Goal: Transaction & Acquisition: Purchase product/service

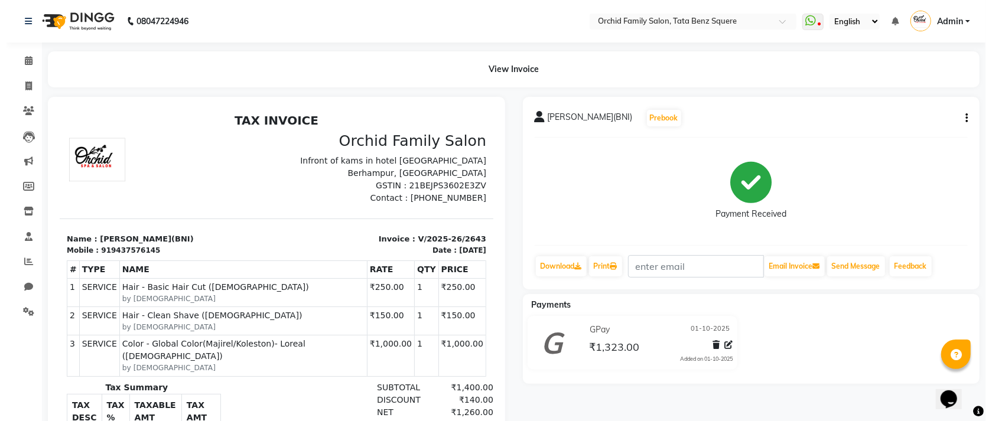
scroll to position [9, 0]
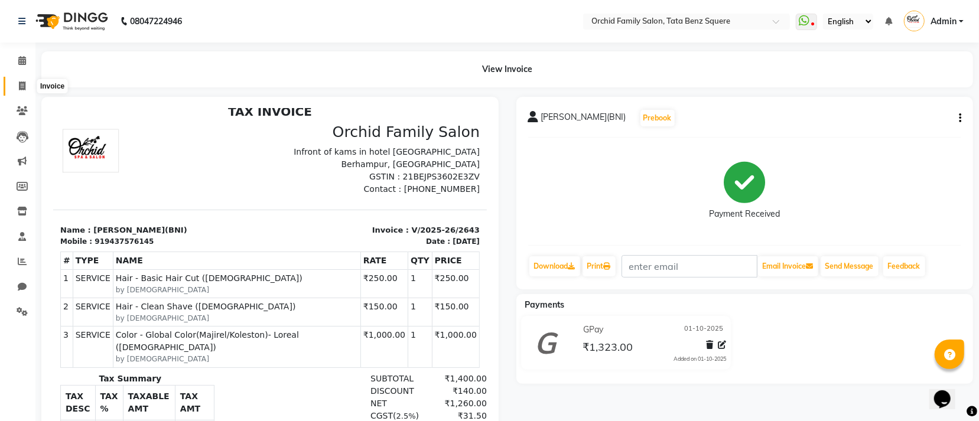
click at [14, 84] on span at bounding box center [22, 87] width 21 height 14
select select "service"
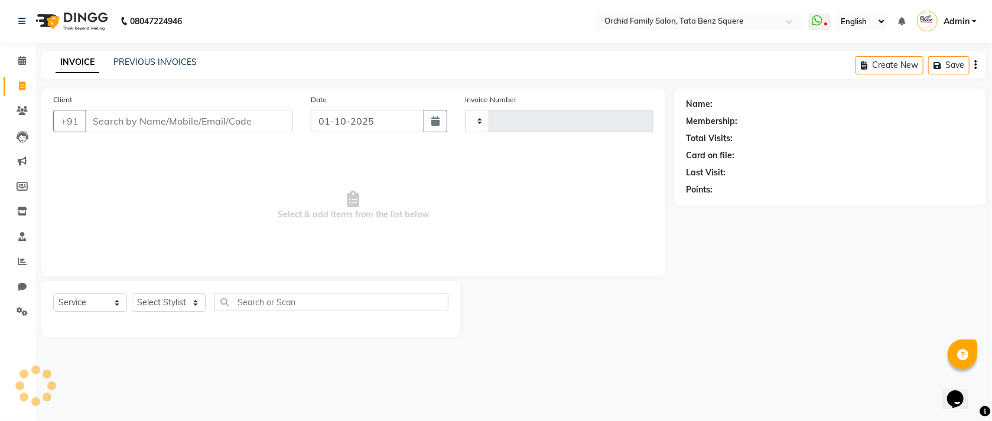
type input "2644"
select select "107"
drag, startPoint x: 261, startPoint y: 136, endPoint x: 263, endPoint y: 127, distance: 9.6
click at [263, 128] on div "Client +91" at bounding box center [173, 117] width 258 height 48
click at [263, 125] on input "Client" at bounding box center [189, 121] width 208 height 22
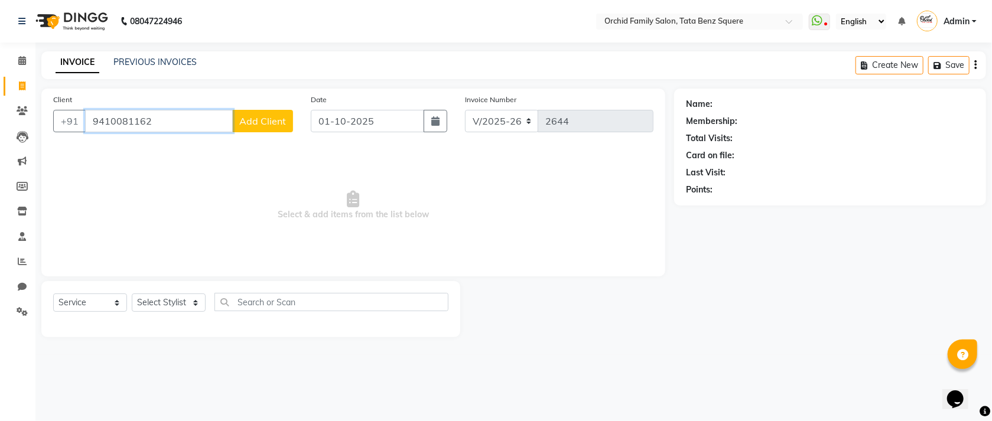
type input "9410081162"
click at [268, 120] on span "Add Client" at bounding box center [262, 121] width 47 height 12
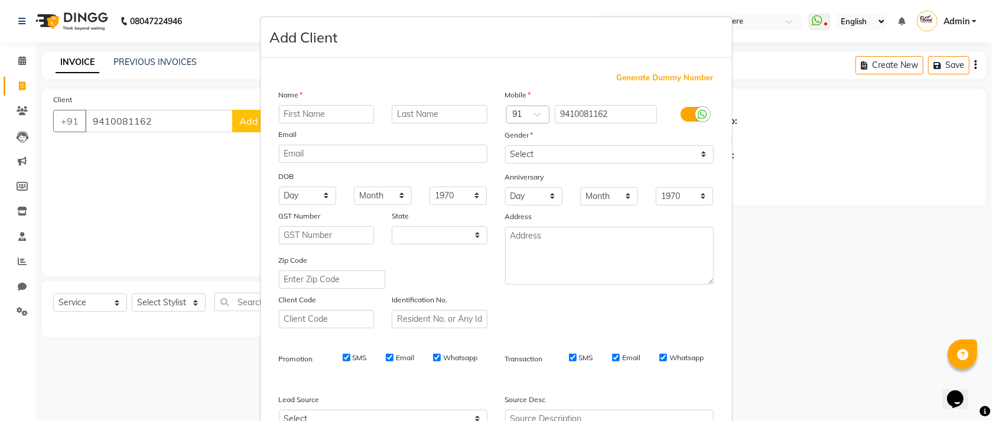
select select "29"
click at [327, 105] on input "text" at bounding box center [327, 114] width 96 height 18
type input "SANDEEP"
click at [529, 161] on select "Select Male Female Other Prefer Not To Say" at bounding box center [609, 154] width 209 height 18
select select "male"
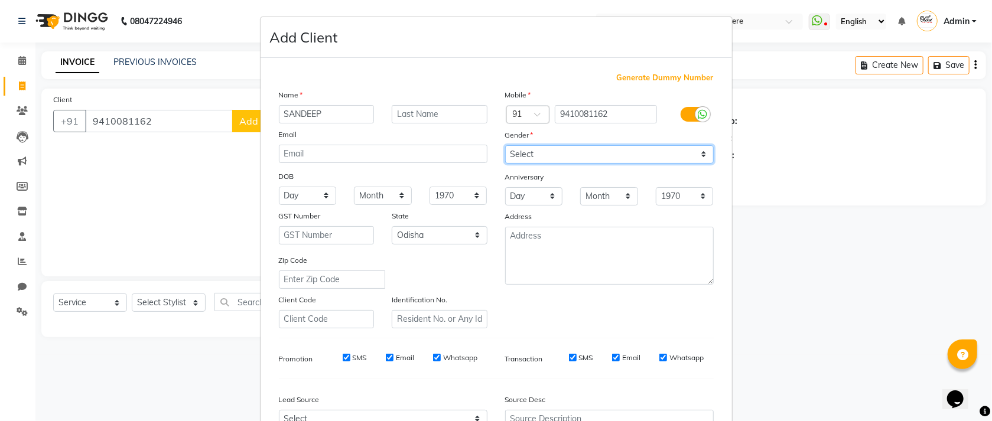
click at [505, 146] on select "Select Male Female Other Prefer Not To Say" at bounding box center [609, 154] width 209 height 18
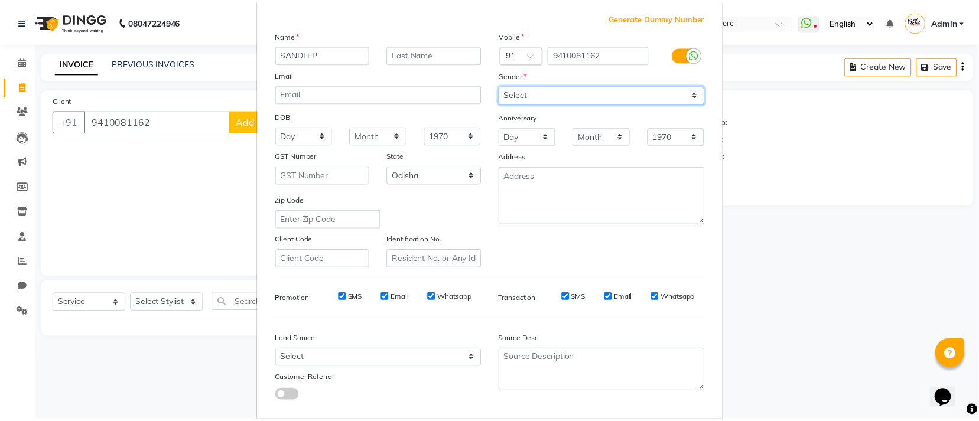
scroll to position [131, 0]
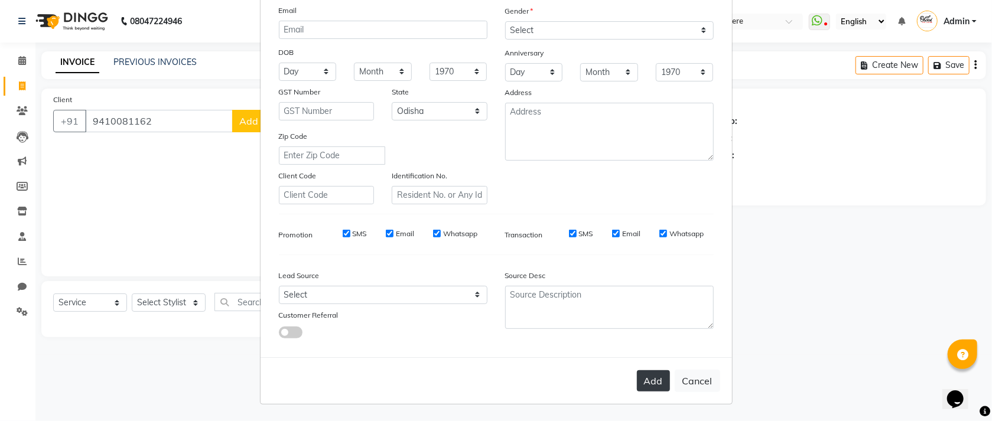
click at [640, 387] on button "Add" at bounding box center [653, 380] width 33 height 21
select select
select select "null"
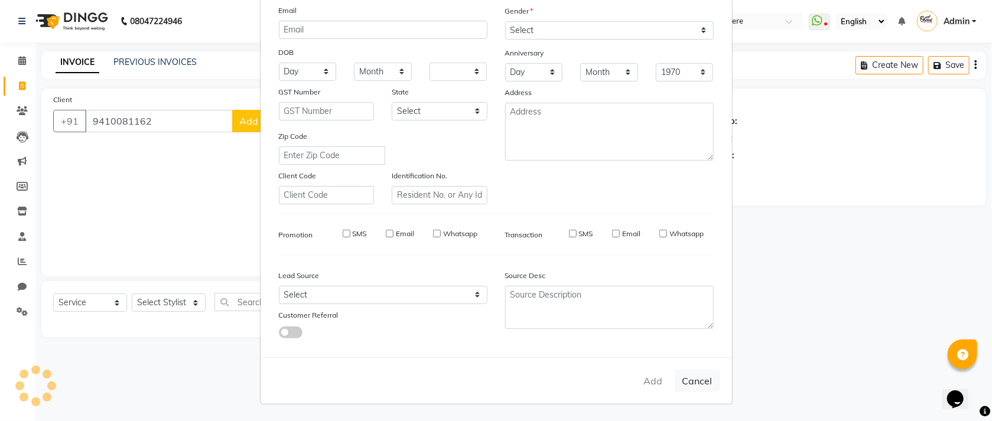
select select
checkbox input "false"
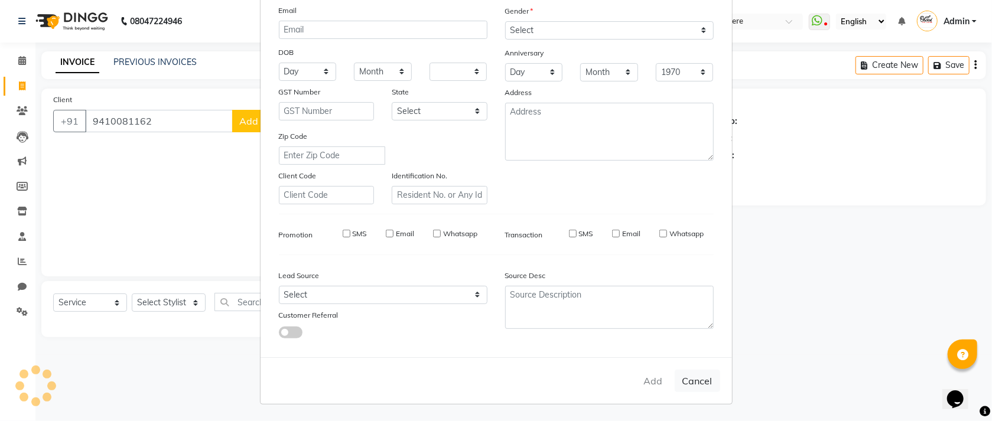
checkbox input "false"
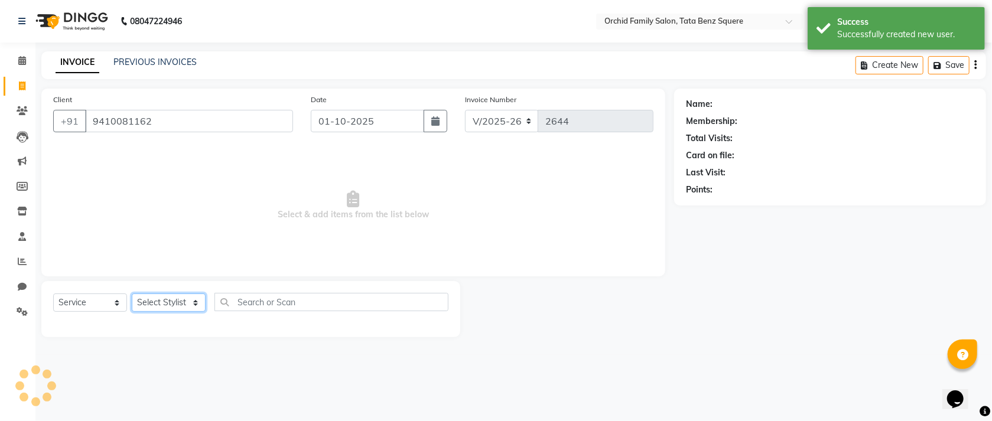
click at [184, 298] on select "Select Stylist Accountant [PERSON_NAME] [PERSON_NAME] [PERSON_NAME] [PERSON_NAM…" at bounding box center [169, 303] width 74 height 18
select select "4617"
click at [132, 294] on select "Select Stylist Accountant [PERSON_NAME] [PERSON_NAME] [PERSON_NAME] [PERSON_NAM…" at bounding box center [169, 303] width 74 height 18
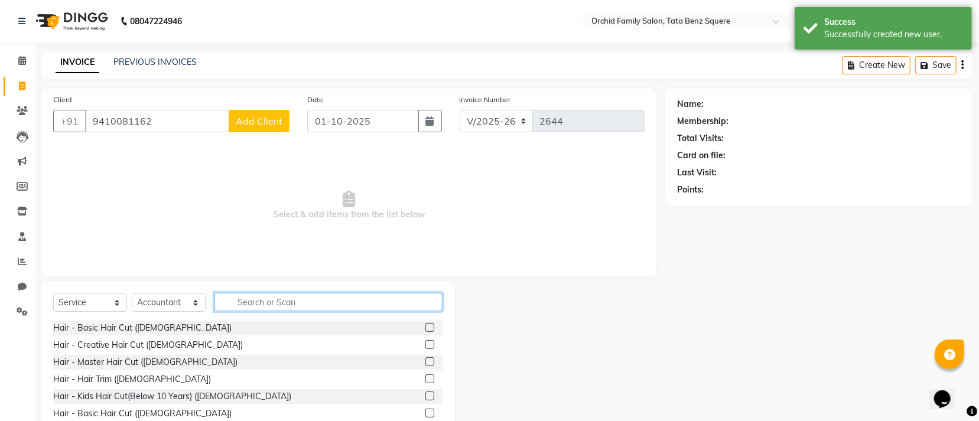
click at [324, 297] on input "text" at bounding box center [328, 302] width 228 height 18
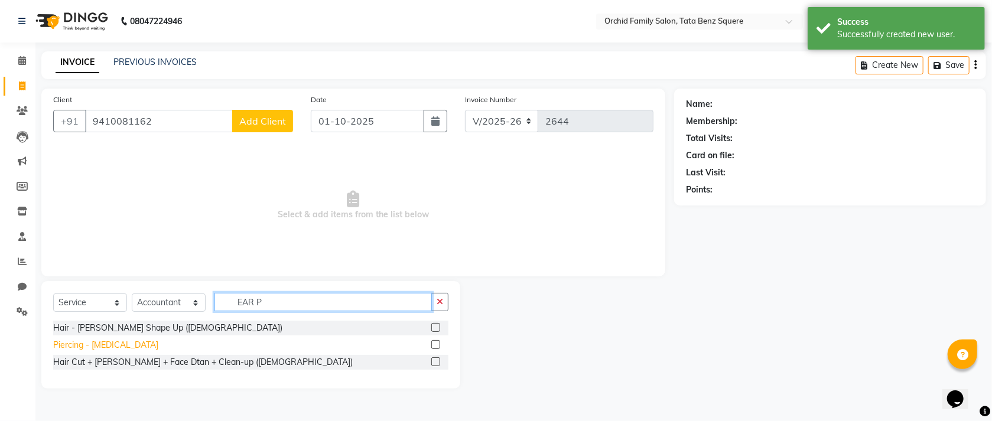
type input "EAR P"
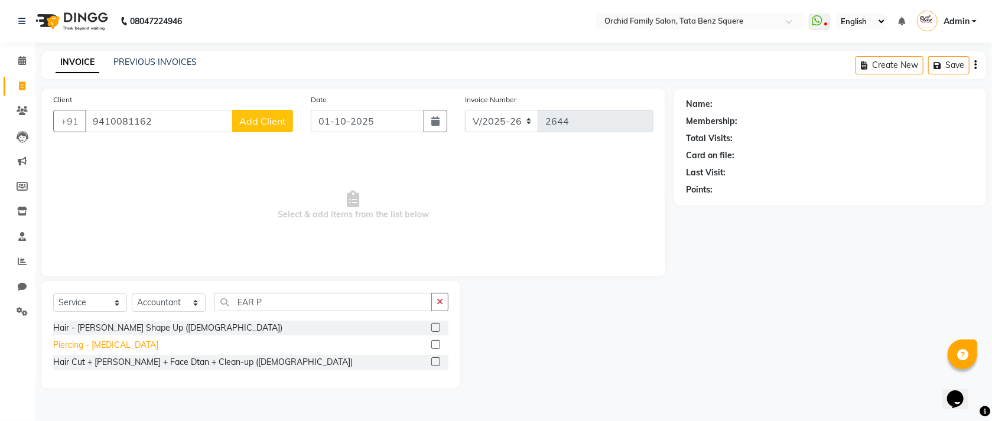
click at [116, 343] on div "Piercing - [MEDICAL_DATA]" at bounding box center [105, 345] width 105 height 12
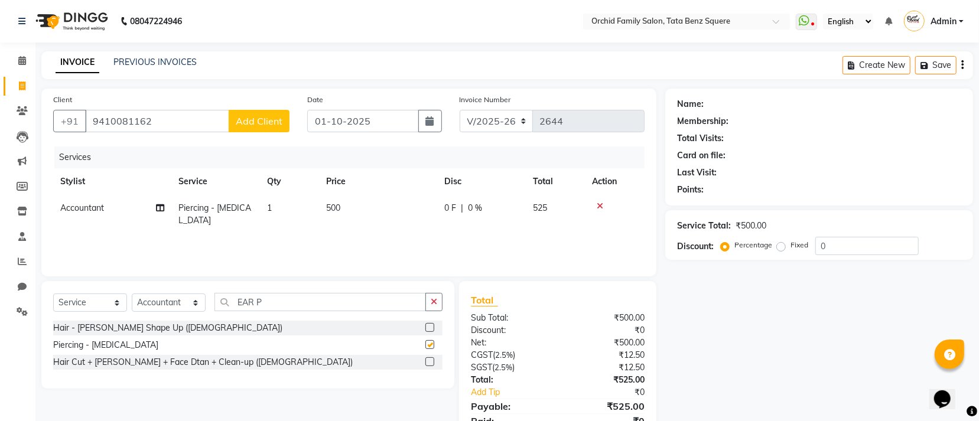
checkbox input "false"
click at [370, 216] on td "500" at bounding box center [378, 214] width 118 height 39
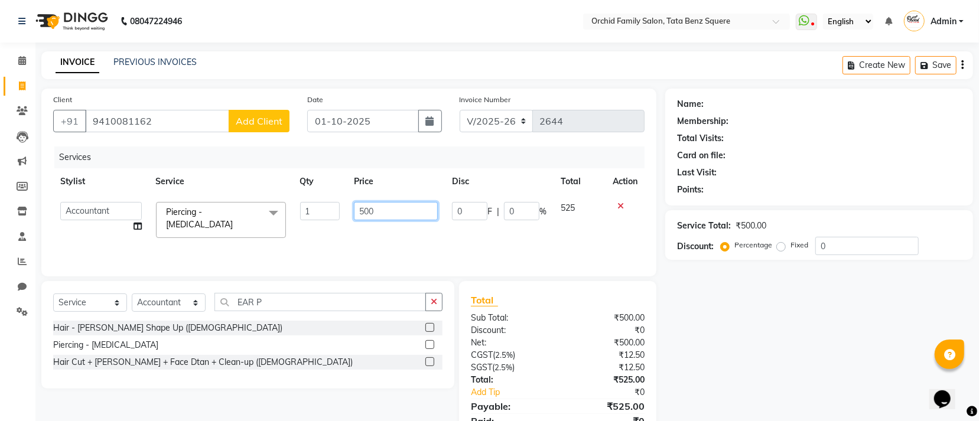
click at [375, 208] on input "500" at bounding box center [396, 211] width 84 height 18
type input "5"
type input "900"
click at [415, 155] on div "Services" at bounding box center [353, 158] width 599 height 22
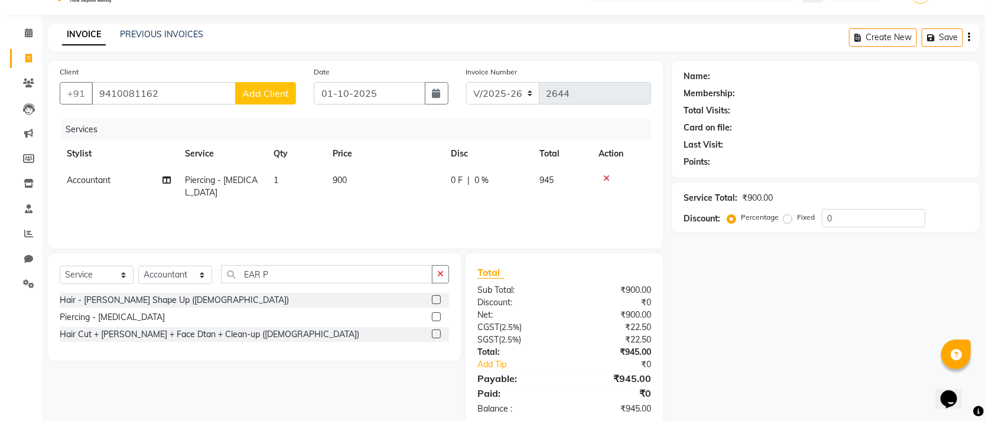
scroll to position [53, 0]
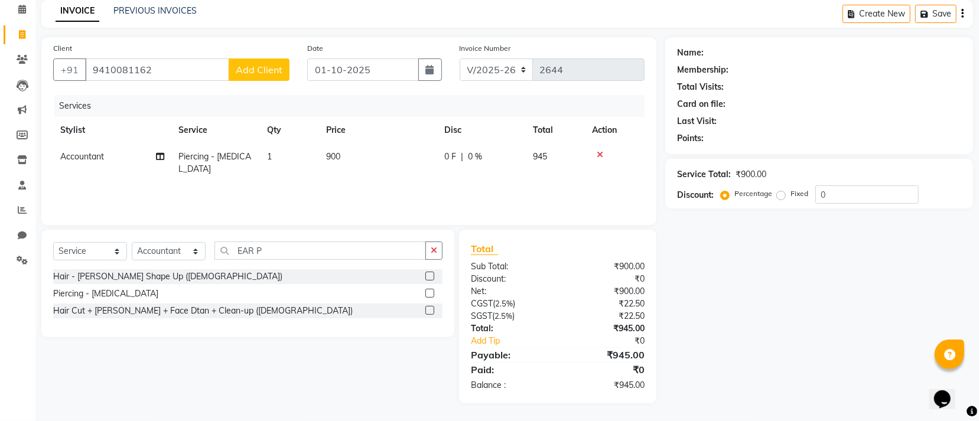
click at [268, 65] on span "Add Client" at bounding box center [259, 70] width 47 height 12
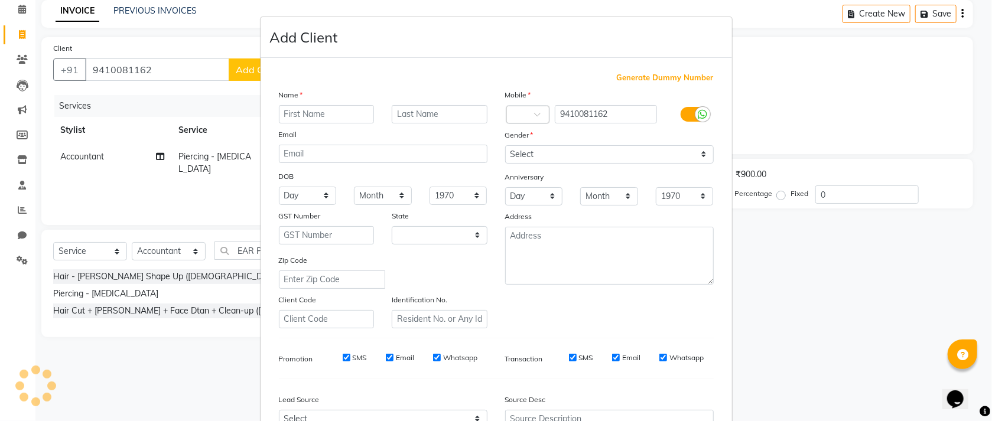
select select "29"
click at [333, 110] on input "text" at bounding box center [327, 114] width 96 height 18
type input "SANDEREP"
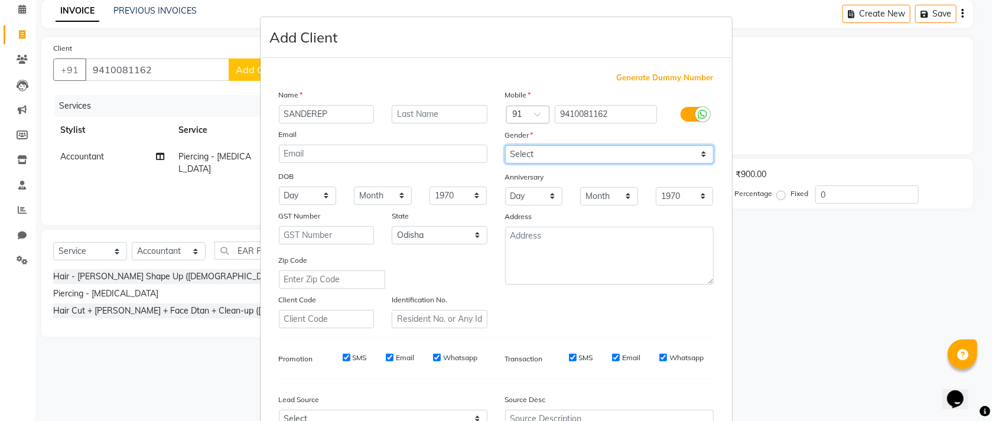
click at [571, 156] on select "Select Male Female Other Prefer Not To Say" at bounding box center [609, 154] width 209 height 18
select select "male"
click at [505, 146] on select "Select Male Female Other Prefer Not To Say" at bounding box center [609, 154] width 209 height 18
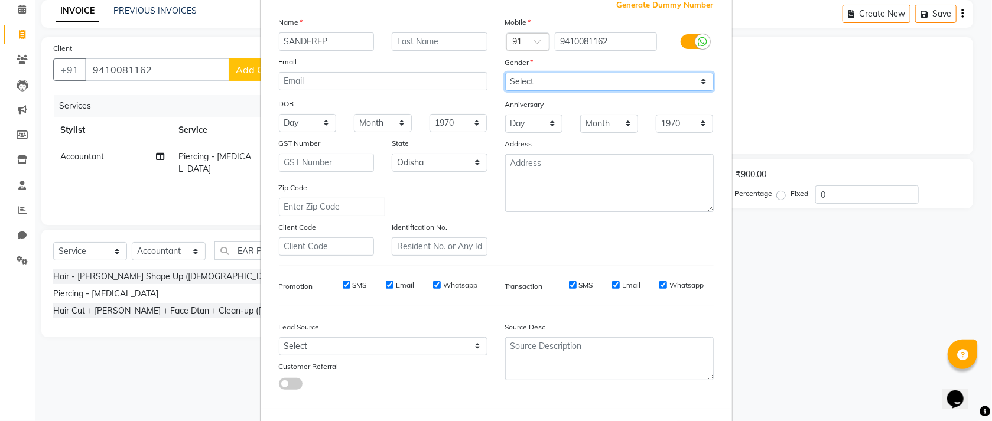
scroll to position [131, 0]
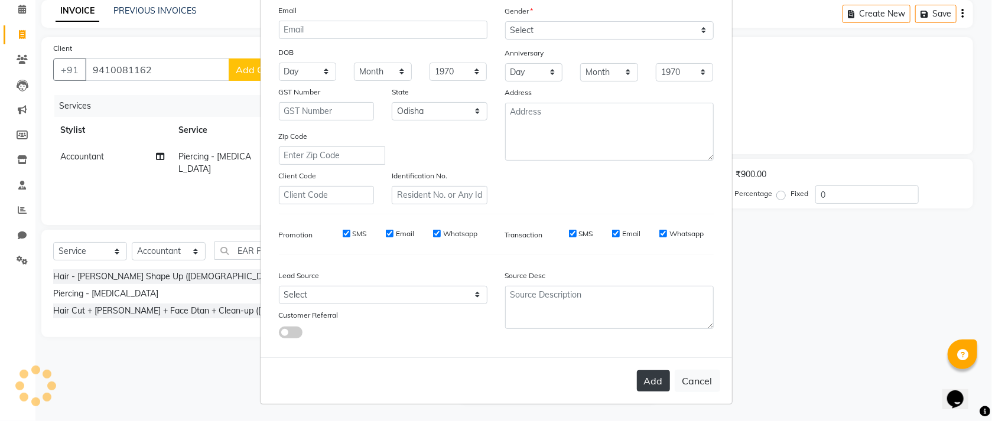
click at [653, 380] on button "Add" at bounding box center [653, 380] width 33 height 21
click at [688, 384] on button "Cancel" at bounding box center [697, 381] width 45 height 22
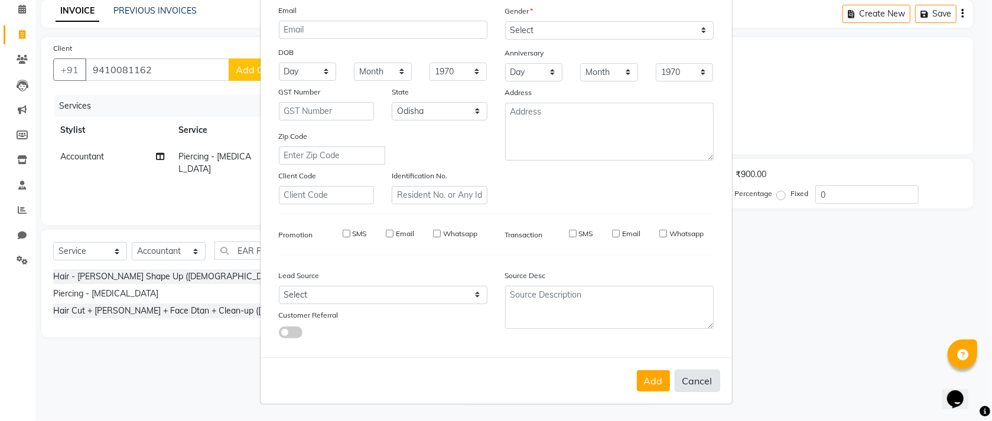
select select
select select "null"
select select
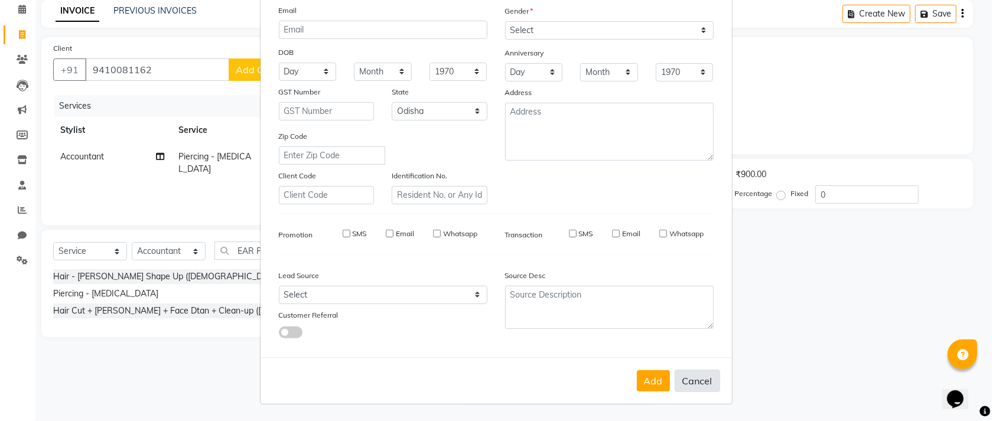
select select
checkbox input "false"
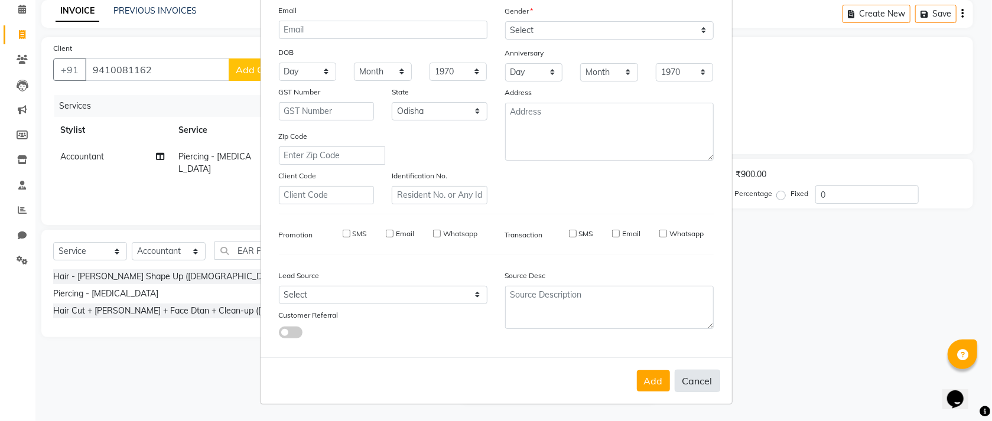
checkbox input "false"
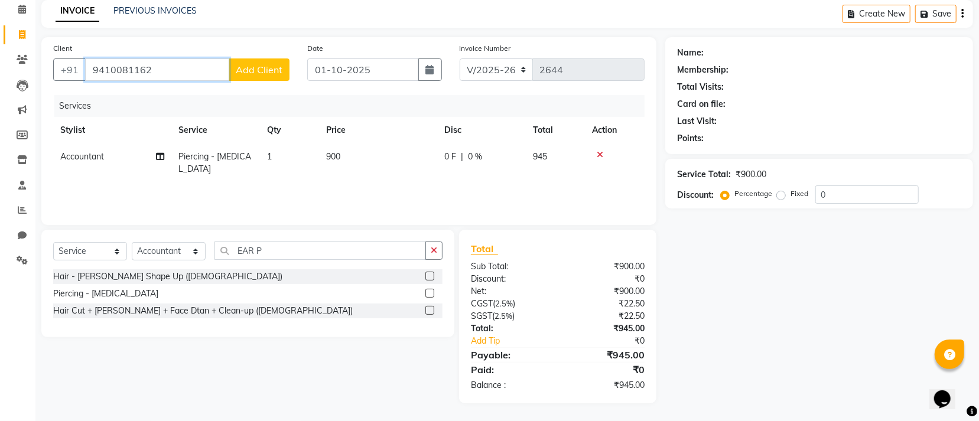
click at [212, 69] on input "9410081162" at bounding box center [157, 69] width 144 height 22
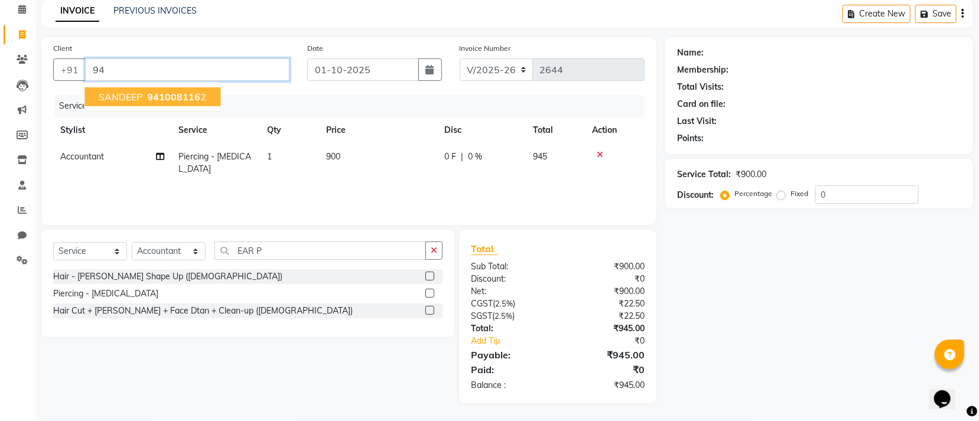
type input "9"
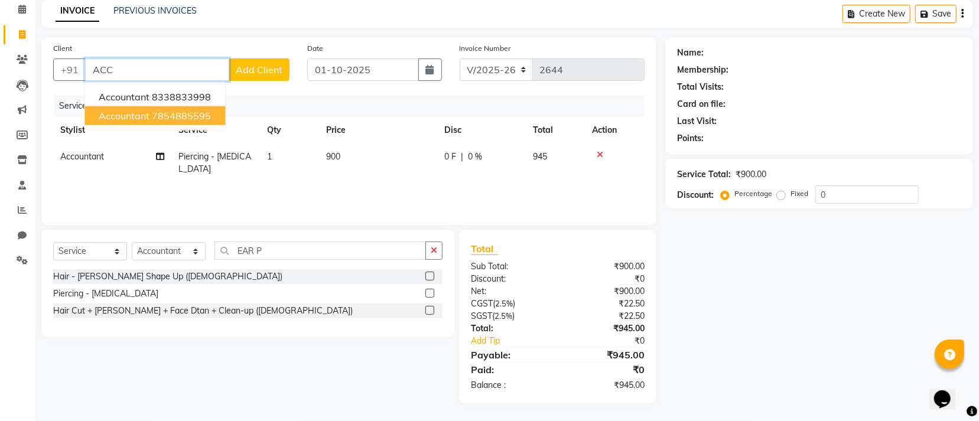
click at [161, 110] on ngb-highlight "7854885595" at bounding box center [181, 116] width 59 height 12
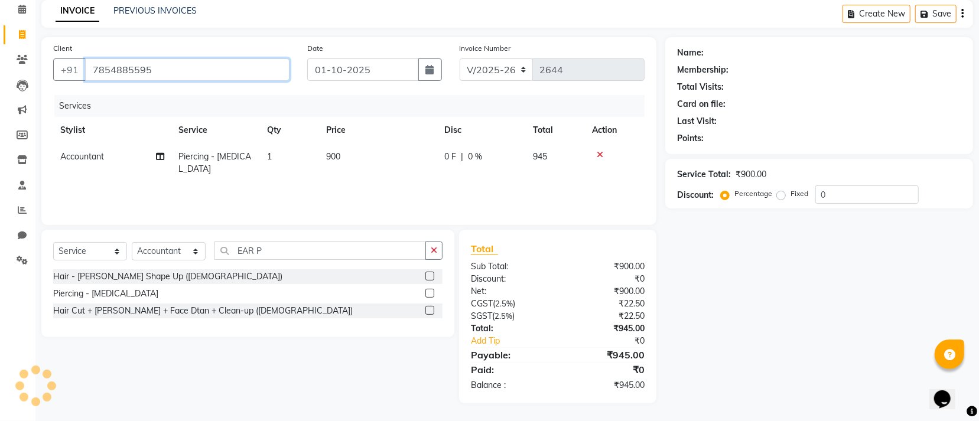
type input "7854885595"
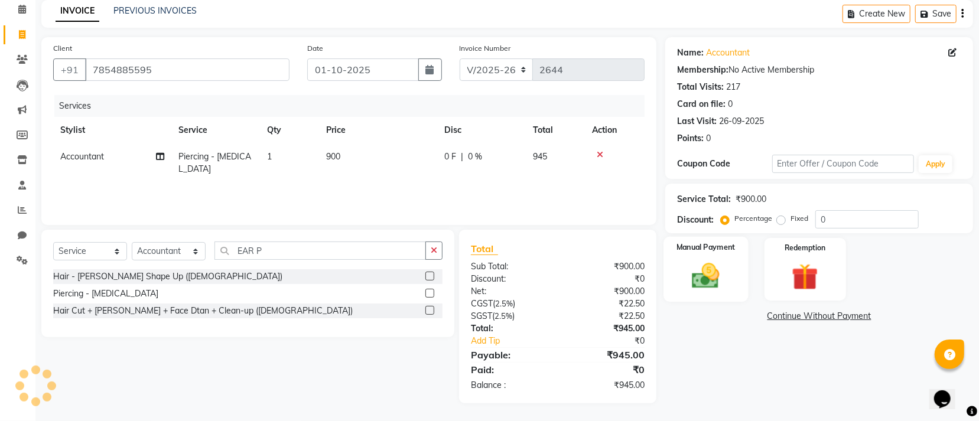
click at [700, 246] on label "Manual Payment" at bounding box center [705, 247] width 59 height 11
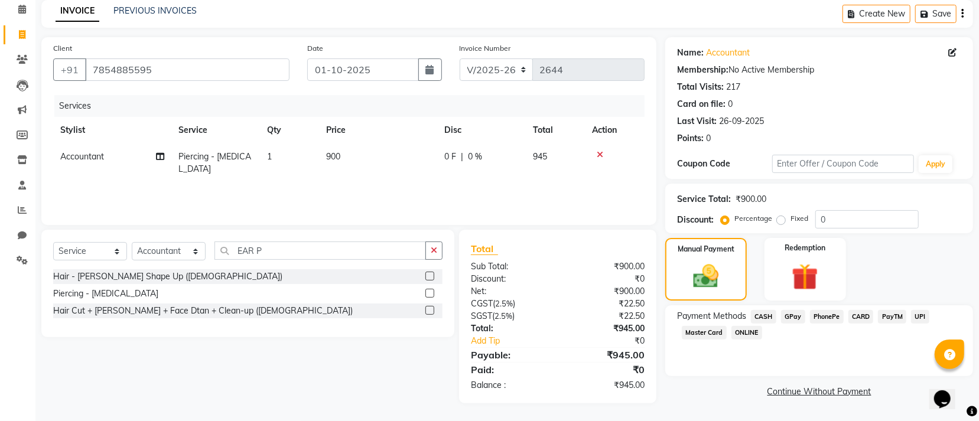
click at [785, 319] on span "GPay" at bounding box center [793, 317] width 24 height 14
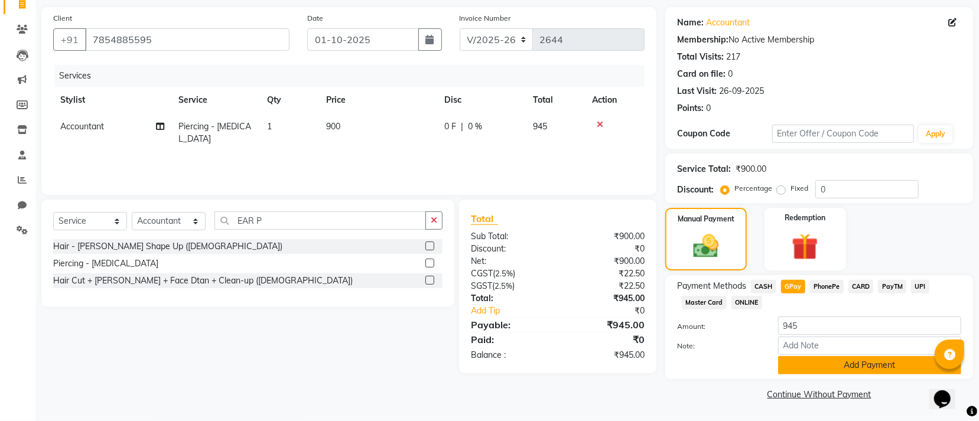
click at [782, 362] on button "Add Payment" at bounding box center [869, 365] width 183 height 18
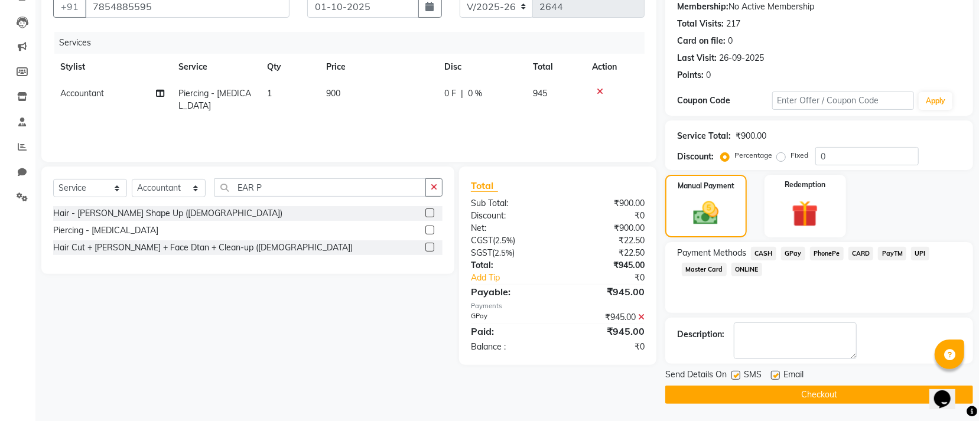
scroll to position [115, 0]
click at [695, 396] on button "Checkout" at bounding box center [819, 394] width 308 height 18
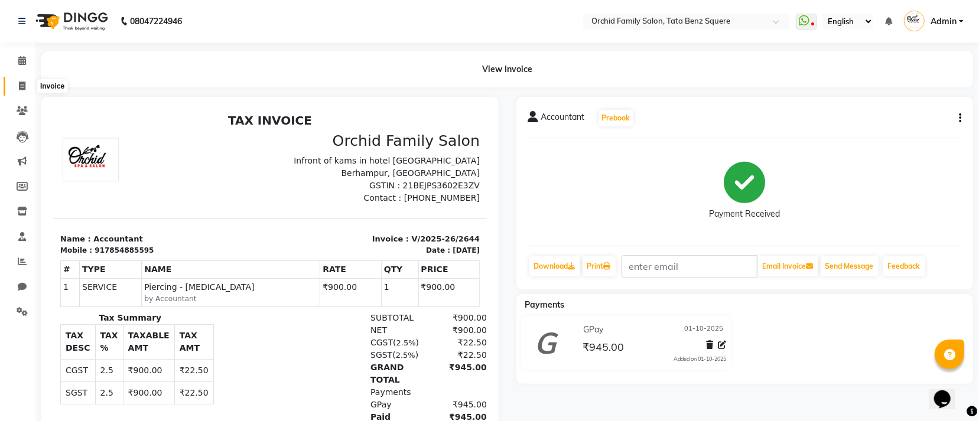
click at [19, 82] on icon at bounding box center [22, 86] width 6 height 9
select select "service"
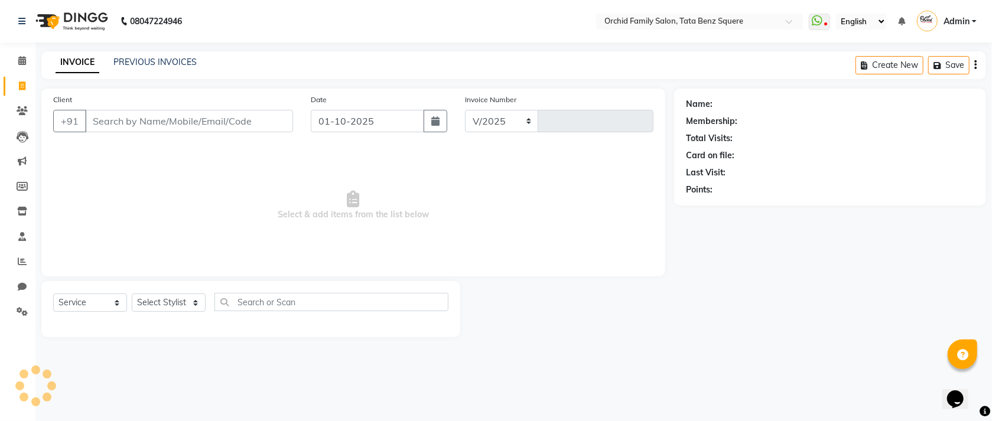
select select "107"
type input "2645"
click at [145, 307] on select "Select Stylist" at bounding box center [169, 303] width 74 height 18
click at [154, 304] on select "Select Stylist" at bounding box center [169, 303] width 74 height 18
click at [164, 299] on select "Select Stylist Accountant [PERSON_NAME] [PERSON_NAME] [PERSON_NAME] [PERSON_NAM…" at bounding box center [169, 303] width 74 height 18
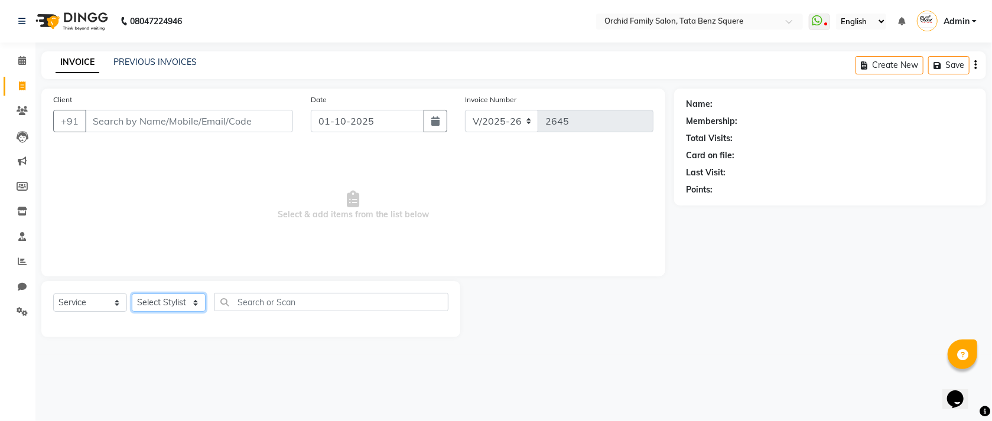
select select "45556"
click at [132, 294] on select "Select Stylist Accountant [PERSON_NAME] [PERSON_NAME] [PERSON_NAME] [PERSON_NAM…" at bounding box center [169, 303] width 74 height 18
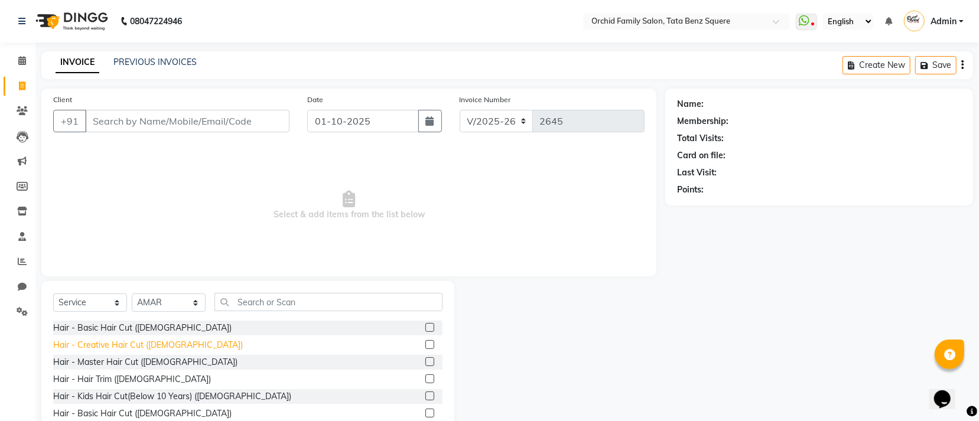
click at [155, 344] on div "Hair - Creative Hair Cut ([DEMOGRAPHIC_DATA])" at bounding box center [148, 345] width 190 height 12
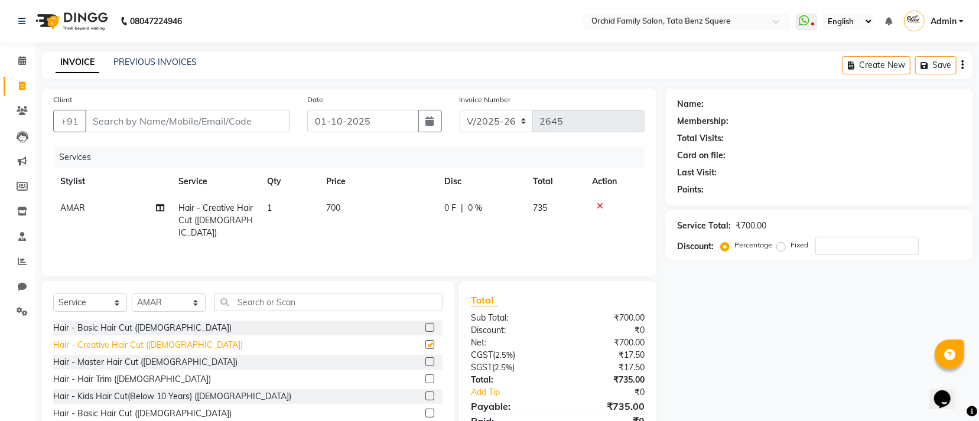
checkbox input "false"
click at [185, 306] on select "Select Stylist Accountant [PERSON_NAME] [PERSON_NAME] [PERSON_NAME] [PERSON_NAM…" at bounding box center [169, 303] width 74 height 18
select select "7335"
click at [132, 294] on select "Select Stylist Accountant [PERSON_NAME] [PERSON_NAME] [PERSON_NAME] [PERSON_NAM…" at bounding box center [169, 303] width 74 height 18
click at [191, 120] on input "Client" at bounding box center [187, 121] width 204 height 22
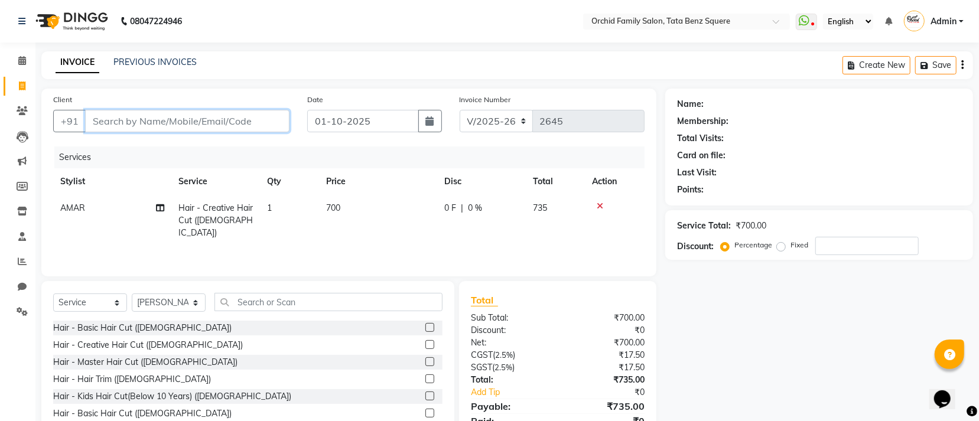
type input "7"
type input "0"
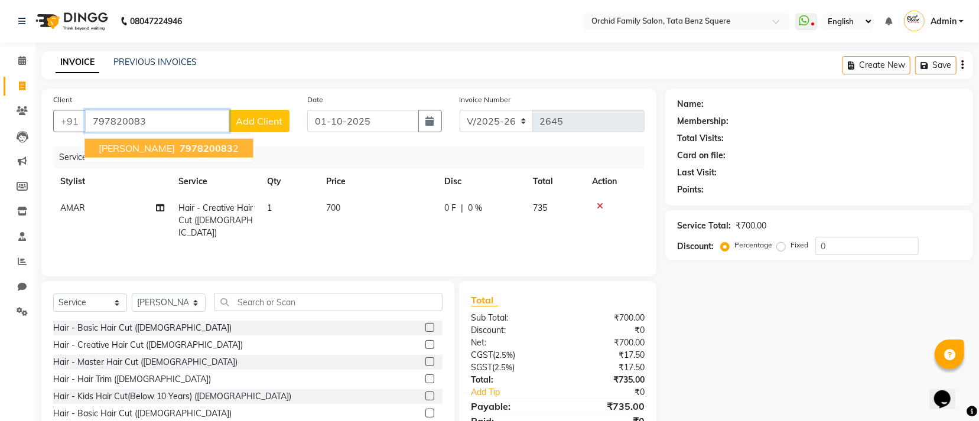
click at [158, 154] on span "[PERSON_NAME]" at bounding box center [137, 148] width 76 height 12
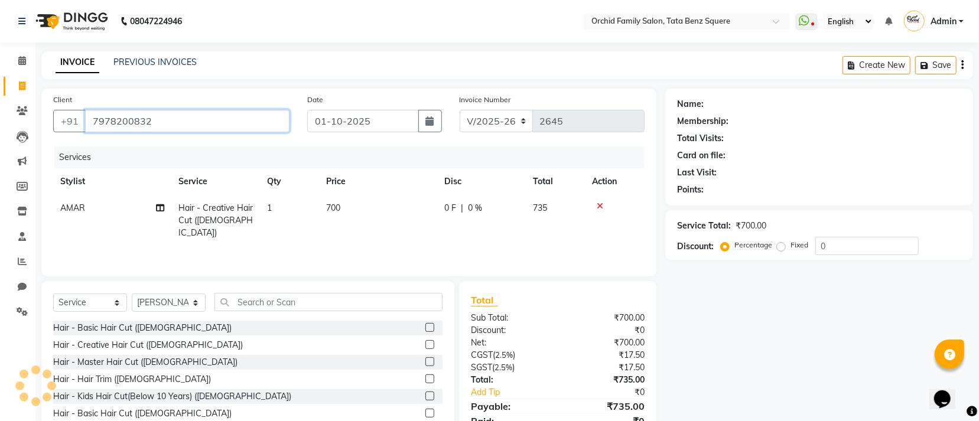
type input "7978200832"
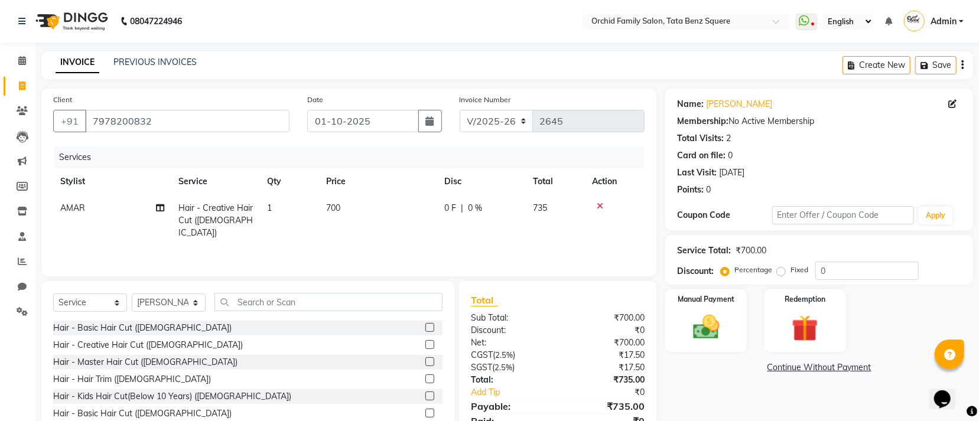
scroll to position [53, 0]
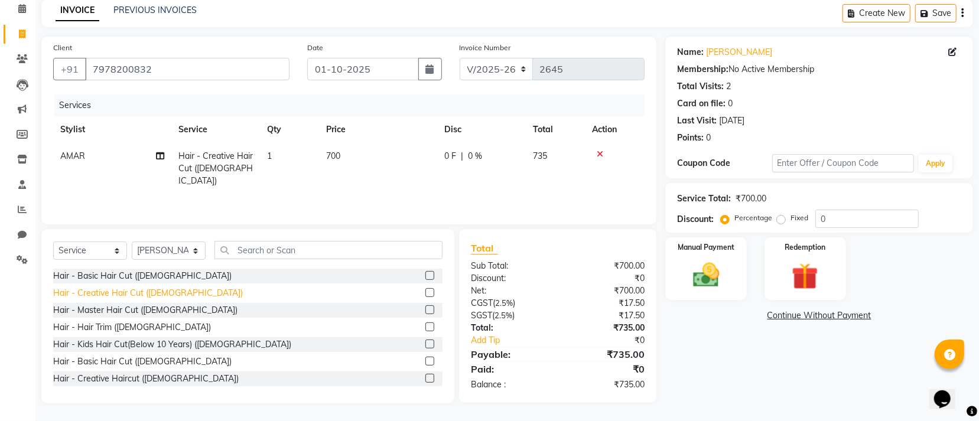
click at [136, 290] on div "Hair - Creative Hair Cut ([DEMOGRAPHIC_DATA])" at bounding box center [148, 293] width 190 height 12
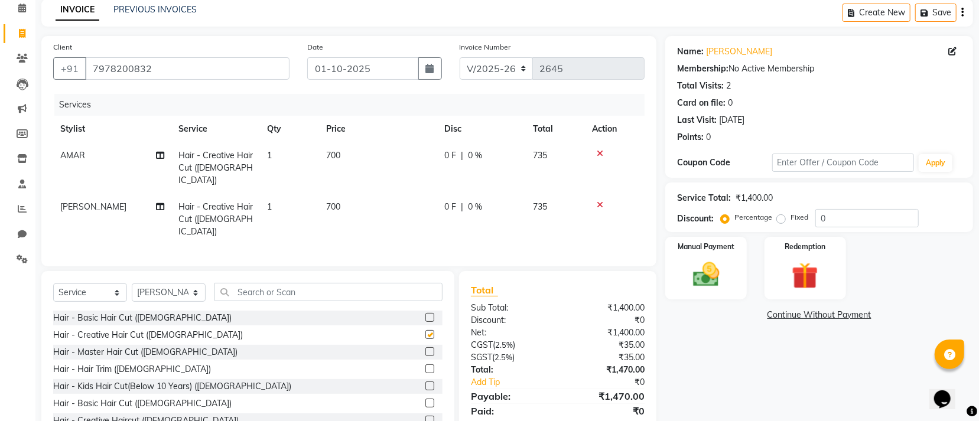
checkbox input "false"
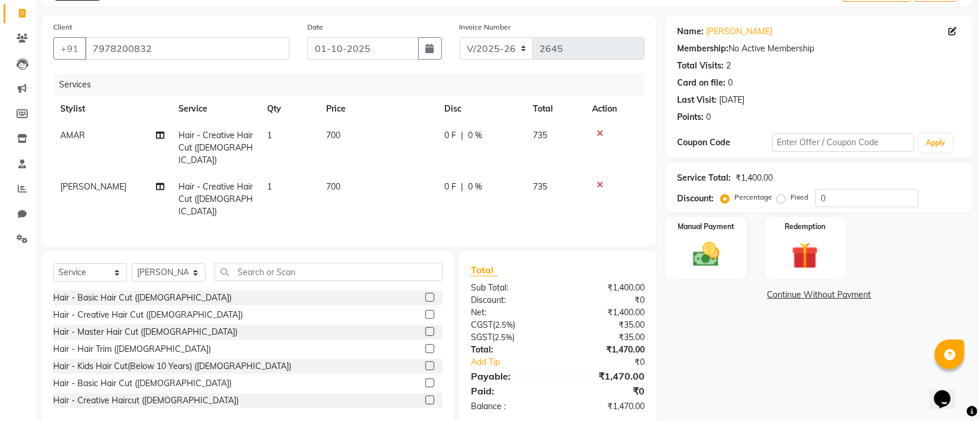
scroll to position [83, 0]
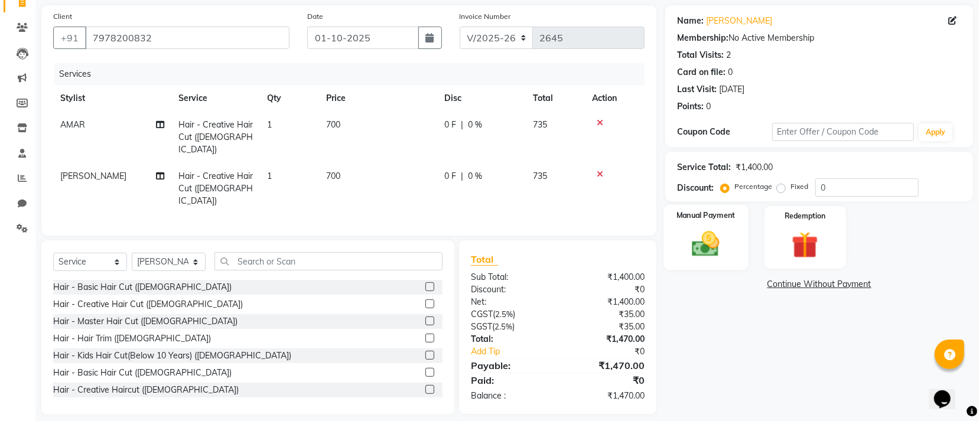
click at [716, 229] on img at bounding box center [705, 244] width 45 height 32
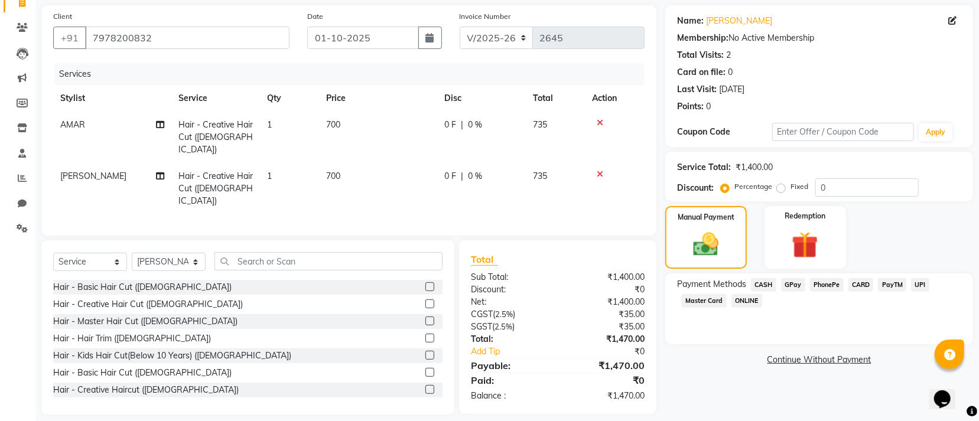
click at [790, 287] on span "GPay" at bounding box center [793, 285] width 24 height 14
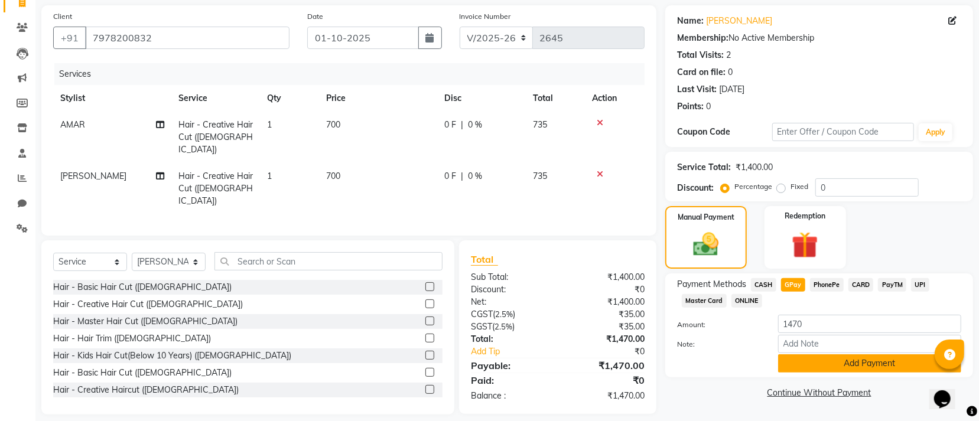
click at [820, 365] on button "Add Payment" at bounding box center [869, 363] width 183 height 18
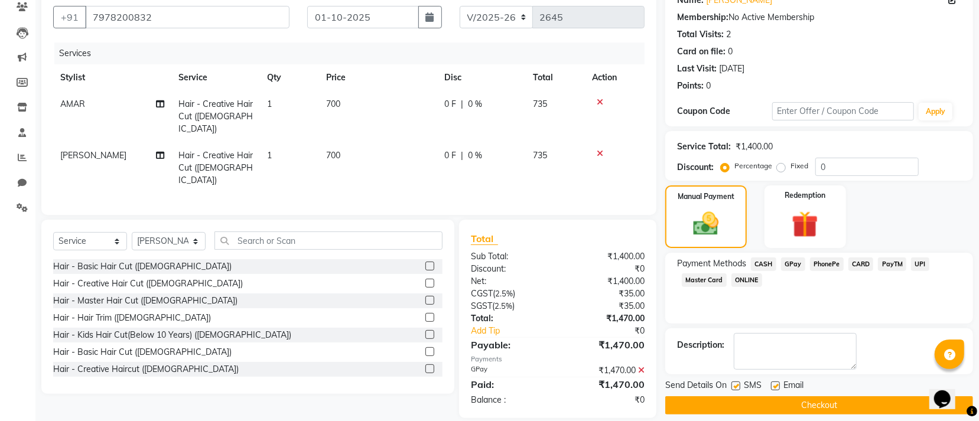
scroll to position [115, 0]
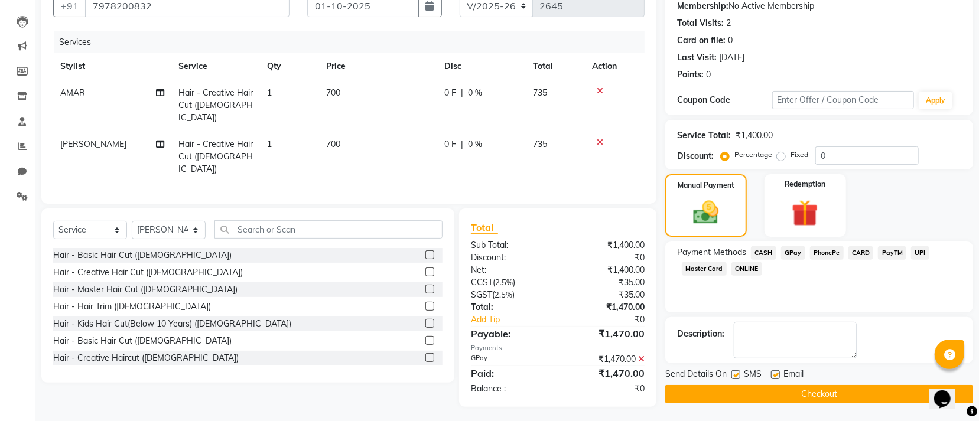
click at [727, 390] on button "Checkout" at bounding box center [819, 394] width 308 height 18
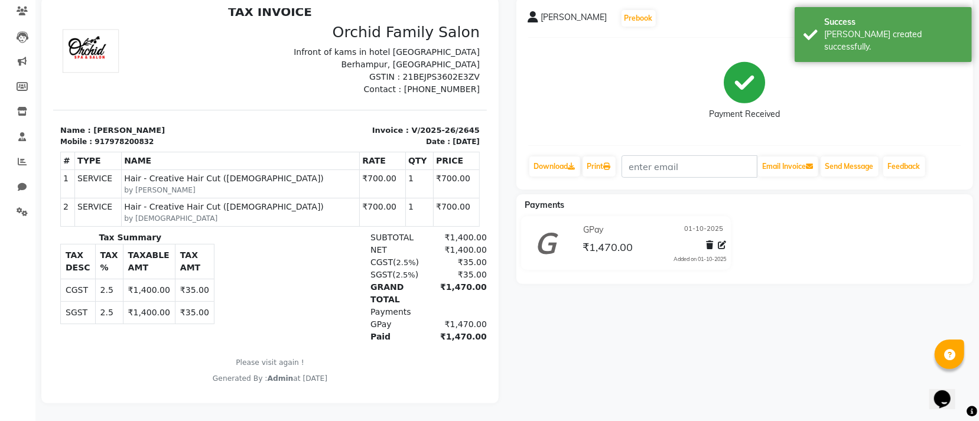
scroll to position [112, 0]
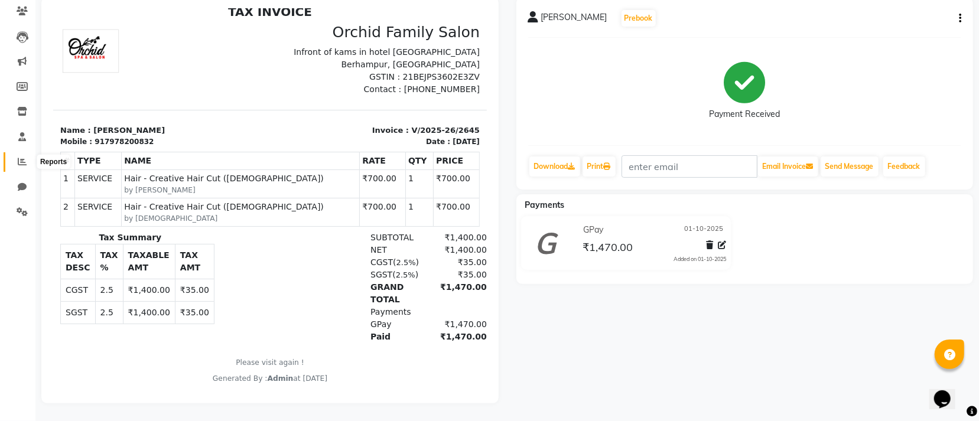
click at [21, 157] on icon at bounding box center [22, 161] width 9 height 9
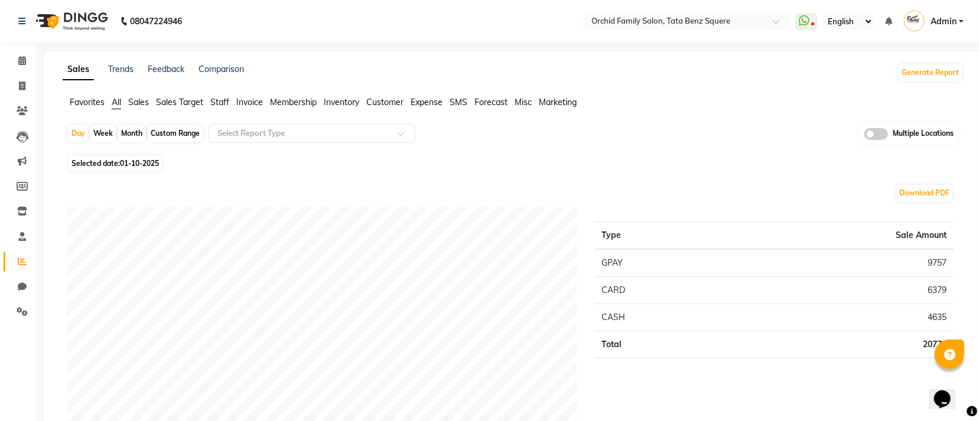
click at [217, 103] on span "Staff" at bounding box center [219, 102] width 19 height 11
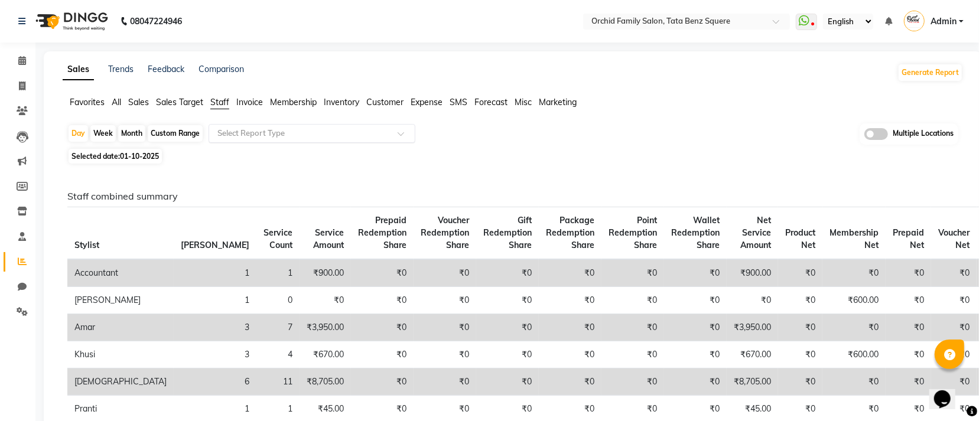
click at [249, 135] on input "text" at bounding box center [300, 134] width 170 height 12
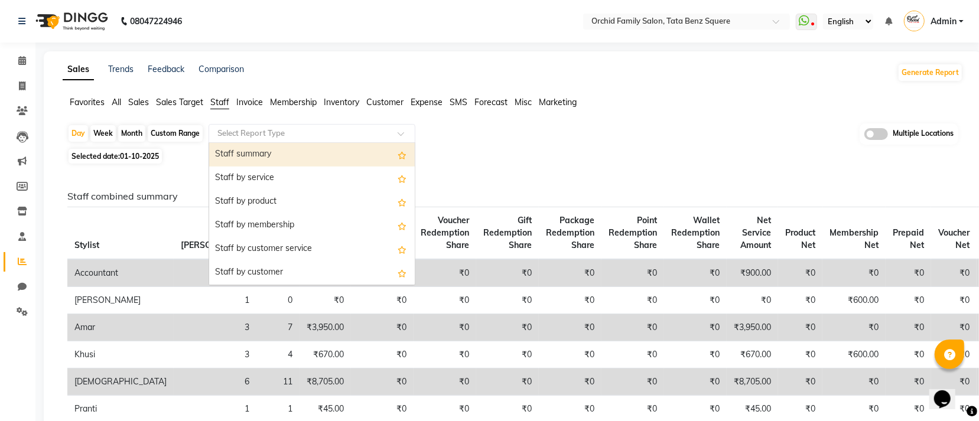
click at [252, 153] on div "Staff summary" at bounding box center [312, 155] width 206 height 24
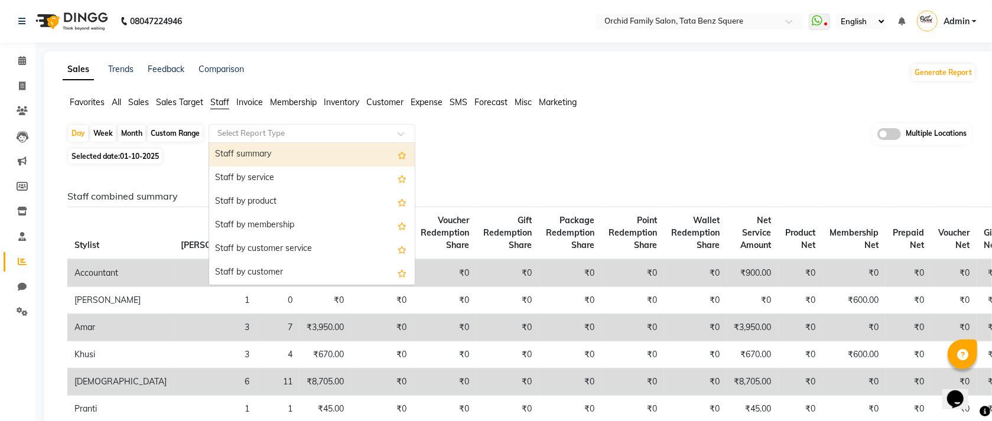
select select "full_report"
select select "csv"
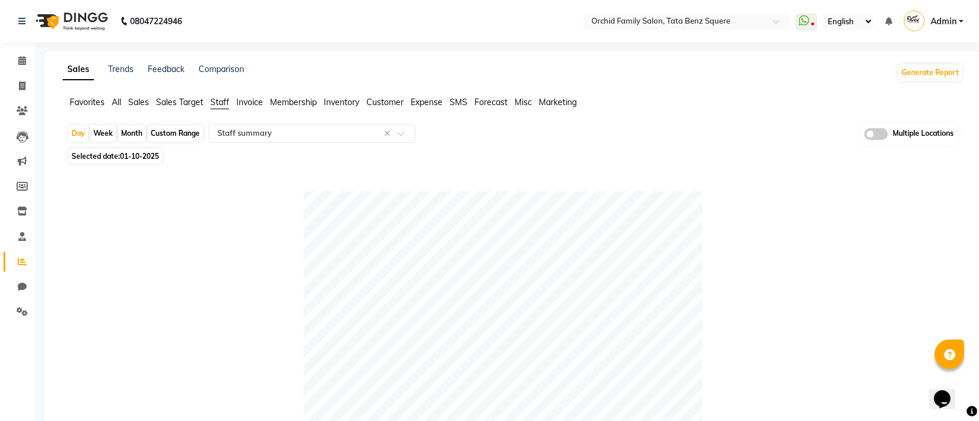
click at [134, 132] on div "Month" at bounding box center [131, 133] width 27 height 17
select select "10"
select select "2025"
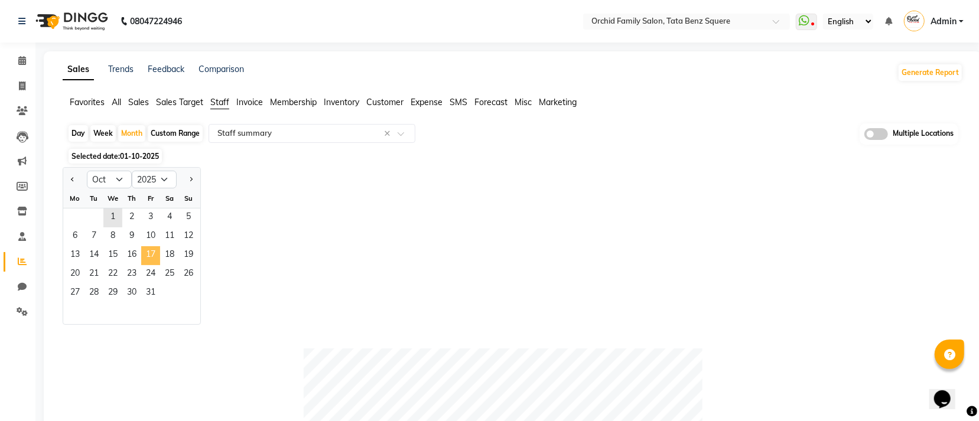
click at [151, 257] on span "17" at bounding box center [150, 255] width 19 height 19
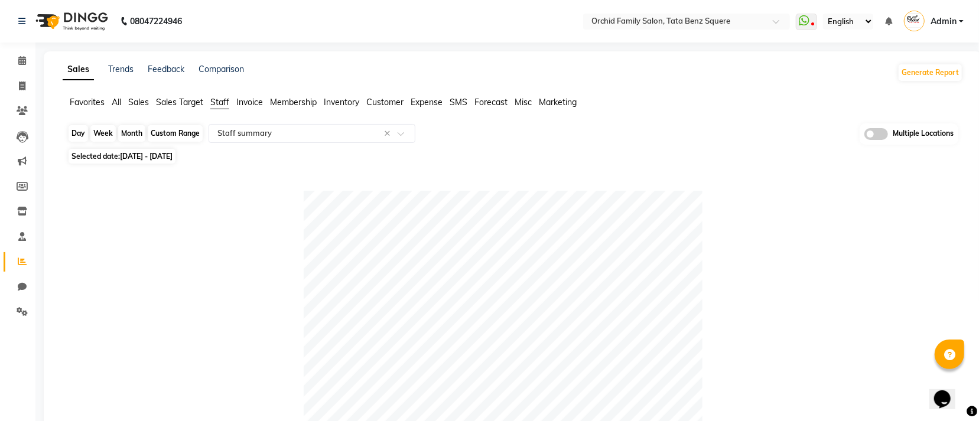
click at [135, 132] on div "Month" at bounding box center [131, 133] width 27 height 17
select select "10"
select select "2025"
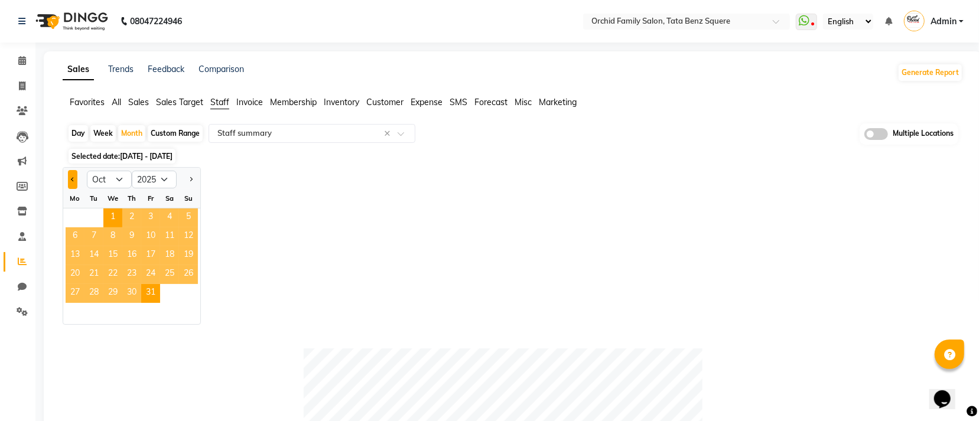
click at [70, 180] on button "Previous month" at bounding box center [72, 179] width 9 height 19
select select "9"
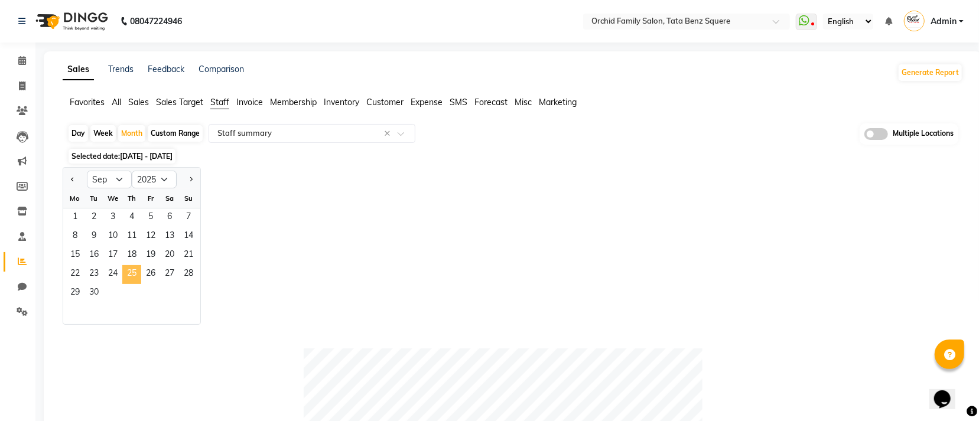
click at [135, 276] on span "25" at bounding box center [131, 274] width 19 height 19
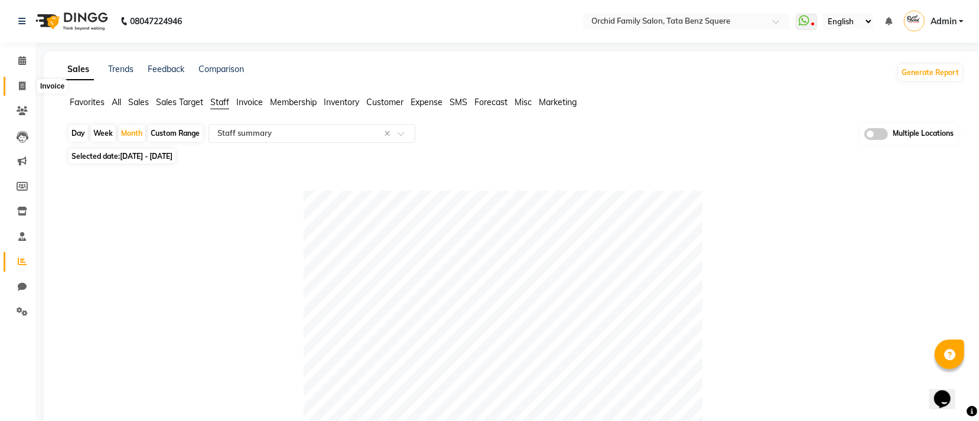
click at [20, 83] on icon at bounding box center [22, 86] width 6 height 9
select select "service"
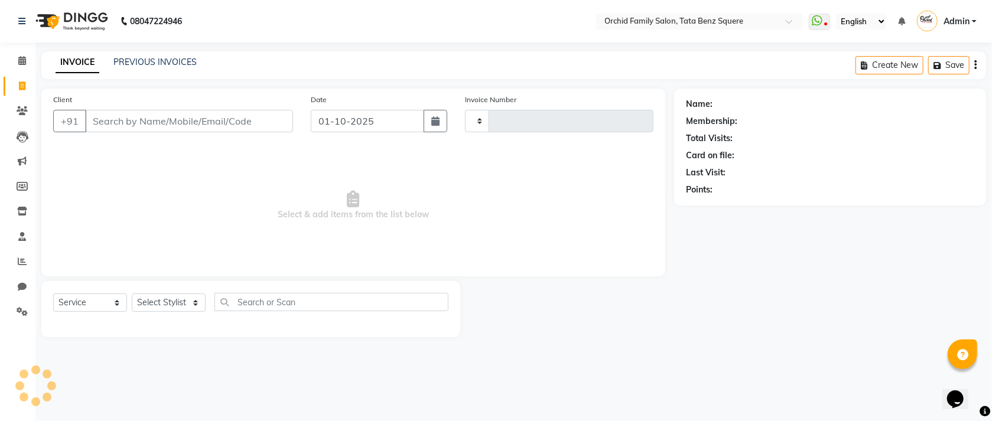
type input "2646"
select select "107"
click at [142, 66] on link "PREVIOUS INVOICES" at bounding box center [154, 62] width 83 height 11
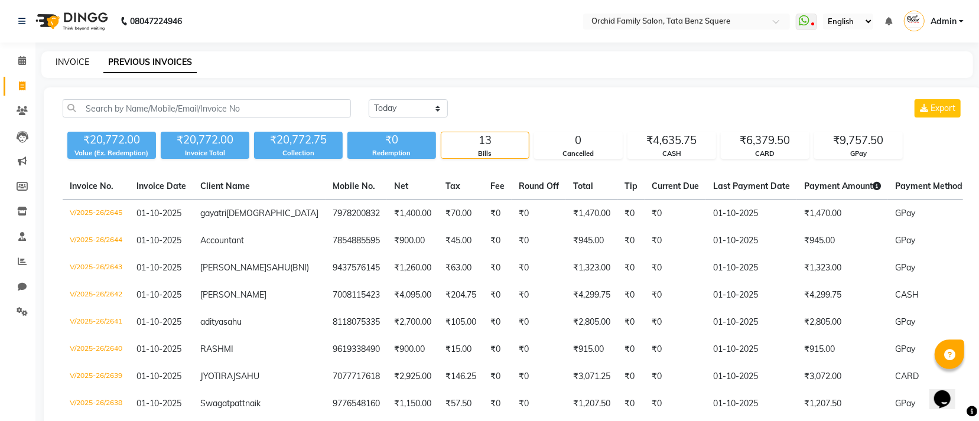
click at [68, 65] on link "INVOICE" at bounding box center [73, 62] width 34 height 11
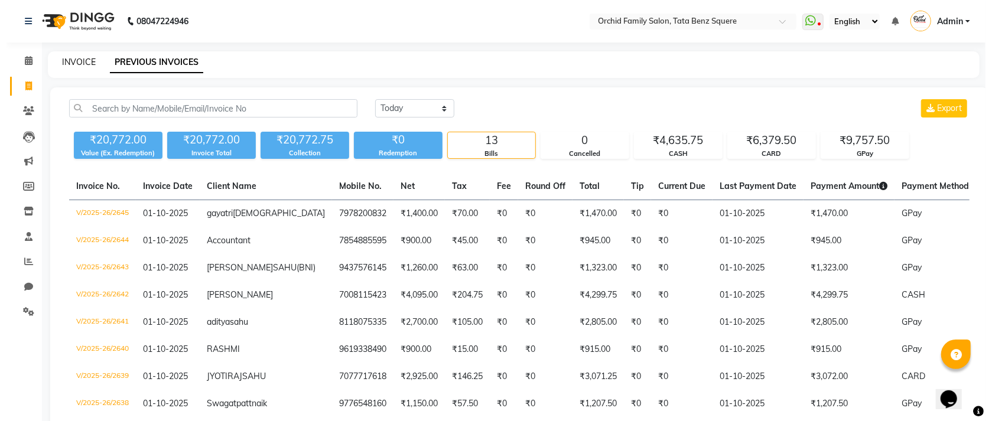
select select "service"
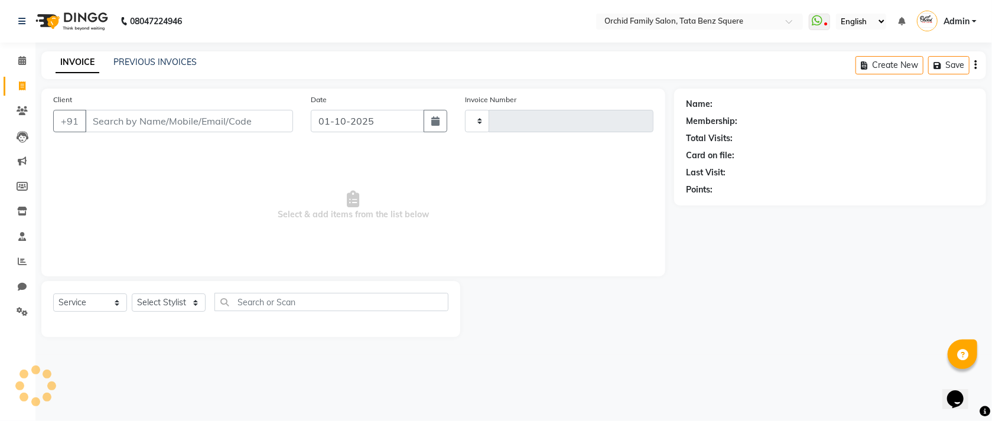
type input "2646"
select select "107"
click at [169, 302] on select "Select Stylist Accountant [PERSON_NAME] [PERSON_NAME] [PERSON_NAME] [PERSON_NAM…" at bounding box center [169, 303] width 74 height 18
click at [160, 306] on select "Select Stylist Accountant [PERSON_NAME] [PERSON_NAME] [PERSON_NAME] [PERSON_NAM…" at bounding box center [169, 303] width 74 height 18
select select "45556"
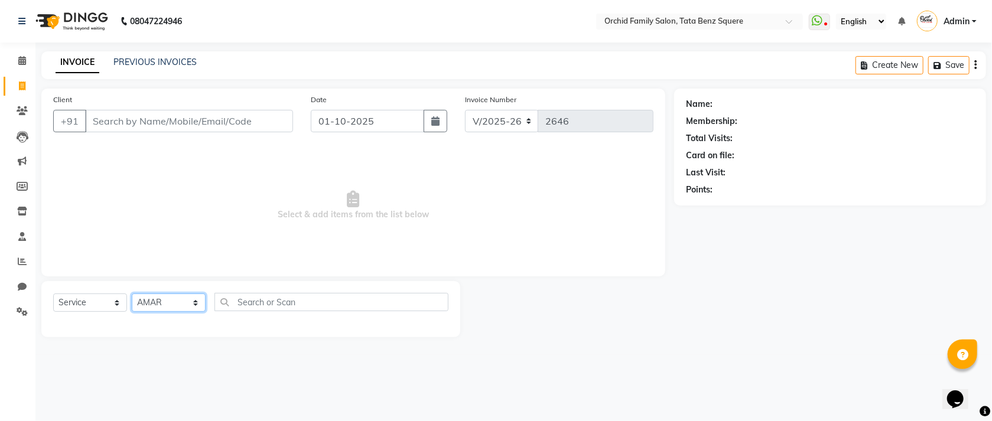
click at [132, 294] on select "Select Stylist Accountant [PERSON_NAME] [PERSON_NAME] [PERSON_NAME] [PERSON_NAM…" at bounding box center [169, 303] width 74 height 18
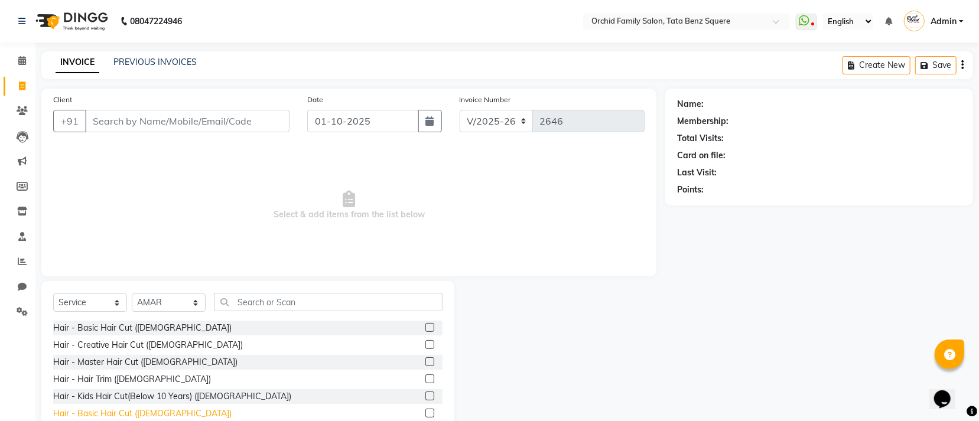
click at [97, 414] on div "Hair - Basic Hair Cut ([DEMOGRAPHIC_DATA])" at bounding box center [142, 414] width 178 height 12
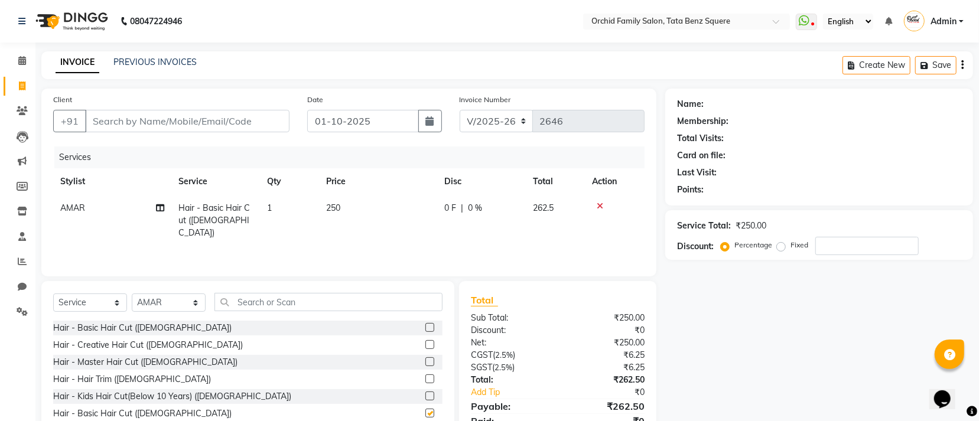
checkbox input "false"
click at [372, 307] on input "text" at bounding box center [328, 302] width 228 height 18
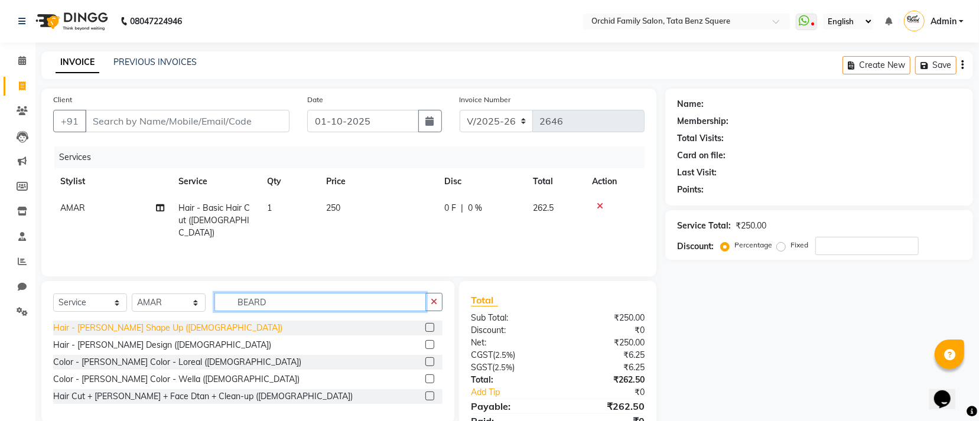
type input "BEARD"
click at [142, 327] on div "Hair - [PERSON_NAME] Shape Up ([DEMOGRAPHIC_DATA])" at bounding box center [167, 328] width 229 height 12
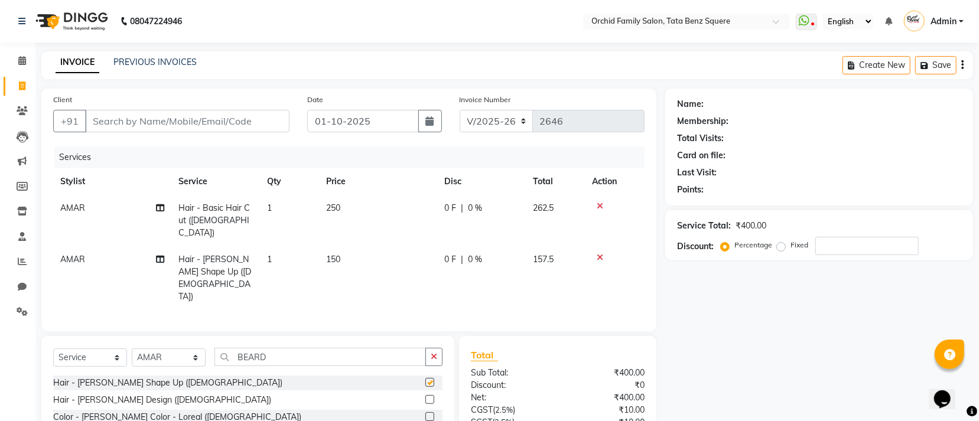
checkbox input "false"
drag, startPoint x: 159, startPoint y: 334, endPoint x: 160, endPoint y: 326, distance: 8.3
click at [159, 349] on select "Select Stylist Accountant [PERSON_NAME] [PERSON_NAME] [PERSON_NAME] [PERSON_NAM…" at bounding box center [169, 358] width 74 height 18
select select "11441"
click at [132, 349] on select "Select Stylist Accountant [PERSON_NAME] [PERSON_NAME] [PERSON_NAME] [PERSON_NAM…" at bounding box center [169, 358] width 74 height 18
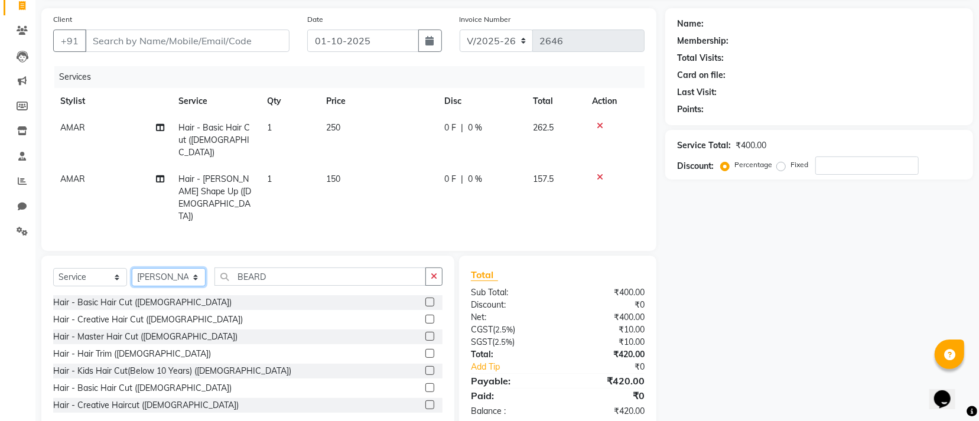
scroll to position [83, 0]
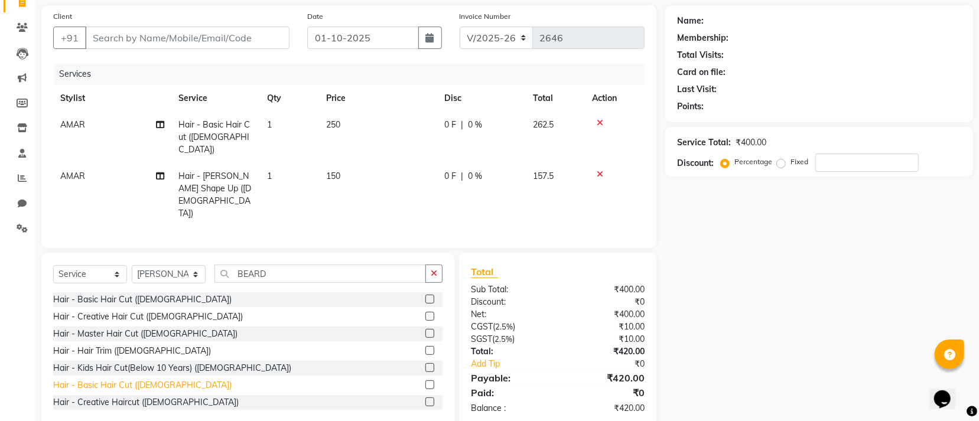
click at [143, 379] on div "Hair - Basic Hair Cut ([DEMOGRAPHIC_DATA])" at bounding box center [142, 385] width 178 height 12
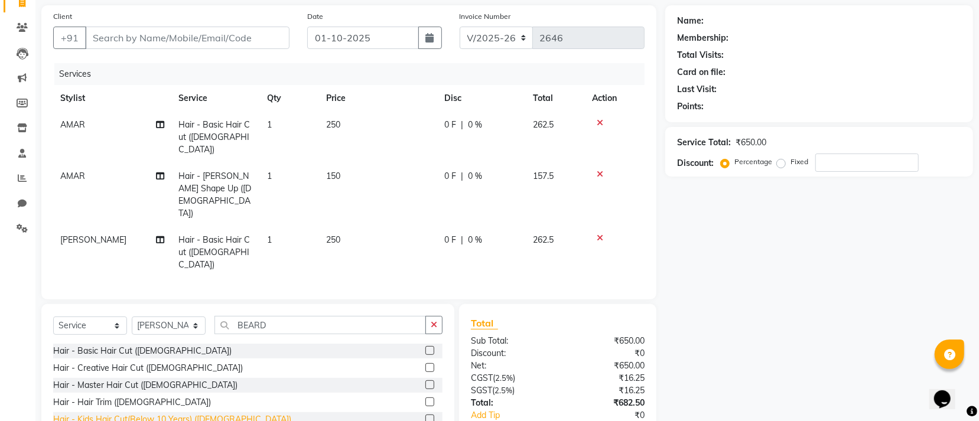
checkbox input "false"
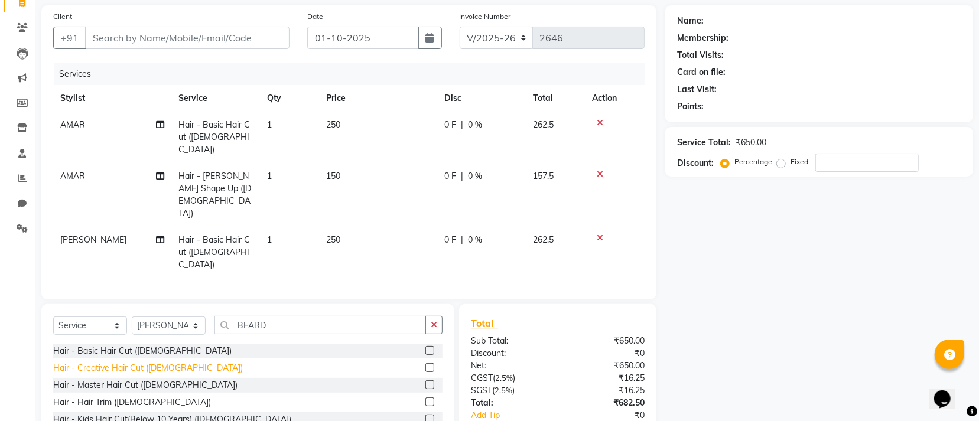
checkbox input "false"
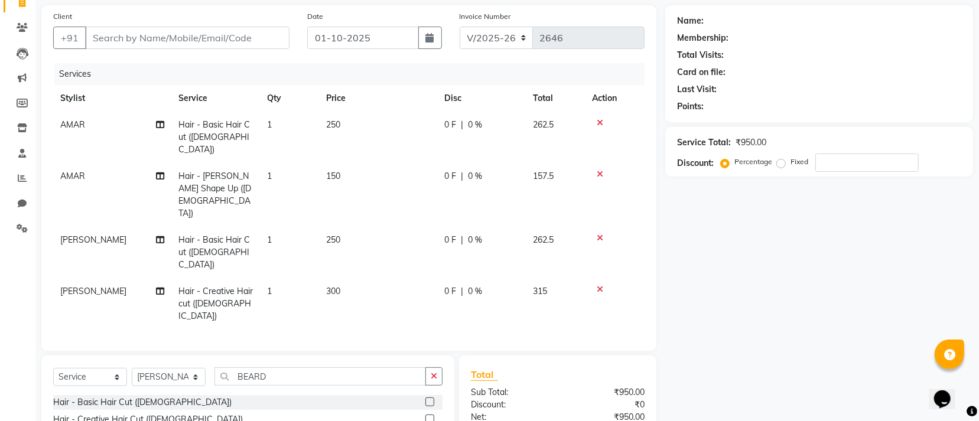
click at [602, 285] on icon at bounding box center [600, 289] width 6 height 8
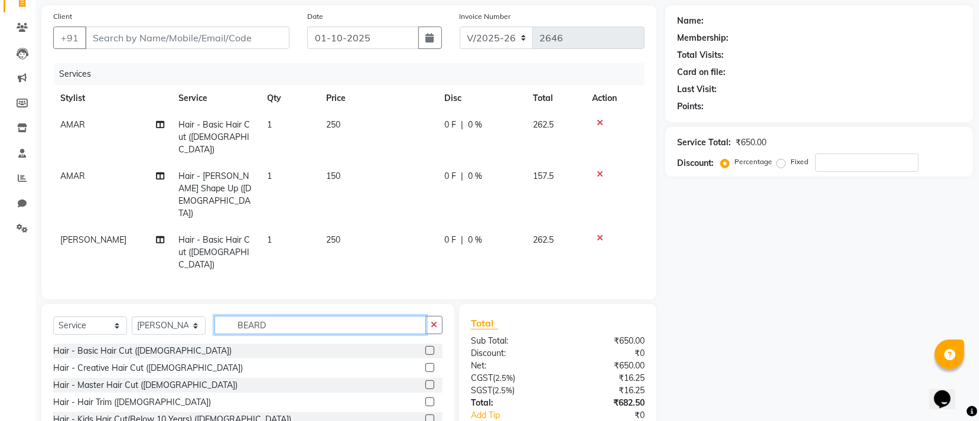
click at [291, 316] on input "BEARD" at bounding box center [319, 325] width 211 height 18
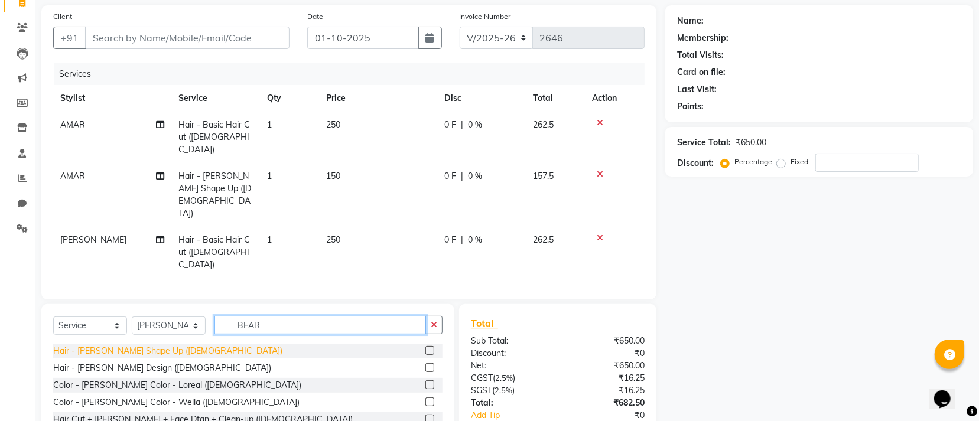
type input "BEAR"
click at [106, 345] on div "Hair - [PERSON_NAME] Shape Up ([DEMOGRAPHIC_DATA])" at bounding box center [167, 351] width 229 height 12
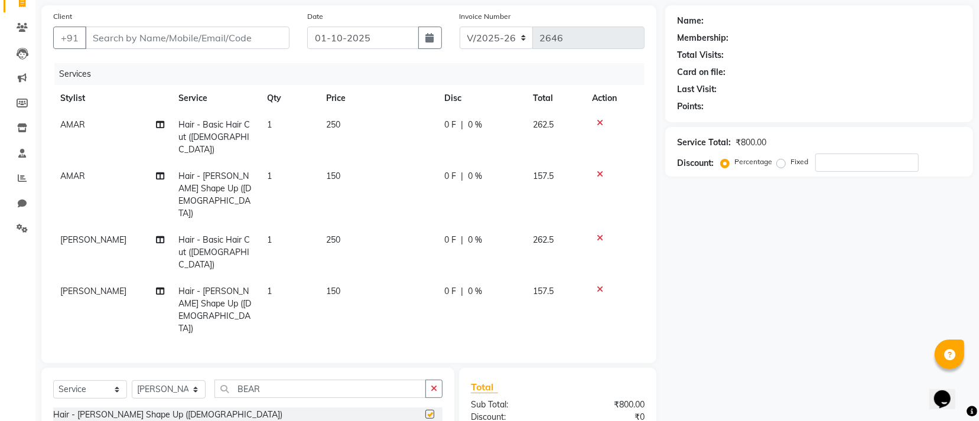
checkbox input "false"
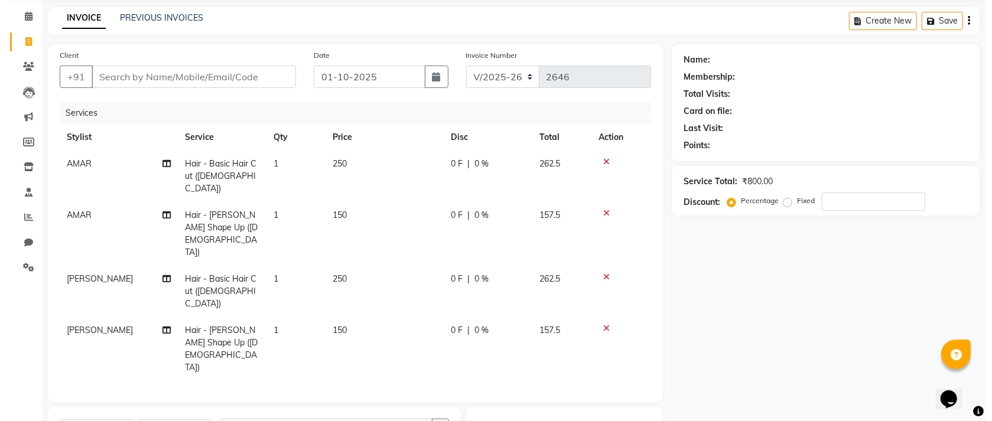
scroll to position [0, 0]
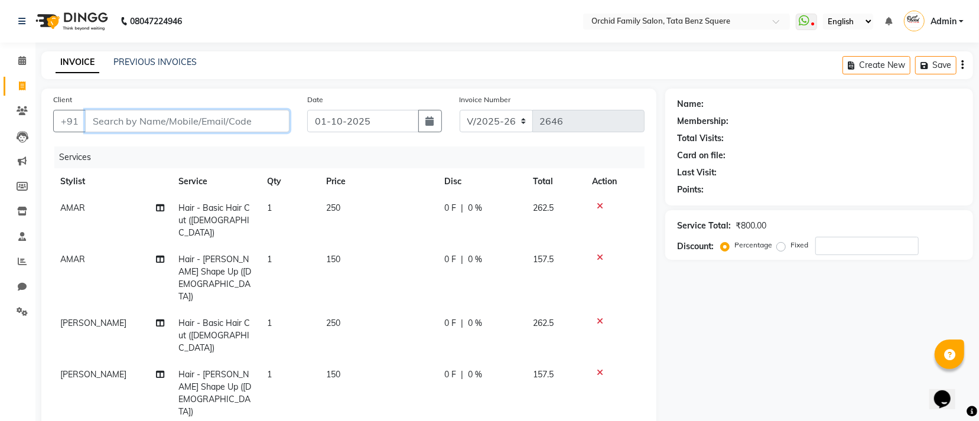
click at [257, 128] on input "Client" at bounding box center [187, 121] width 204 height 22
type input "7"
type input "0"
type input "7735448697"
click at [262, 128] on button "Add Client" at bounding box center [259, 121] width 61 height 22
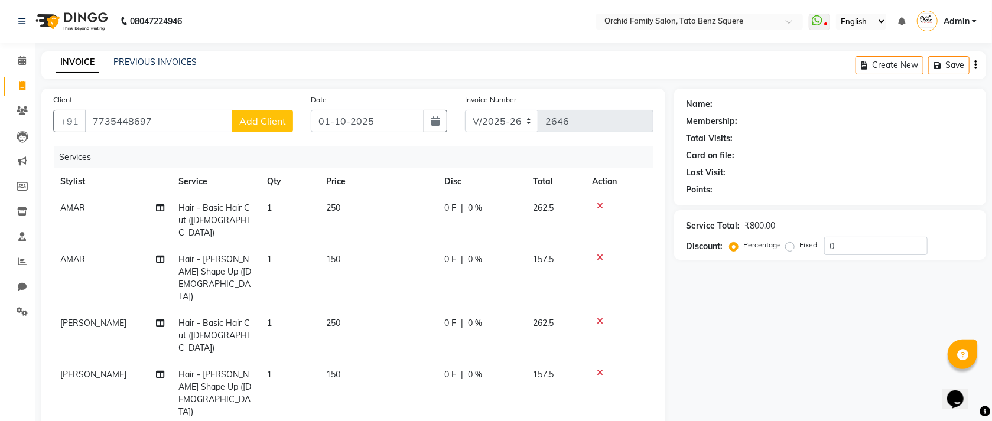
select select "29"
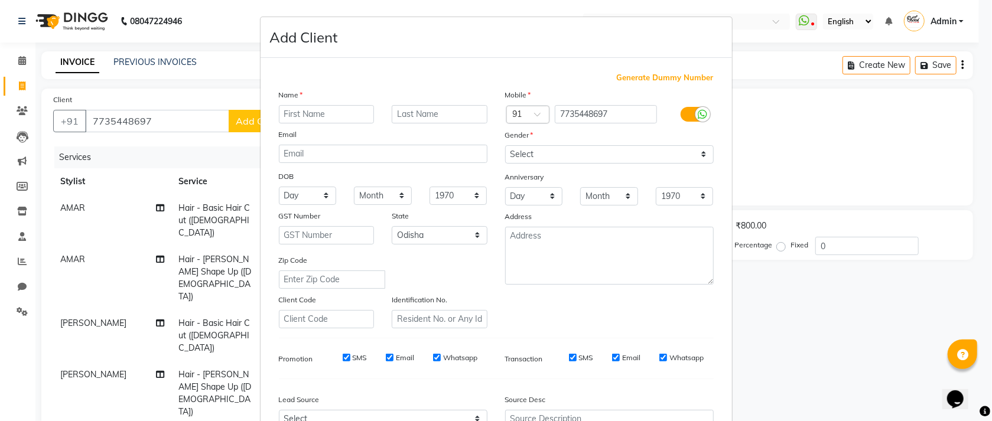
click at [372, 118] on div at bounding box center [326, 114] width 113 height 18
click at [345, 112] on input "text" at bounding box center [327, 114] width 96 height 18
type input "SATYAJEET JENA"
click at [594, 152] on select "Select Male Female Other Prefer Not To Say" at bounding box center [609, 154] width 209 height 18
select select "male"
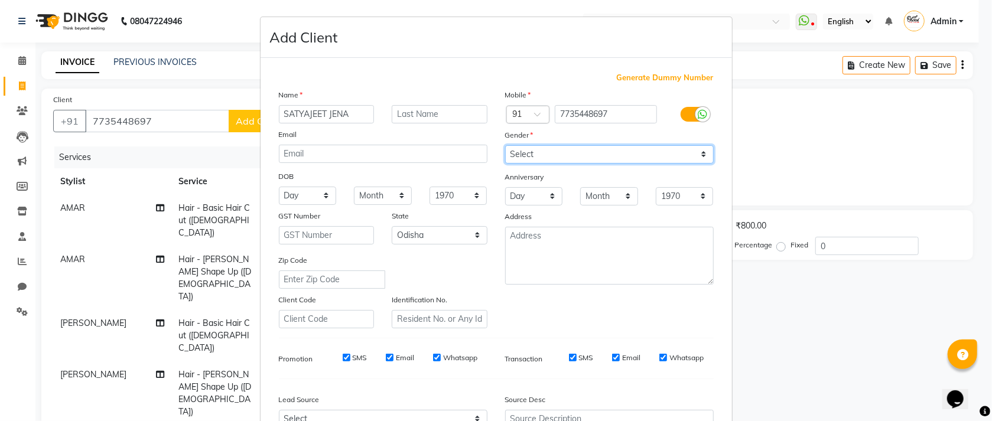
click at [505, 146] on select "Select Male Female Other Prefer Not To Say" at bounding box center [609, 154] width 209 height 18
click at [283, 194] on select "Day 01 02 03 04 05 06 07 08 09 10 11 12 13 14 15 16 17 18 19 20 21 22 23 24 25 …" at bounding box center [308, 196] width 58 height 18
select select "18"
click at [279, 188] on select "Day 01 02 03 04 05 06 07 08 09 10 11 12 13 14 15 16 17 18 19 20 21 22 23 24 25 …" at bounding box center [308, 196] width 58 height 18
click at [367, 195] on select "Month January February March April May June July August September October Novem…" at bounding box center [383, 196] width 58 height 18
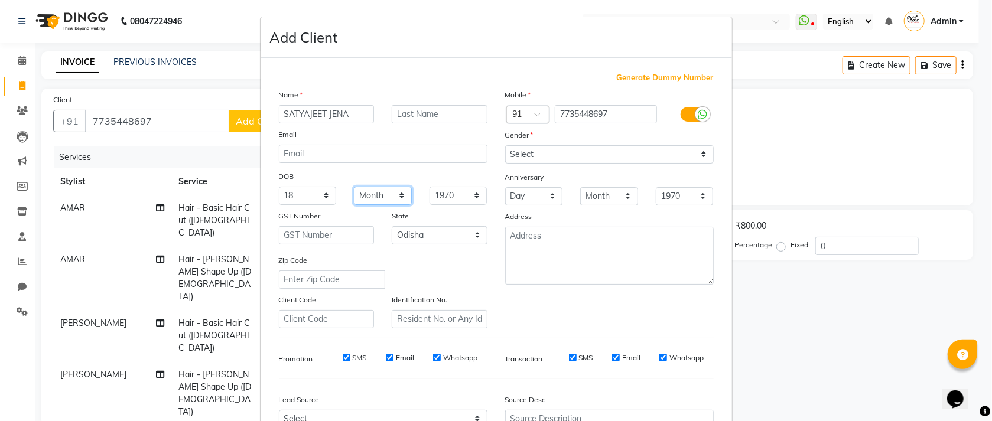
select select "03"
click at [354, 188] on select "Month January February March April May June July August September October Novem…" at bounding box center [383, 196] width 58 height 18
click at [434, 198] on select "1940 1941 1942 1943 1944 1945 1946 1947 1948 1949 1950 1951 1952 1953 1954 1955…" at bounding box center [458, 196] width 58 height 18
select select "2002"
click at [429, 188] on select "1940 1941 1942 1943 1944 1945 1946 1947 1948 1949 1950 1951 1952 1953 1954 1955…" at bounding box center [458, 196] width 58 height 18
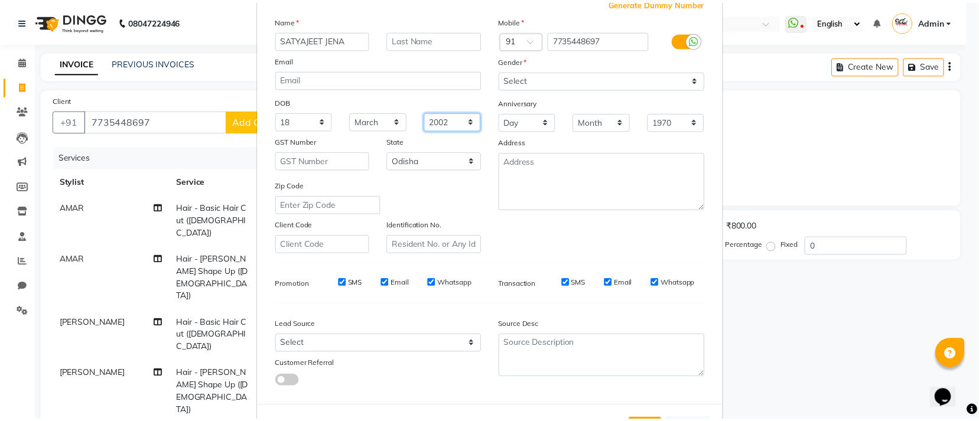
scroll to position [131, 0]
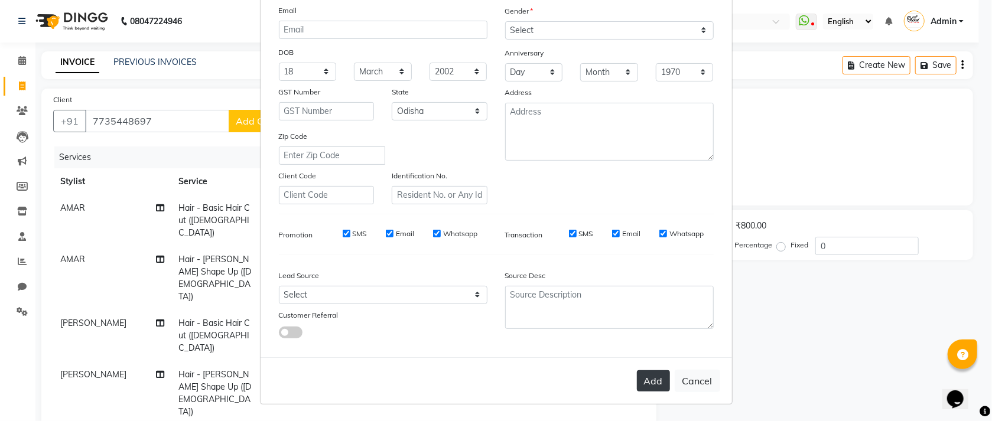
click at [647, 376] on button "Add" at bounding box center [653, 380] width 33 height 21
select select
select select "null"
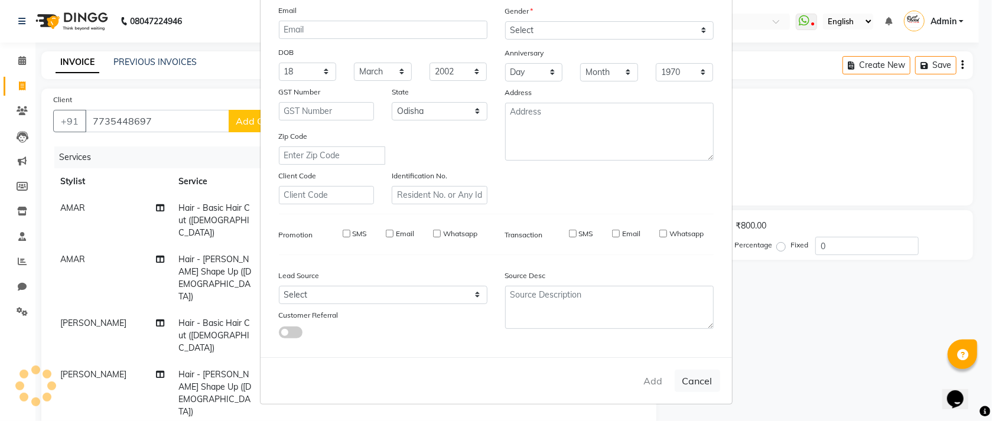
select select
checkbox input "false"
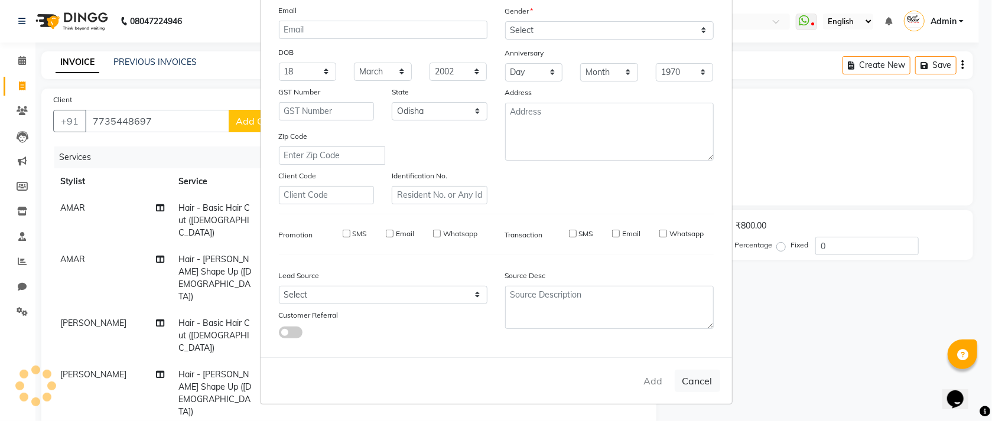
checkbox input "false"
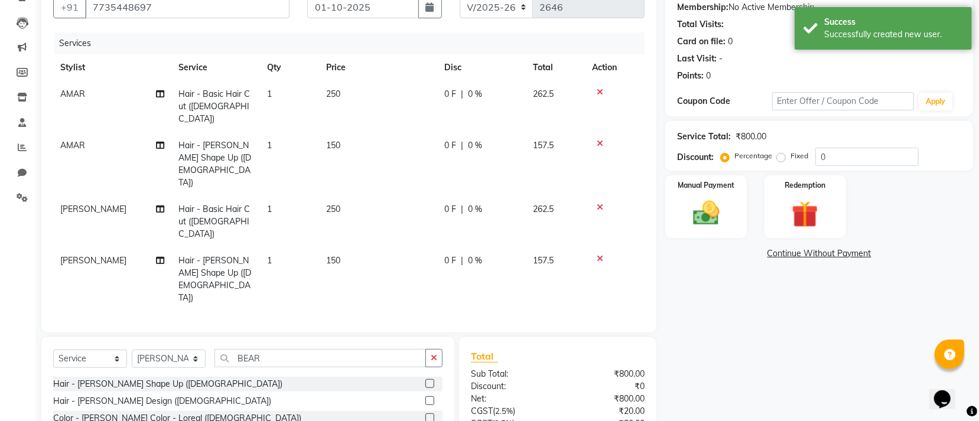
scroll to position [161, 0]
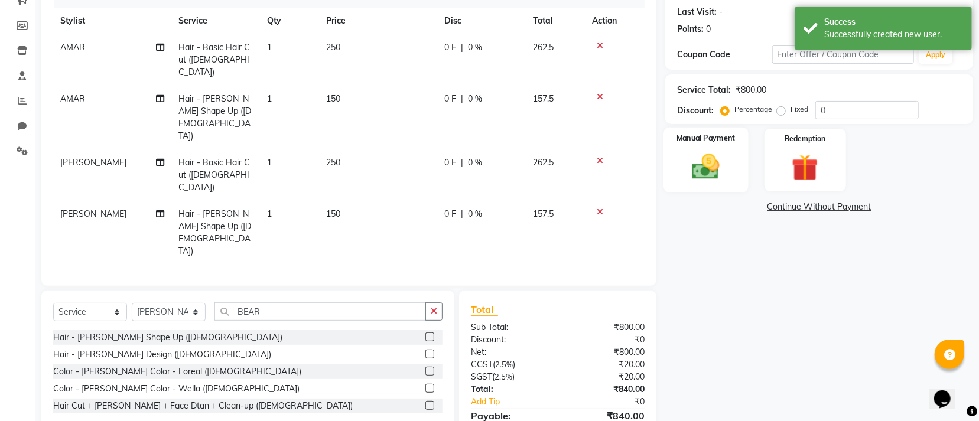
click at [716, 178] on img at bounding box center [705, 167] width 45 height 32
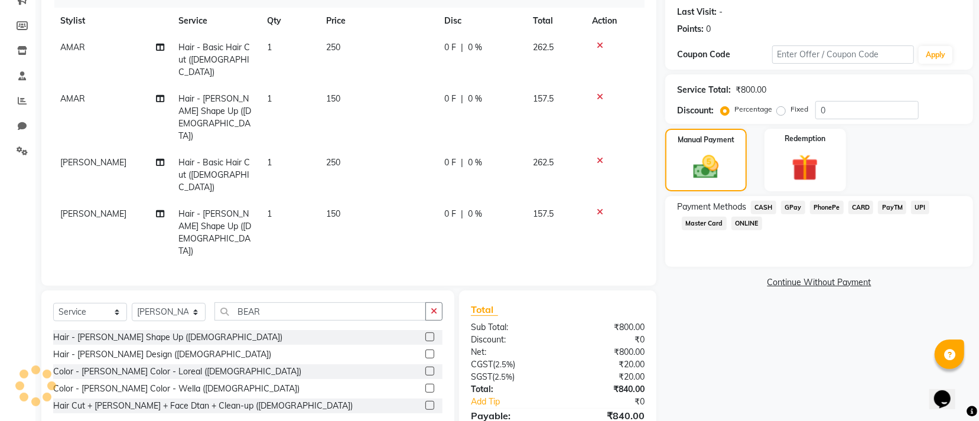
click at [763, 204] on span "CASH" at bounding box center [763, 208] width 25 height 14
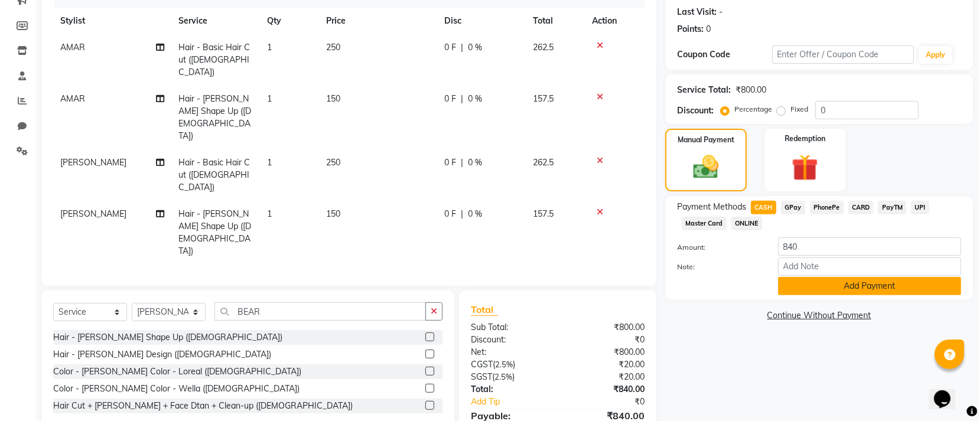
click at [808, 282] on button "Add Payment" at bounding box center [869, 286] width 183 height 18
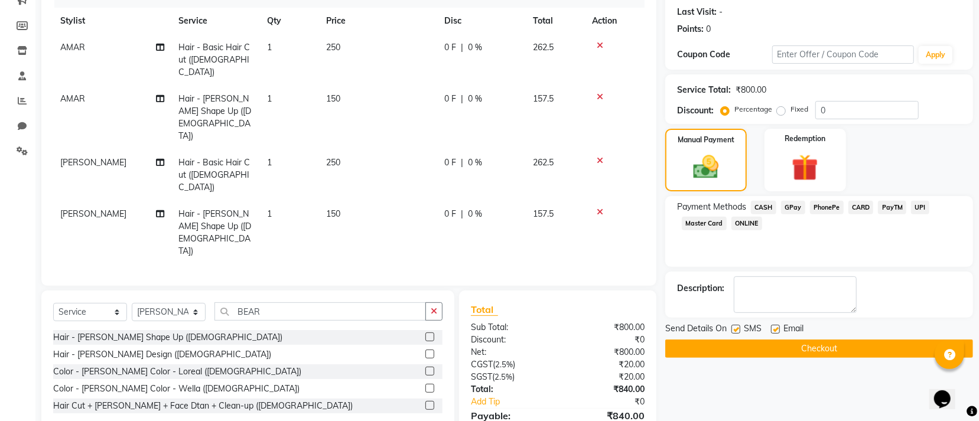
click at [750, 343] on button "Checkout" at bounding box center [819, 349] width 308 height 18
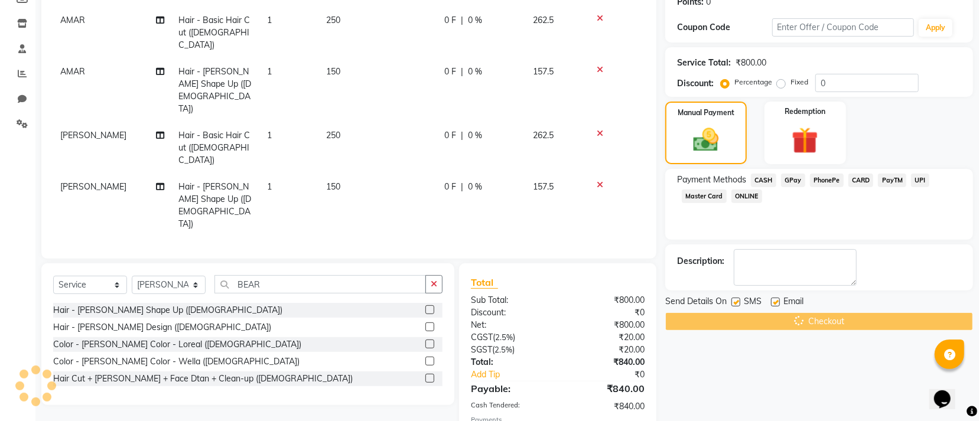
scroll to position [203, 0]
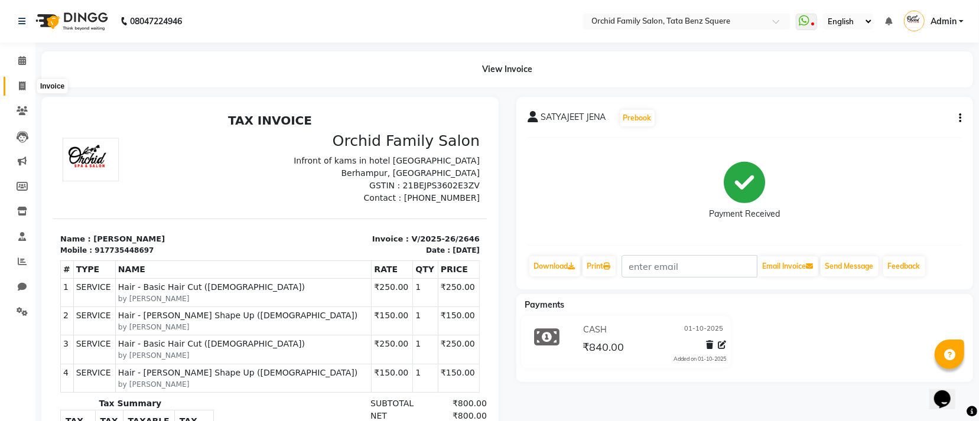
click at [21, 84] on icon at bounding box center [22, 86] width 6 height 9
select select "service"
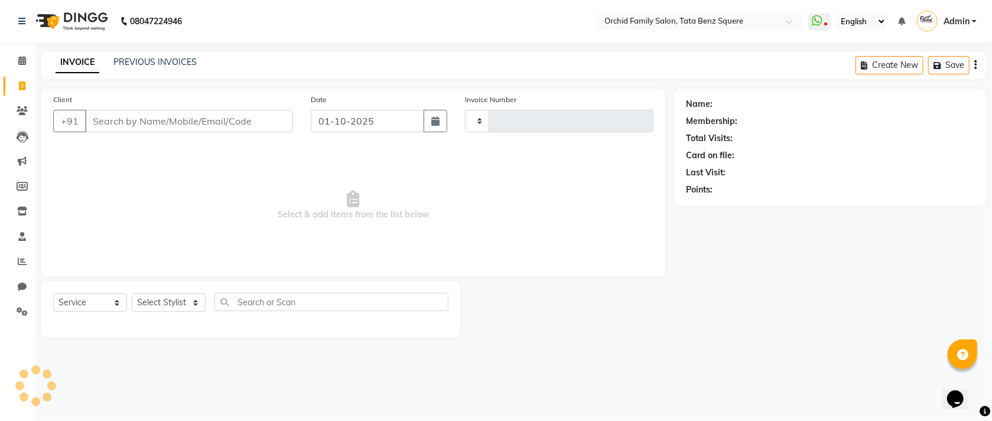
type input "2647"
select select "107"
click at [157, 60] on link "PREVIOUS INVOICES" at bounding box center [154, 62] width 83 height 11
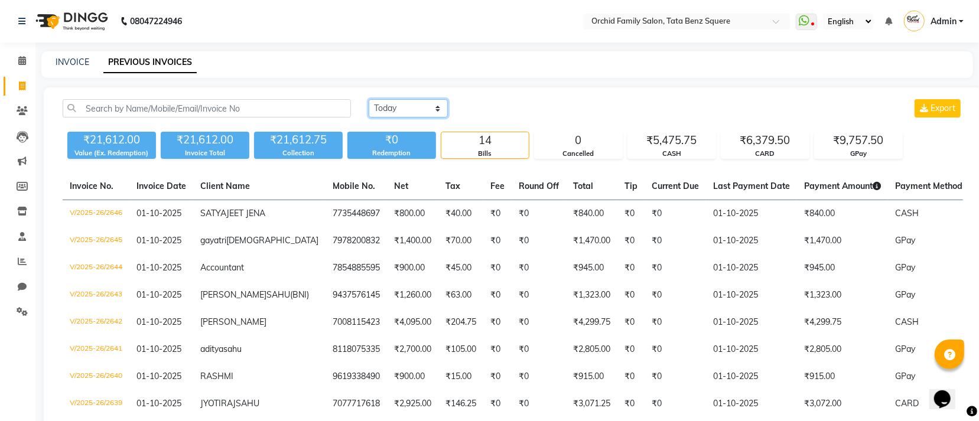
click at [375, 107] on select "Today Yesterday Custom Range" at bounding box center [408, 108] width 79 height 18
click at [369, 99] on select "Today Yesterday Custom Range" at bounding box center [408, 108] width 79 height 18
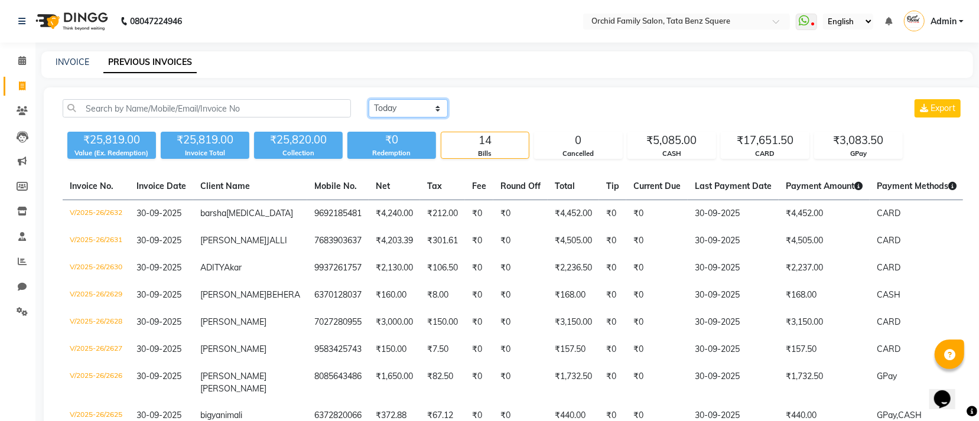
click at [409, 111] on select "Today Yesterday Custom Range" at bounding box center [408, 108] width 79 height 18
click at [369, 99] on select "Today Yesterday Custom Range" at bounding box center [408, 108] width 79 height 18
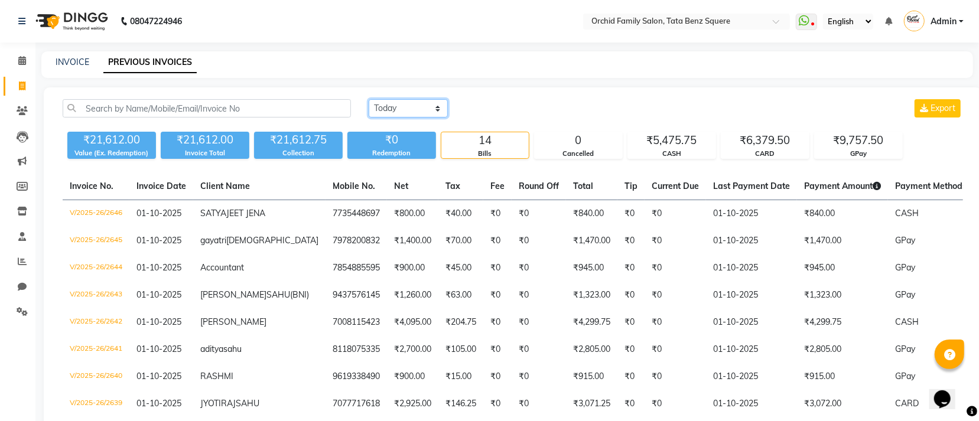
click at [418, 113] on select "Today Yesterday Custom Range" at bounding box center [408, 108] width 79 height 18
select select "range"
click at [369, 99] on select "Today Yesterday Custom Range" at bounding box center [408, 108] width 79 height 18
click at [490, 110] on input "01-10-2025" at bounding box center [504, 108] width 83 height 17
select select "10"
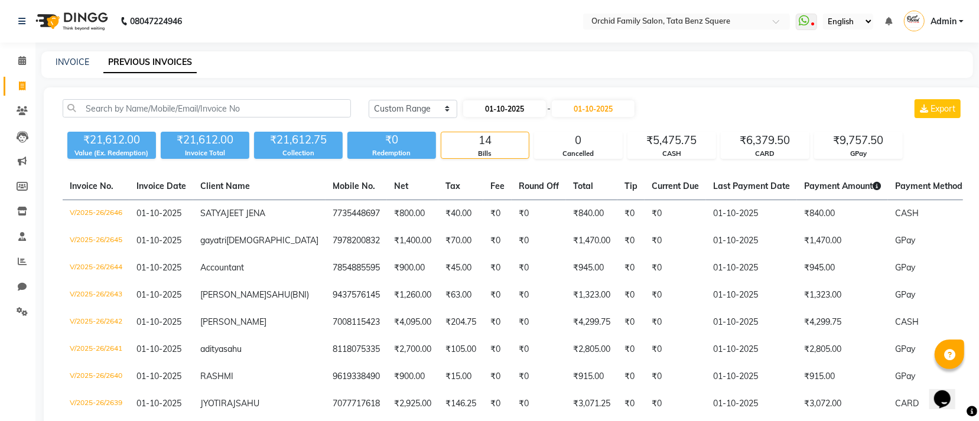
select select "2025"
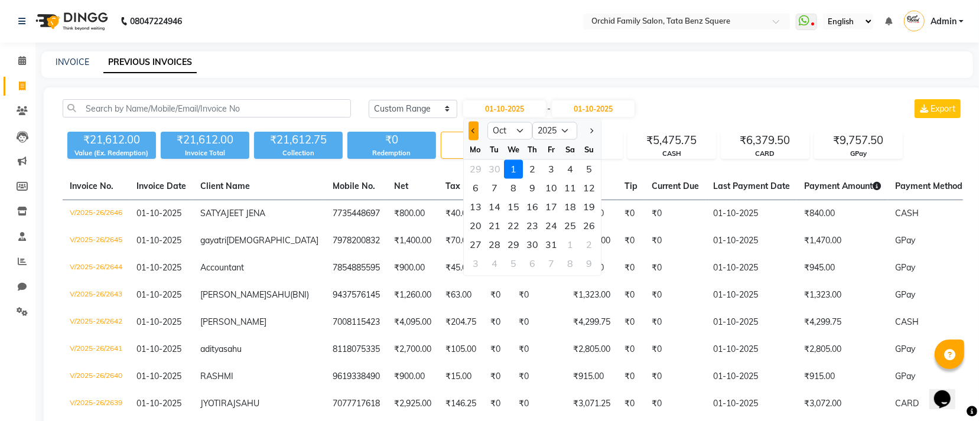
click at [476, 130] on span "Previous month" at bounding box center [473, 130] width 5 height 5
select select "9"
click at [481, 243] on div "29" at bounding box center [475, 245] width 19 height 19
type input "29-09-2025"
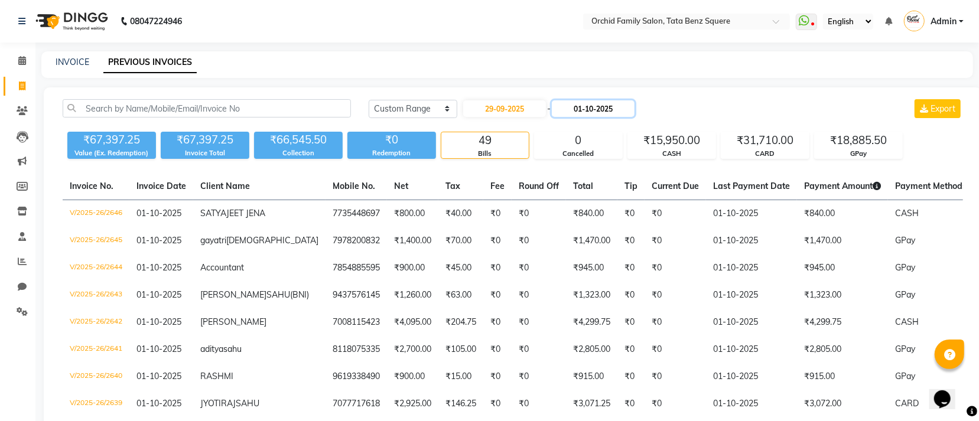
click at [566, 112] on input "01-10-2025" at bounding box center [593, 108] width 83 height 17
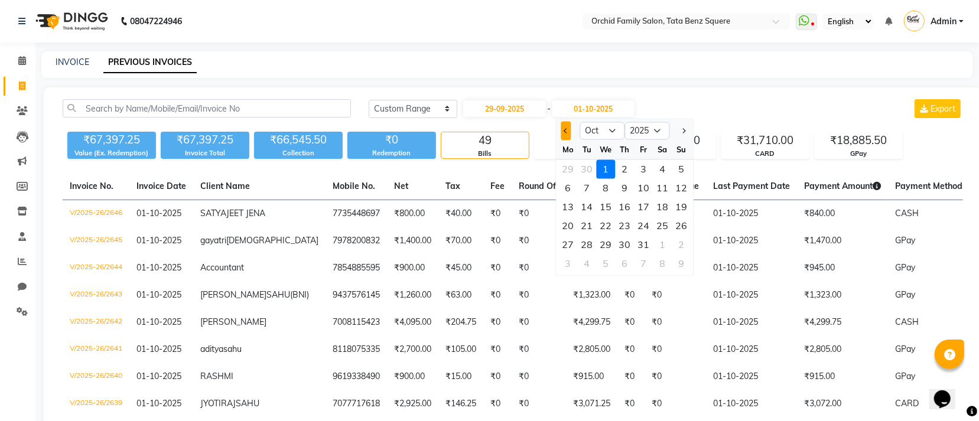
click at [566, 123] on button "Previous month" at bounding box center [566, 131] width 10 height 19
select select "9"
click at [568, 243] on div "29" at bounding box center [567, 245] width 19 height 19
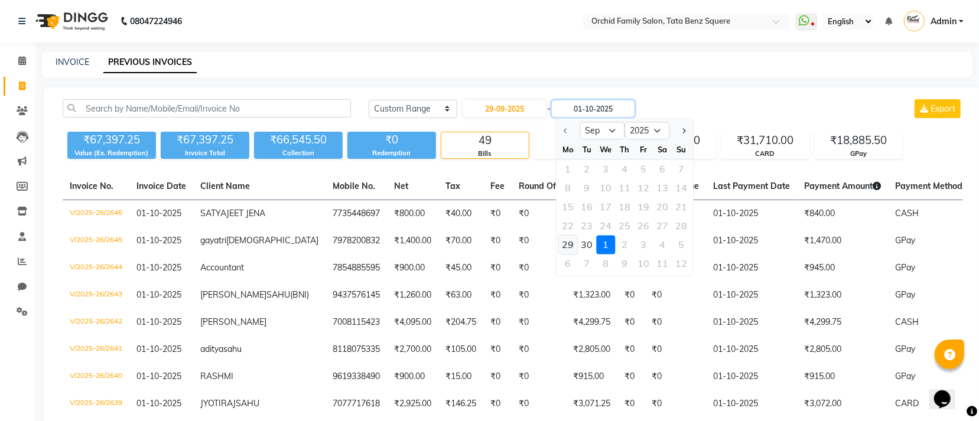
type input "29-09-2025"
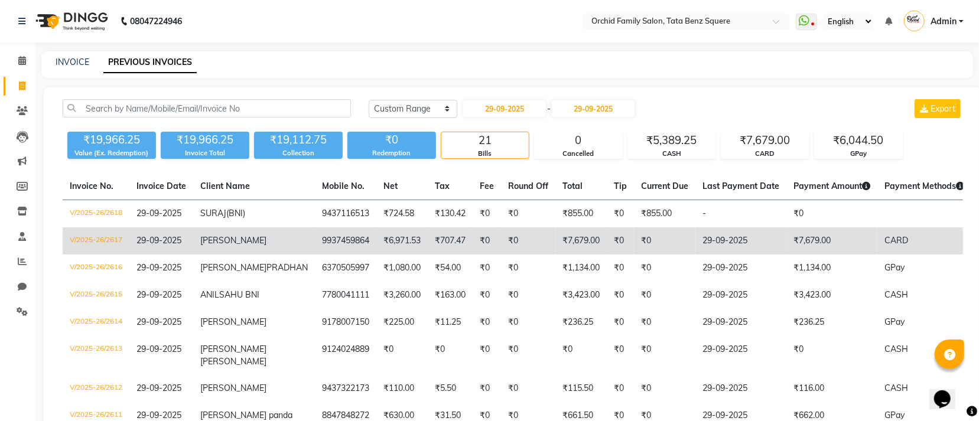
click at [741, 242] on td "29-09-2025" at bounding box center [740, 240] width 91 height 27
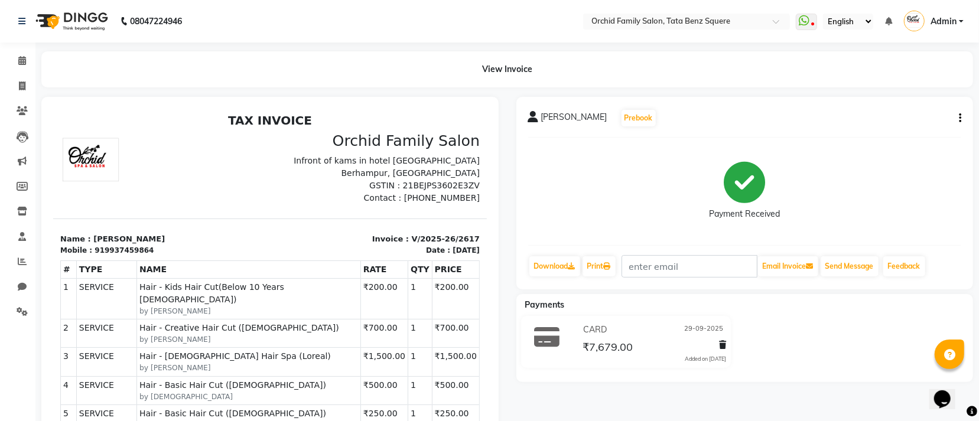
click at [962, 118] on div "PABITRA DAS Prebook Payment Received Download Print Email Invoice Send Message …" at bounding box center [744, 193] width 457 height 193
click at [960, 118] on icon "button" at bounding box center [960, 118] width 2 height 1
click at [882, 131] on div "Edit Invoice" at bounding box center [900, 132] width 81 height 15
select select "service"
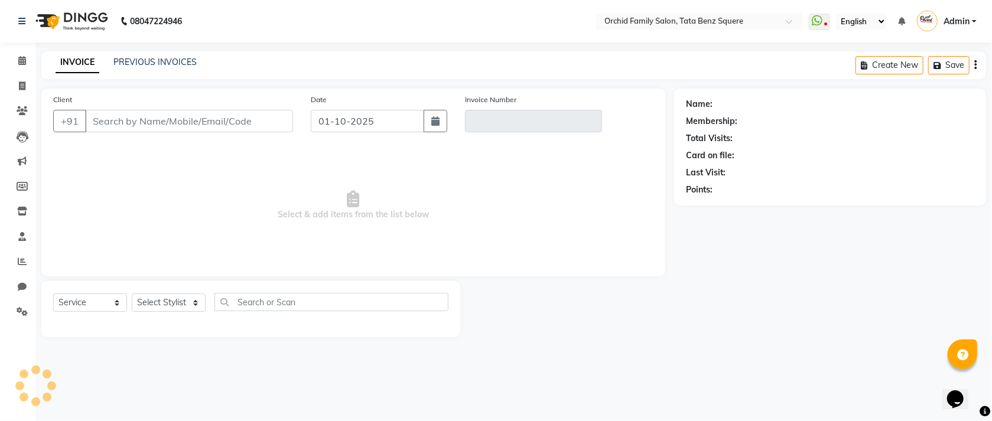
type input "9937459864"
type input "V/2025-26/2617"
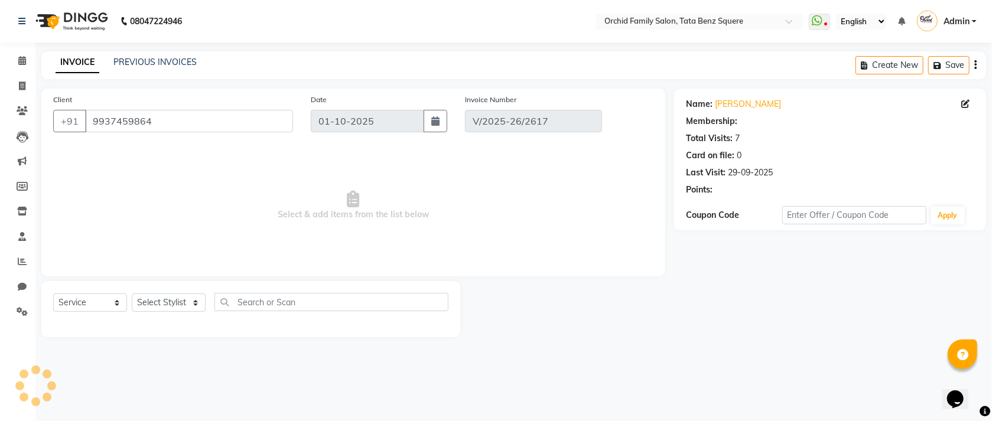
select select "1: Object"
type input "29-09-2025"
select select "select"
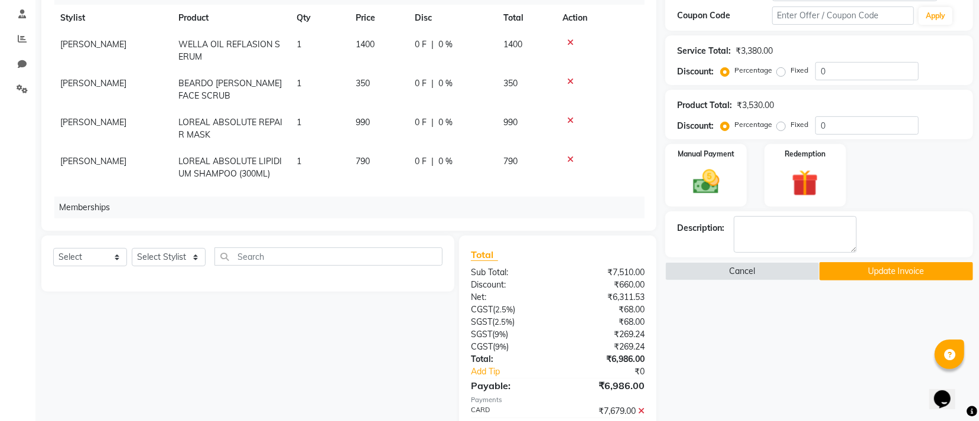
scroll to position [289, 0]
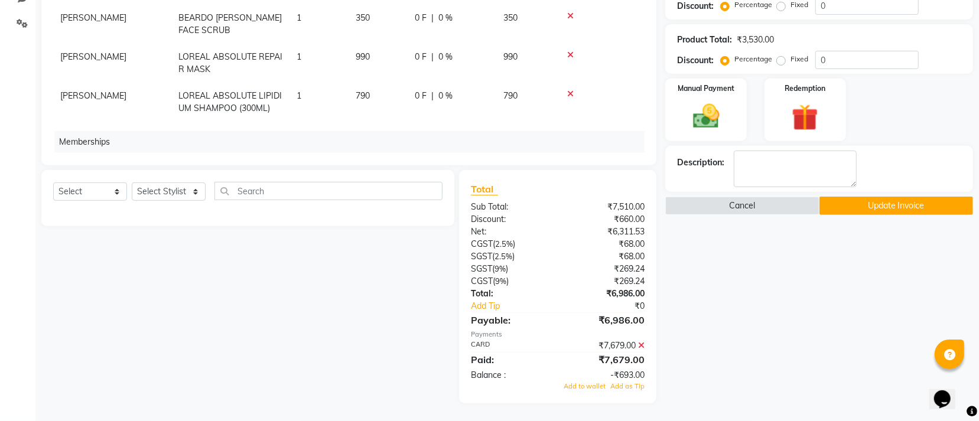
click at [643, 345] on icon at bounding box center [641, 345] width 6 height 8
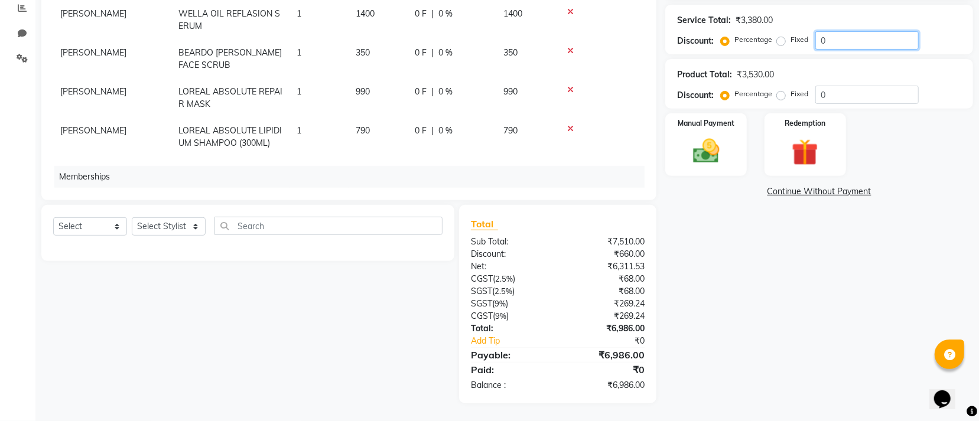
click at [828, 42] on input "0" at bounding box center [866, 40] width 103 height 18
type input "0"
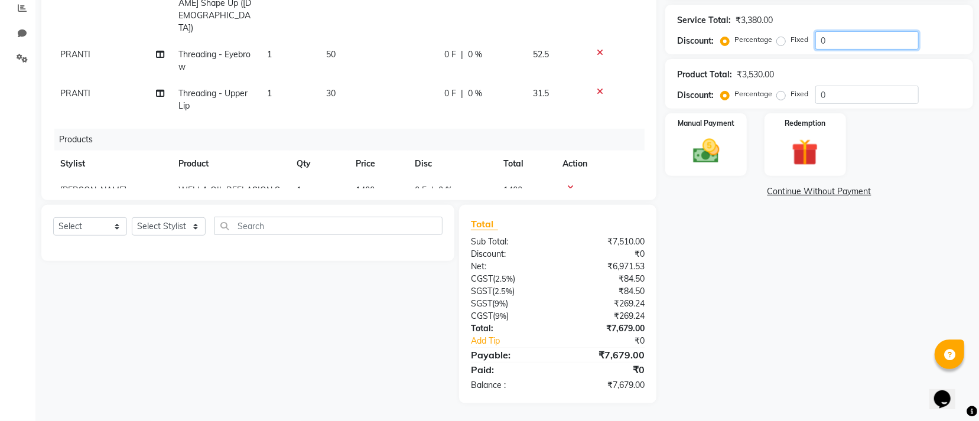
scroll to position [233, 0]
click at [67, 224] on span "[PERSON_NAME]" at bounding box center [93, 229] width 66 height 11
select select "20474"
click at [108, 224] on select "Accountant AJAYA AMAR BHARATI BINDIYA JHUMA KALYANI SATAPATHY KHUSI KRISHNA PRA…" at bounding box center [112, 233] width 104 height 18
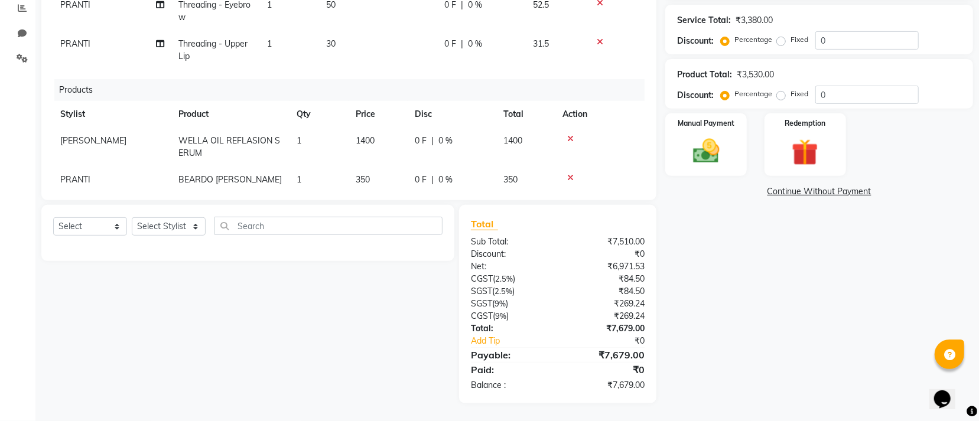
scroll to position [321, 0]
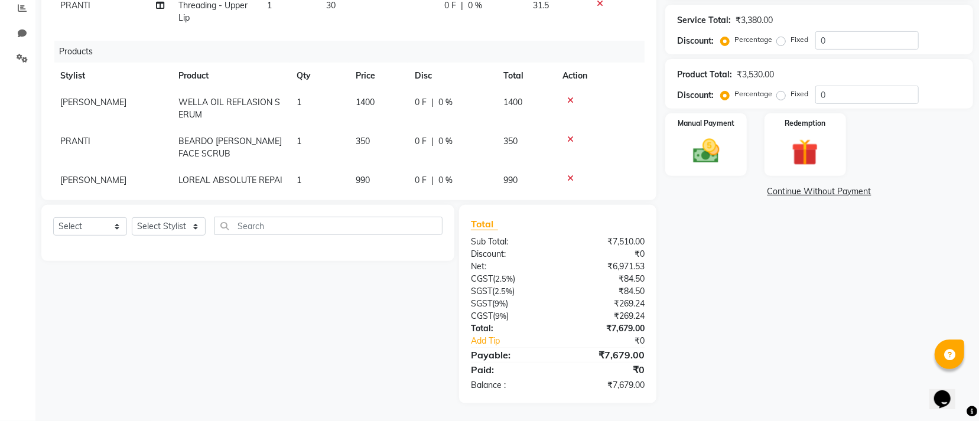
click at [82, 175] on span "[PERSON_NAME]" at bounding box center [93, 180] width 66 height 11
select select "20474"
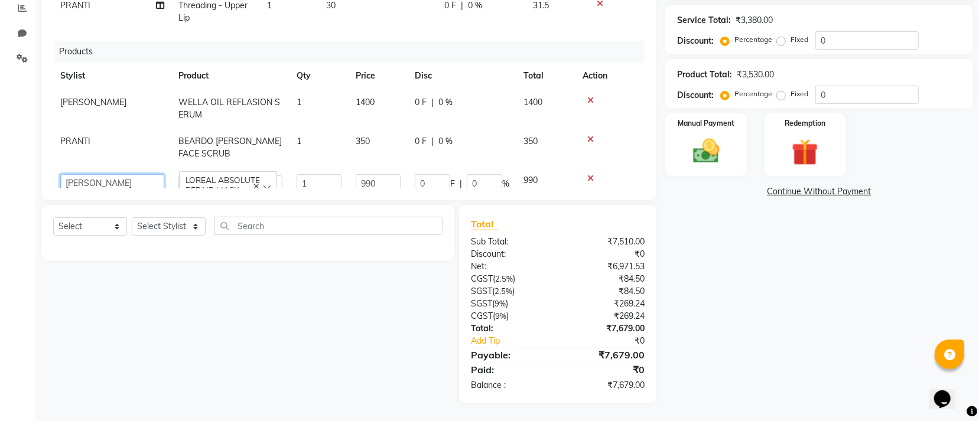
click at [97, 174] on select "Accountant AJAYA AMAR BHARATI BINDIYA JHUMA KALYANI SATAPATHY KHUSI KRISHNA PRA…" at bounding box center [112, 183] width 104 height 18
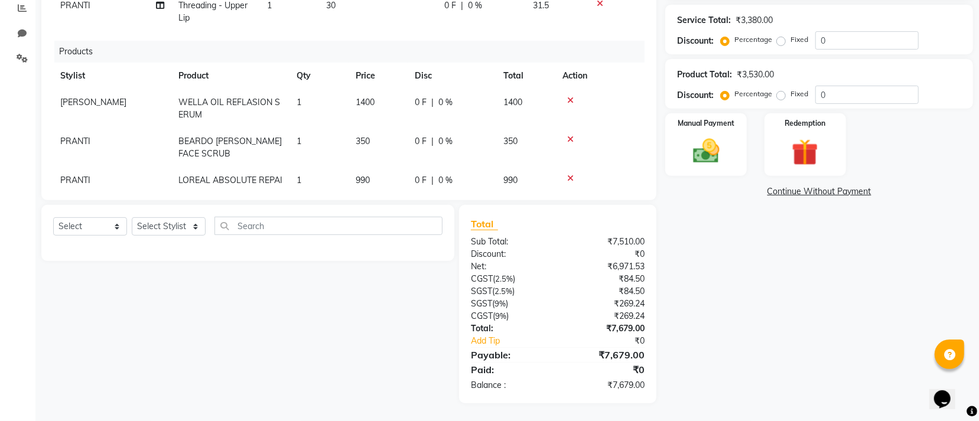
click at [103, 206] on td "[PERSON_NAME]" at bounding box center [112, 225] width 118 height 39
select select "20474"
click at [103, 213] on select "Accountant AJAYA AMAR BHARATI BINDIYA JHUMA KALYANI SATAPATHY KHUSI KRISHNA PRA…" at bounding box center [112, 222] width 104 height 18
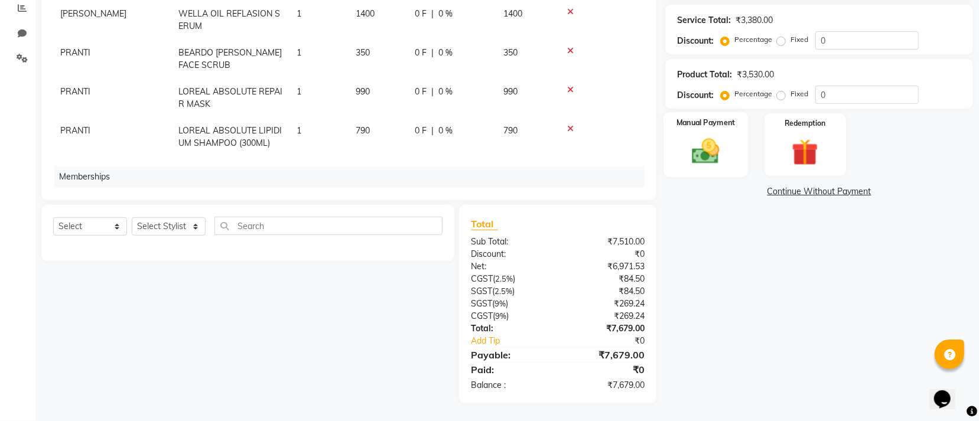
click at [703, 148] on img at bounding box center [705, 151] width 45 height 32
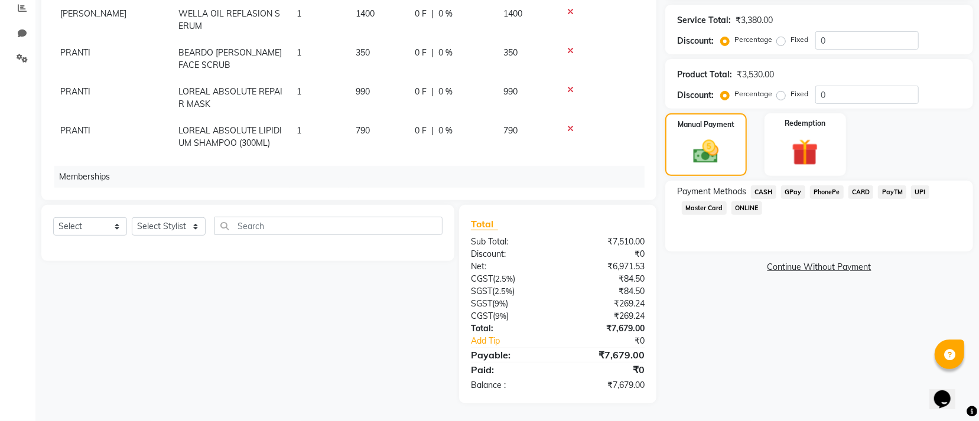
click at [857, 191] on span "CARD" at bounding box center [860, 192] width 25 height 14
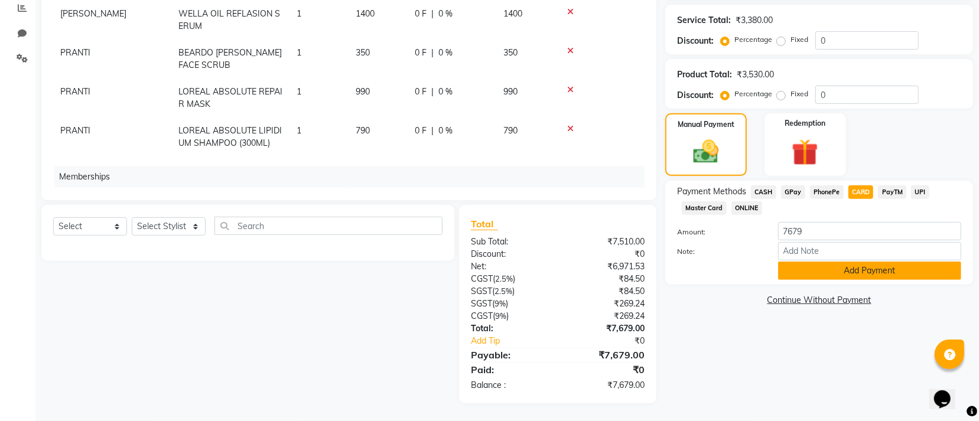
click at [845, 275] on button "Add Payment" at bounding box center [869, 271] width 183 height 18
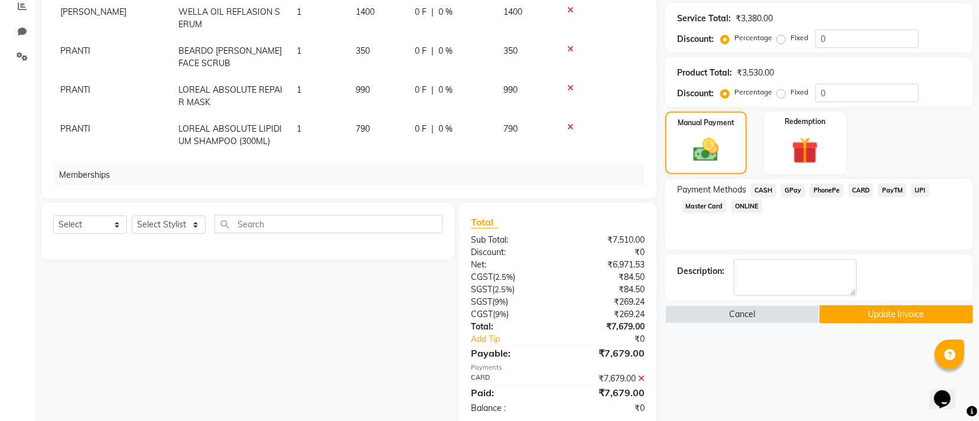
click at [878, 317] on button "Update Invoice" at bounding box center [896, 314] width 154 height 18
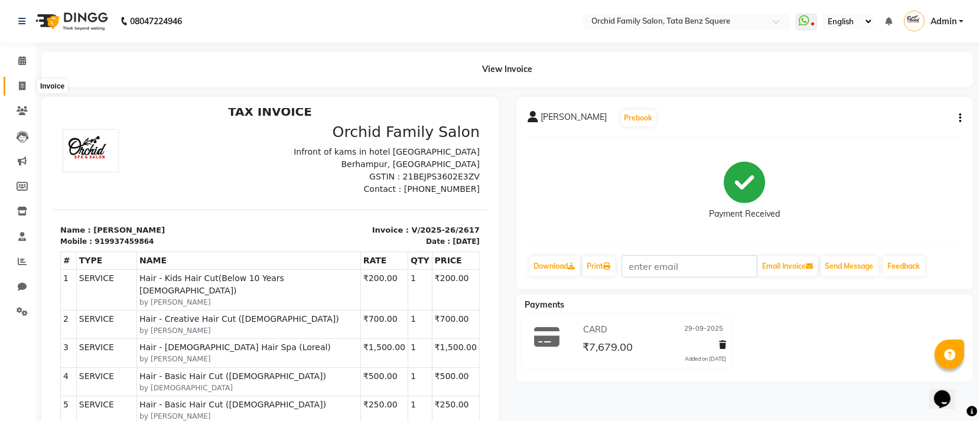
click at [16, 84] on span at bounding box center [22, 87] width 21 height 14
select select "service"
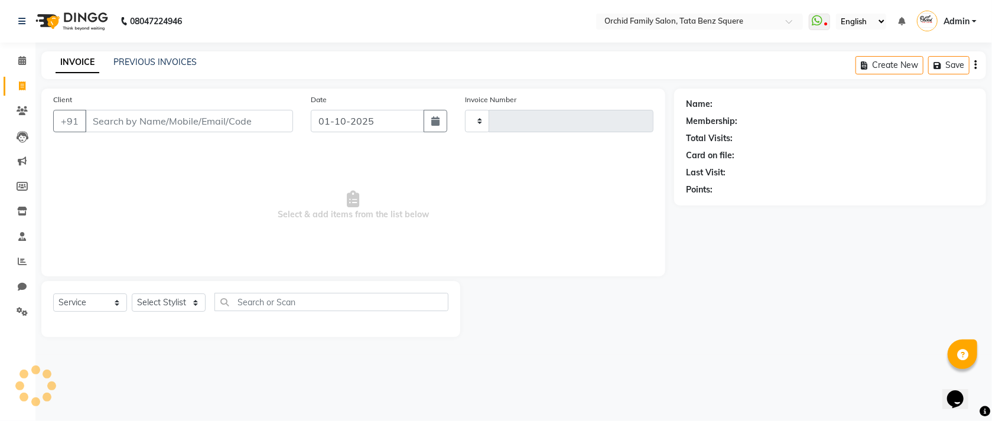
type input "2647"
select select "107"
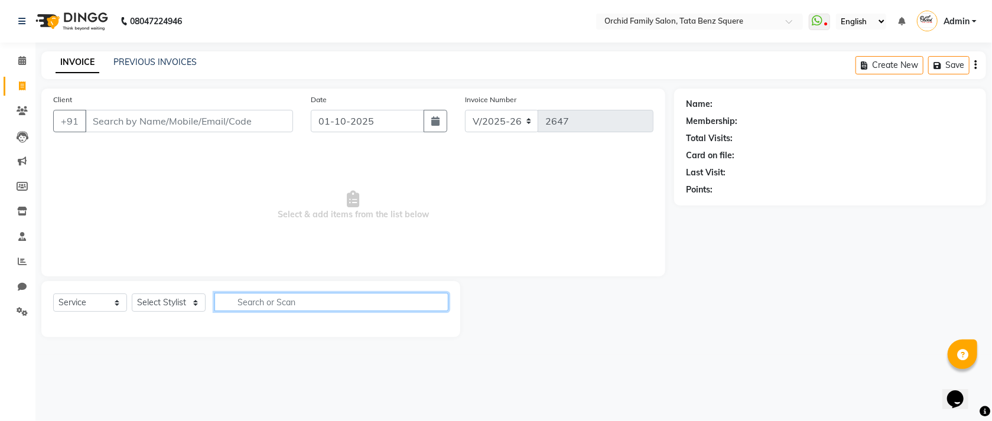
click at [338, 301] on input "text" at bounding box center [331, 302] width 234 height 18
type input "thr"
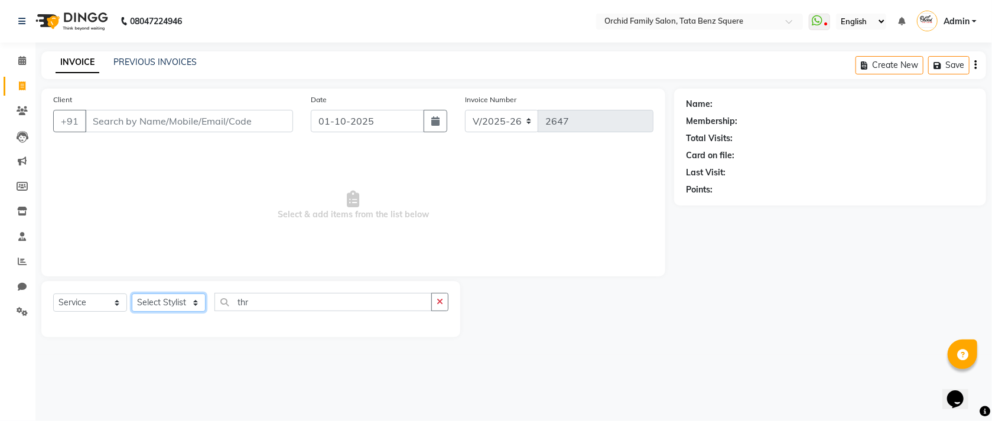
click at [159, 309] on select "Select Stylist Accountant [PERSON_NAME] [PERSON_NAME] [PERSON_NAME] [PERSON_NAM…" at bounding box center [169, 303] width 74 height 18
select select "8142"
click at [132, 294] on select "Select Stylist Accountant [PERSON_NAME] [PERSON_NAME] [PERSON_NAME] [PERSON_NAM…" at bounding box center [169, 303] width 74 height 18
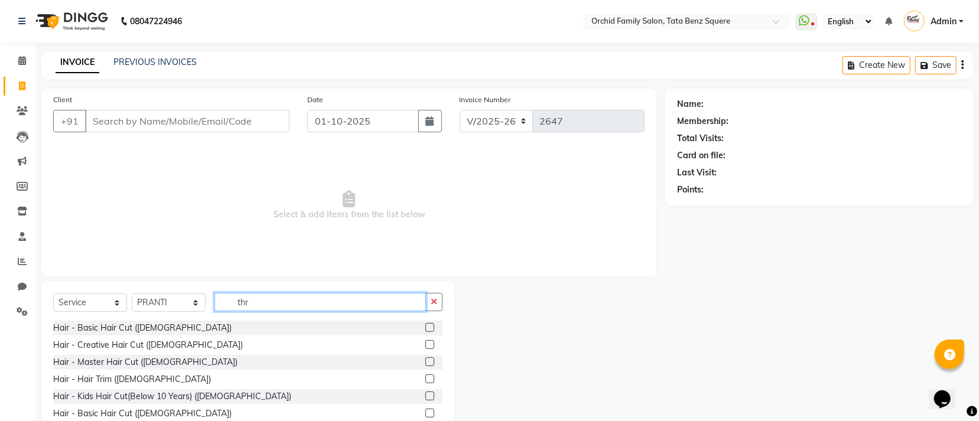
click at [252, 304] on input "thr" at bounding box center [319, 302] width 211 height 18
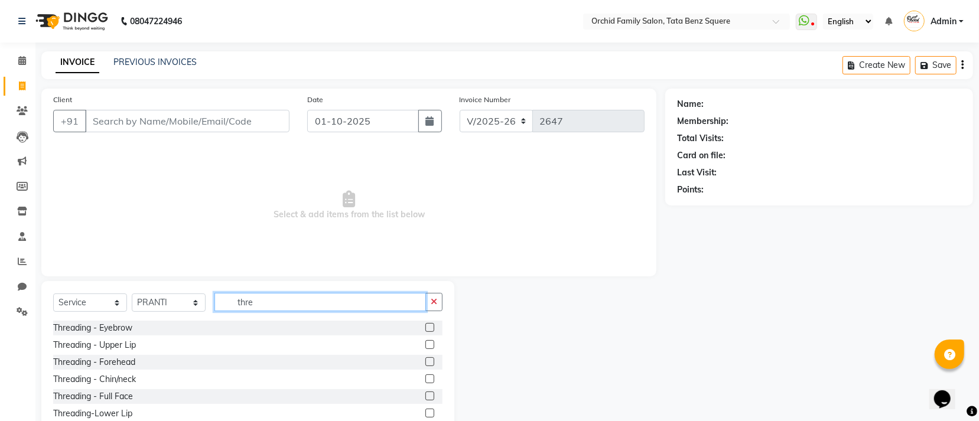
type input "thre"
click at [425, 327] on label at bounding box center [429, 327] width 9 height 9
click at [425, 327] on input "checkbox" at bounding box center [429, 328] width 8 height 8
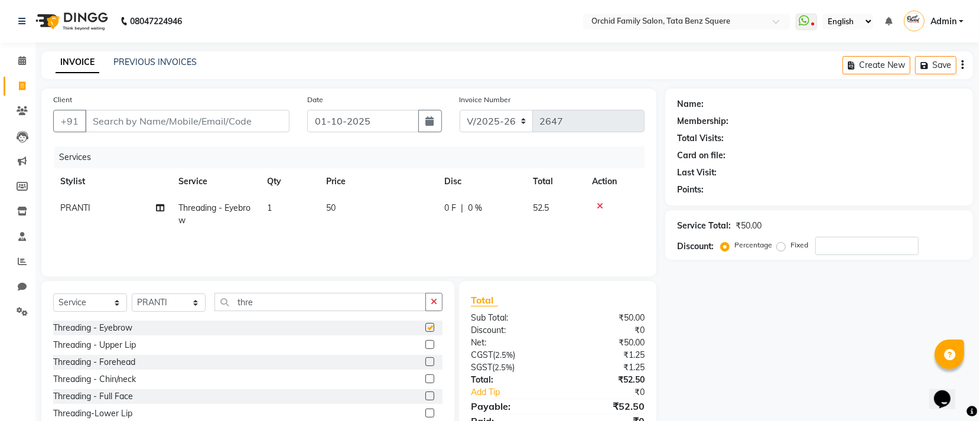
checkbox input "false"
click at [425, 363] on label at bounding box center [429, 361] width 9 height 9
click at [425, 363] on input "checkbox" at bounding box center [429, 363] width 8 height 8
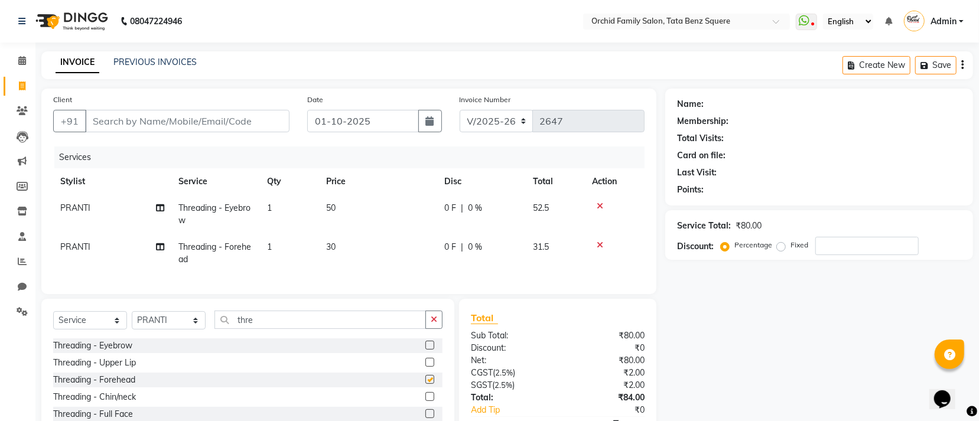
checkbox input "false"
click at [186, 117] on input "Client" at bounding box center [187, 121] width 204 height 22
type input "7"
type input "0"
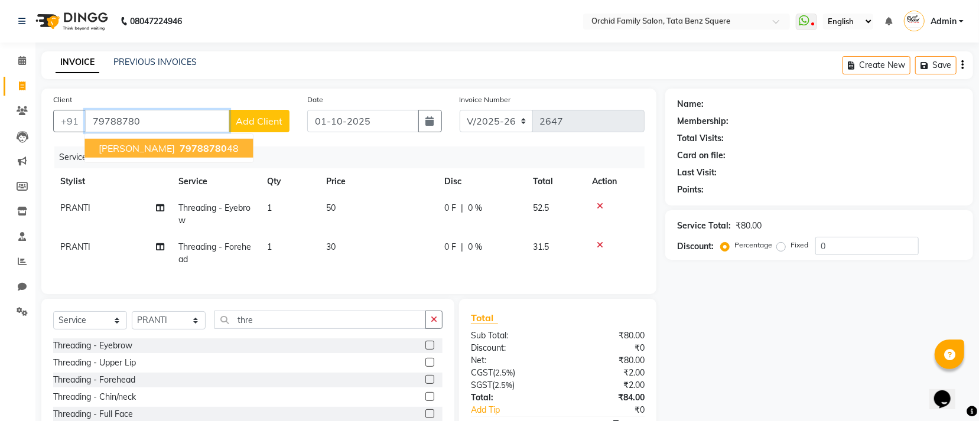
click at [180, 143] on span "79788780" at bounding box center [203, 148] width 47 height 12
type input "7978878048"
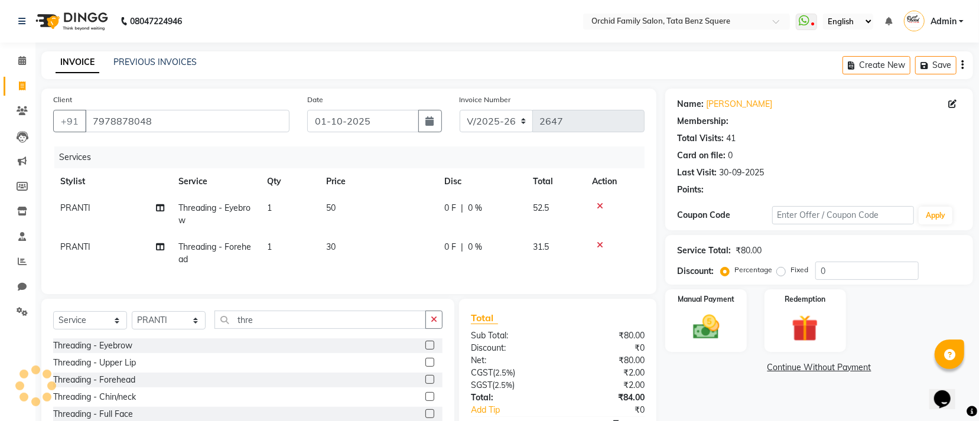
select select "1: Object"
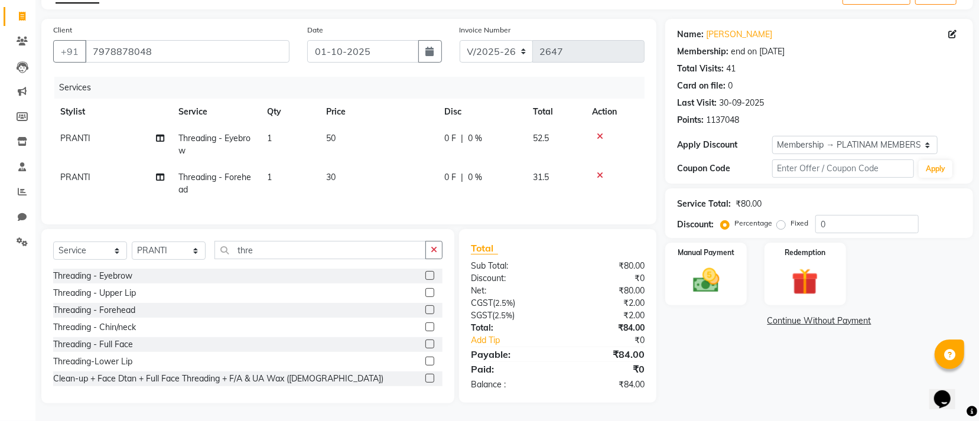
scroll to position [83, 0]
click at [705, 265] on img at bounding box center [705, 281] width 45 height 32
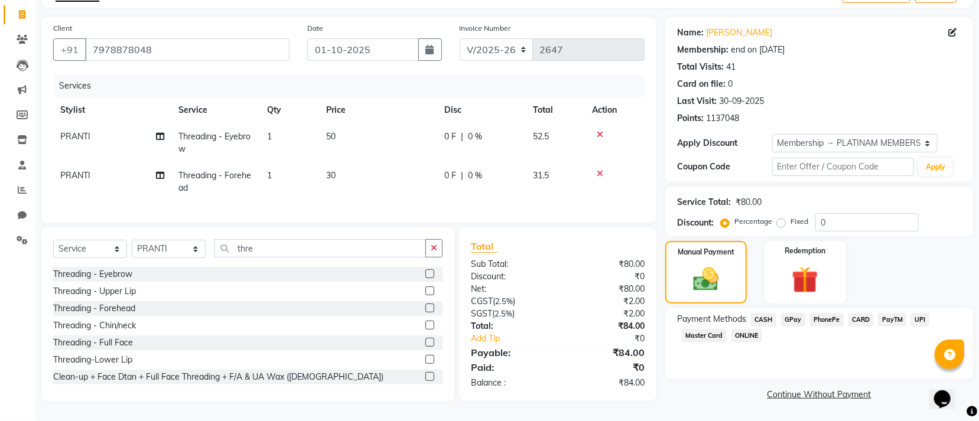
click at [765, 313] on span "CASH" at bounding box center [763, 320] width 25 height 14
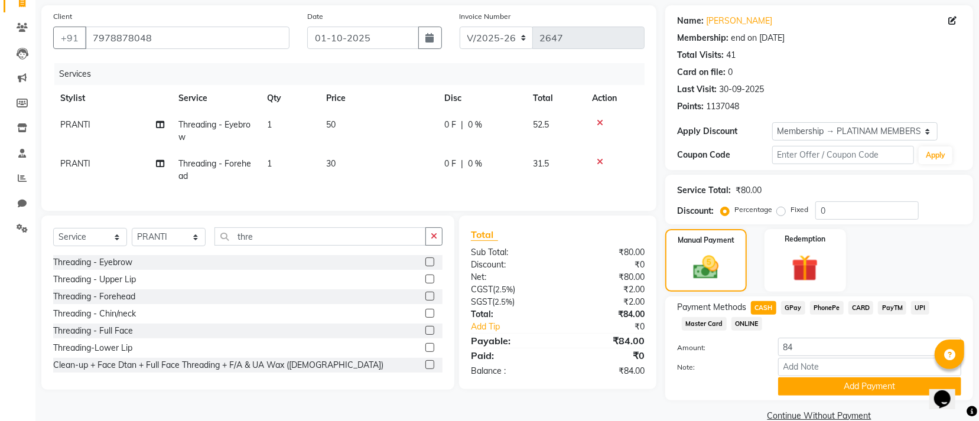
click at [765, 312] on span "CASH" at bounding box center [763, 308] width 25 height 14
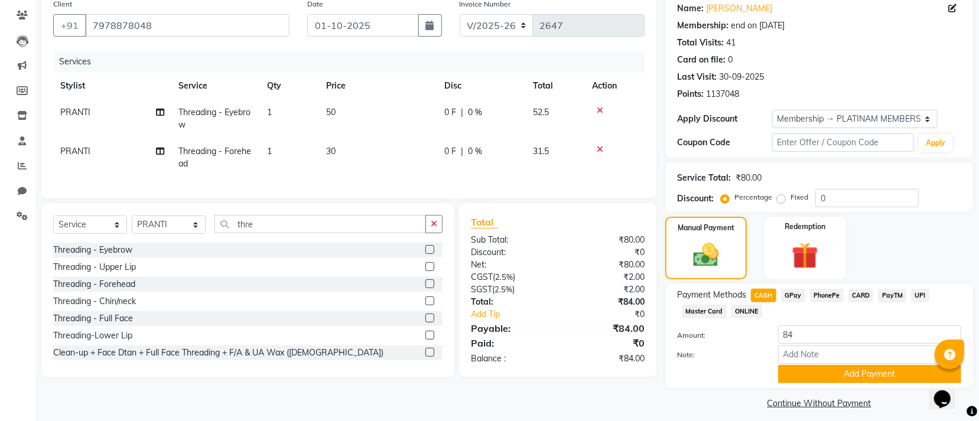
scroll to position [106, 0]
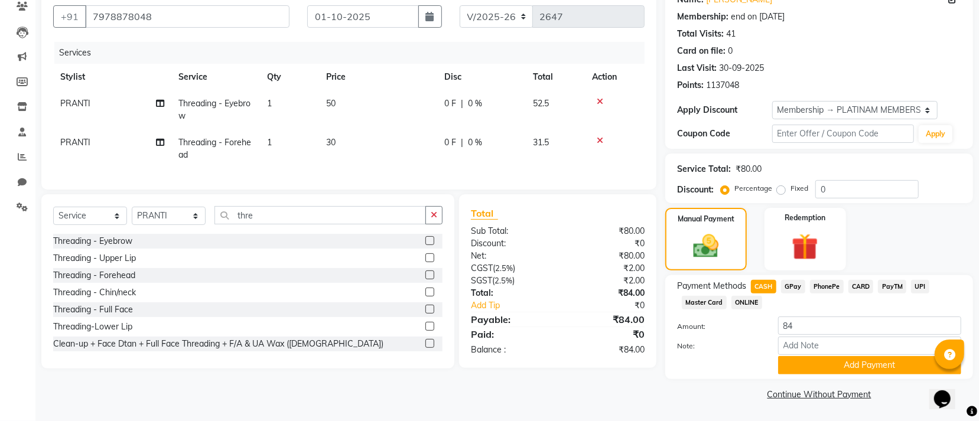
click at [790, 187] on label "Fixed" at bounding box center [799, 188] width 18 height 11
click at [783, 187] on input "Fixed" at bounding box center [783, 188] width 8 height 8
radio input "true"
click at [831, 191] on input "0" at bounding box center [866, 189] width 103 height 18
type input "4"
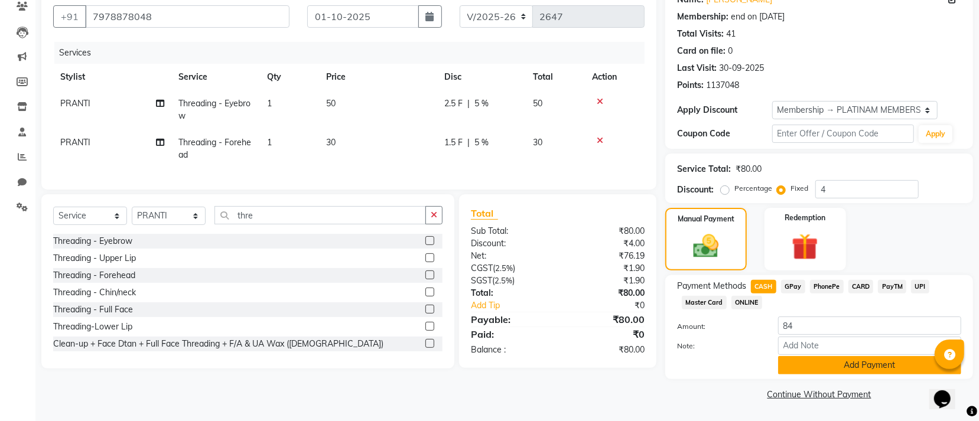
click at [839, 364] on button "Add Payment" at bounding box center [869, 365] width 183 height 18
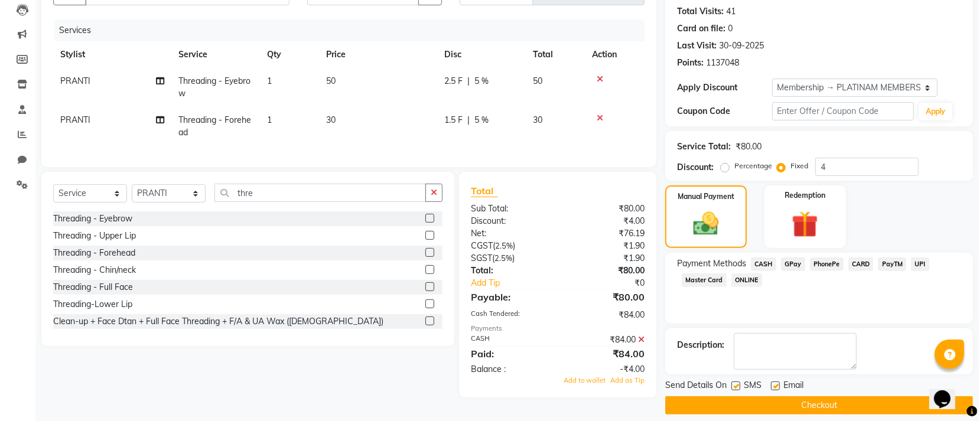
scroll to position [138, 0]
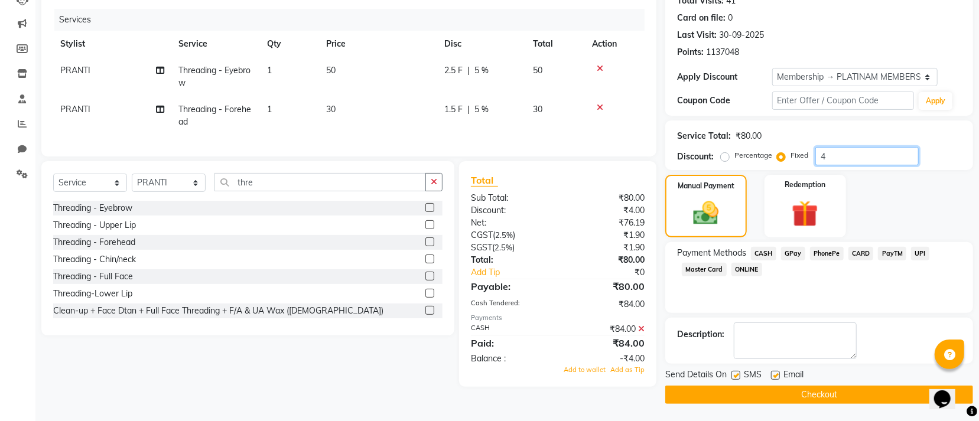
click at [831, 157] on input "4" at bounding box center [866, 156] width 103 height 18
click at [764, 389] on button "Checkout" at bounding box center [819, 395] width 308 height 18
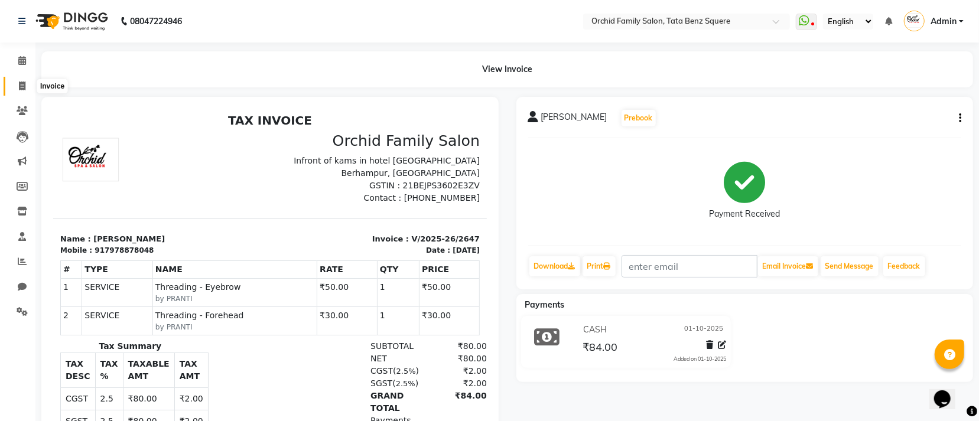
click at [19, 85] on icon at bounding box center [22, 86] width 6 height 9
select select "service"
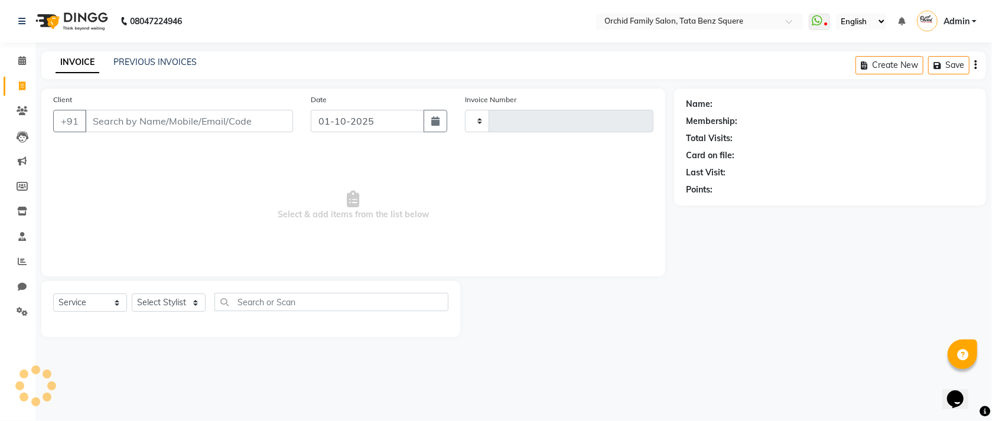
type input "2648"
select select "107"
click at [158, 305] on select "Select Stylist Accountant [PERSON_NAME] [PERSON_NAME] [PERSON_NAME] [PERSON_NAM…" at bounding box center [169, 303] width 74 height 18
select select "7335"
click at [132, 294] on select "Select Stylist Accountant [PERSON_NAME] [PERSON_NAME] [PERSON_NAME] [PERSON_NAM…" at bounding box center [169, 303] width 74 height 18
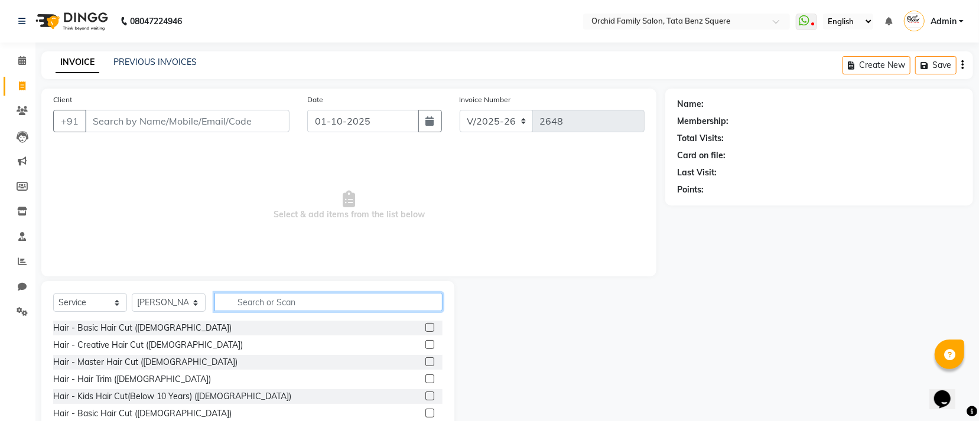
click at [264, 302] on input "text" at bounding box center [328, 302] width 228 height 18
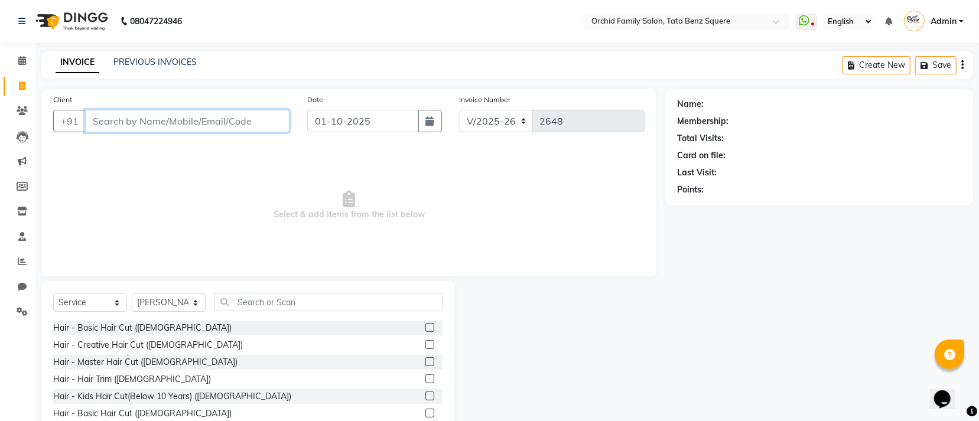
click at [169, 119] on input "Client" at bounding box center [187, 121] width 204 height 22
click at [134, 121] on input "rela" at bounding box center [157, 121] width 144 height 22
type input "r"
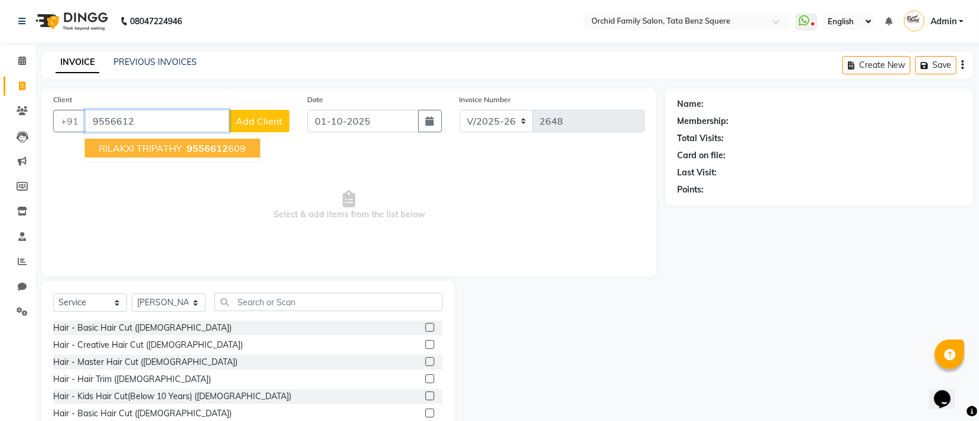
click at [106, 151] on span "RILAKXI TRIPATHY" at bounding box center [140, 148] width 83 height 12
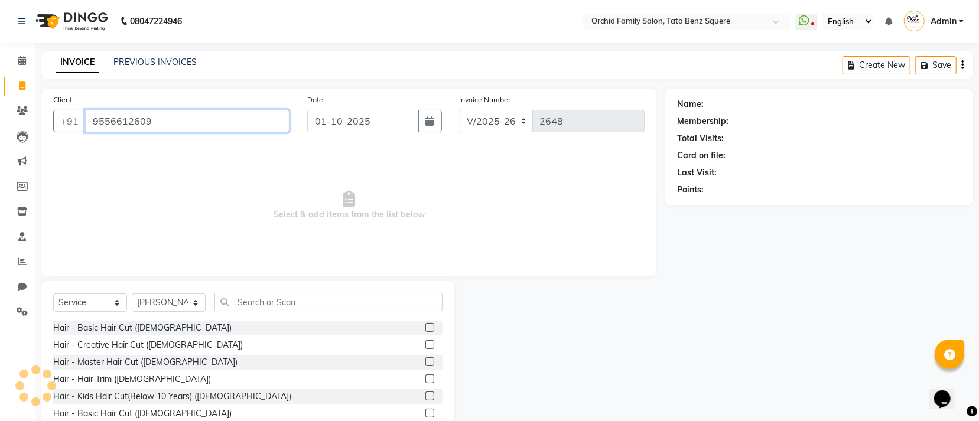
type input "9556612609"
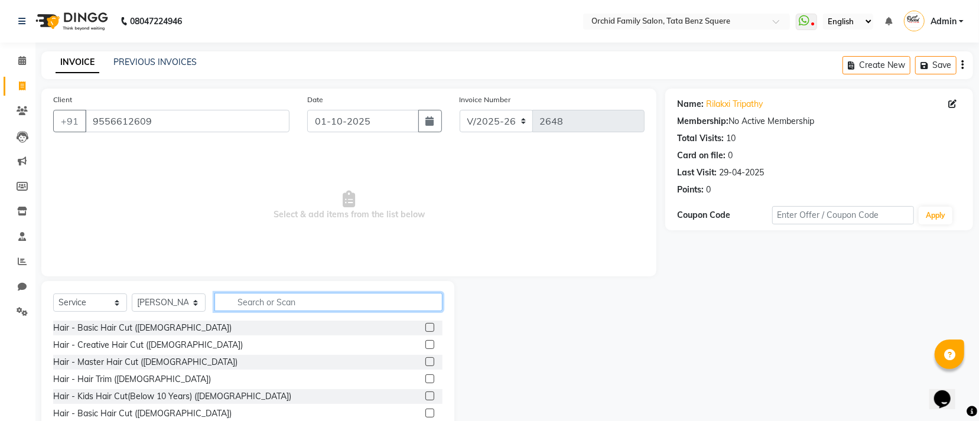
click at [313, 311] on input "text" at bounding box center [328, 302] width 228 height 18
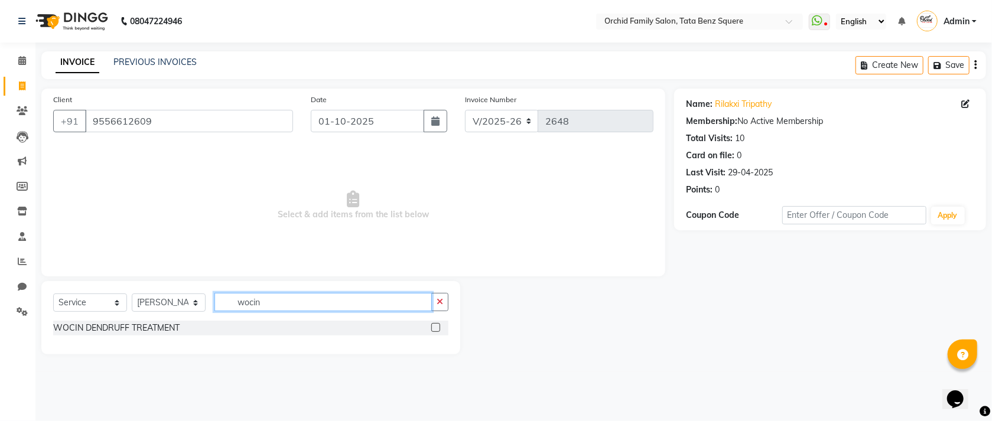
type input "wocin"
click at [161, 321] on div "WOCIN DENDRUFF TREATMENT" at bounding box center [250, 328] width 395 height 15
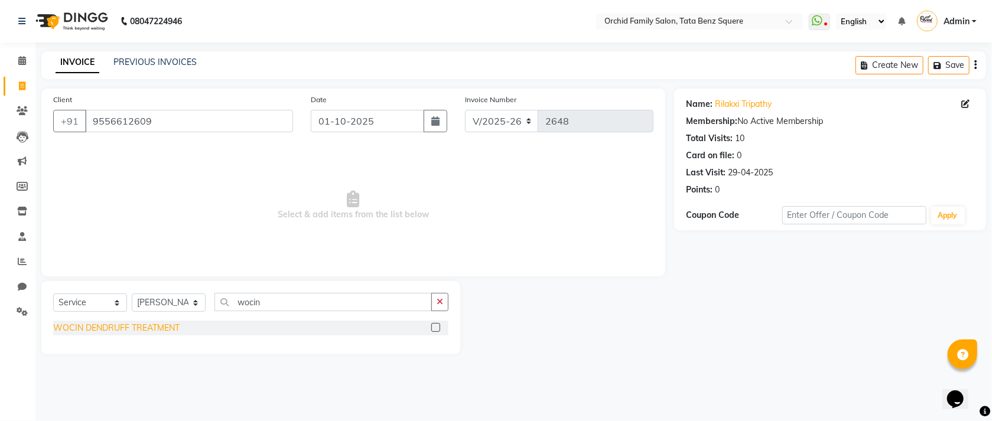
click at [164, 331] on div "WOCIN DENDRUFF TREATMENT" at bounding box center [116, 328] width 126 height 12
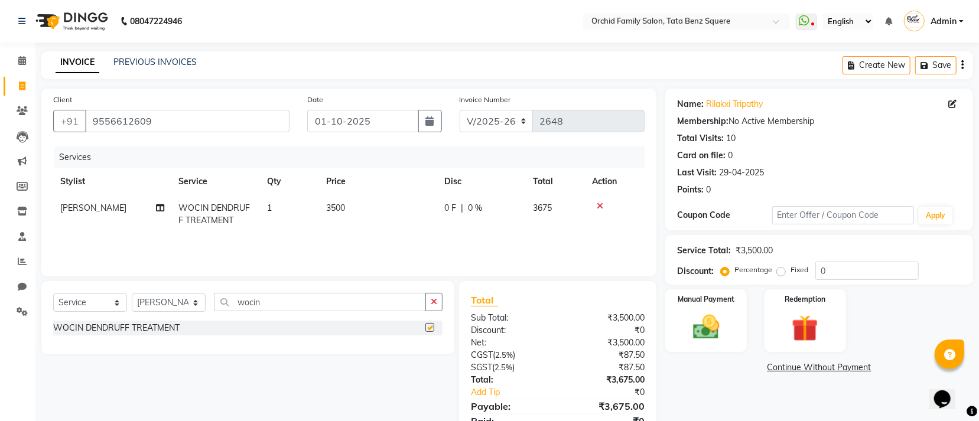
checkbox input "false"
drag, startPoint x: 312, startPoint y: 310, endPoint x: 315, endPoint y: 302, distance: 7.9
click at [315, 302] on input "wocin" at bounding box center [319, 302] width 211 height 18
type input "w"
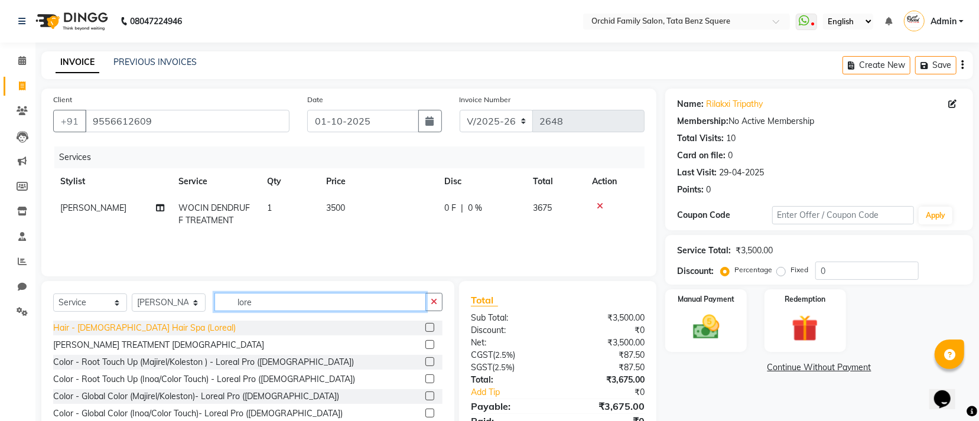
type input "lore"
click at [156, 327] on div "Hair - [DEMOGRAPHIC_DATA] Hair Spa (Loreal)" at bounding box center [144, 328] width 183 height 12
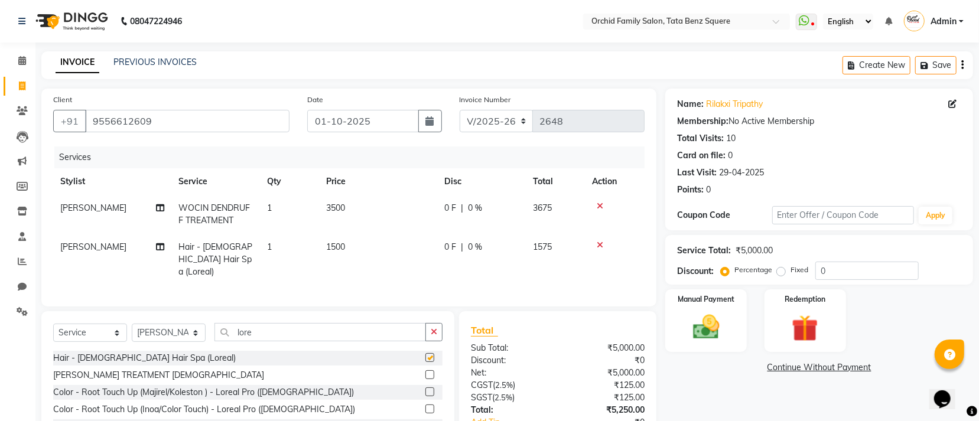
checkbox input "false"
click at [832, 270] on input "0" at bounding box center [866, 271] width 103 height 18
type input "010"
click at [881, 343] on div "Manual Payment Redemption" at bounding box center [818, 320] width 325 height 63
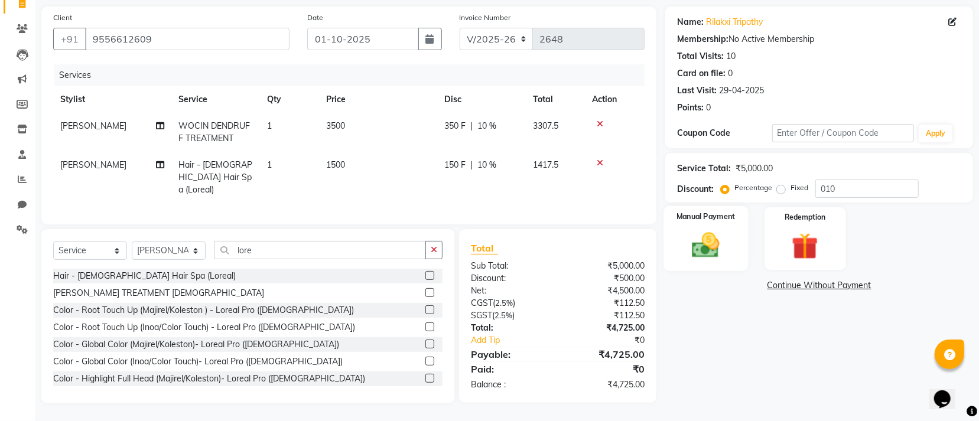
click at [732, 236] on div "Manual Payment" at bounding box center [706, 238] width 84 height 65
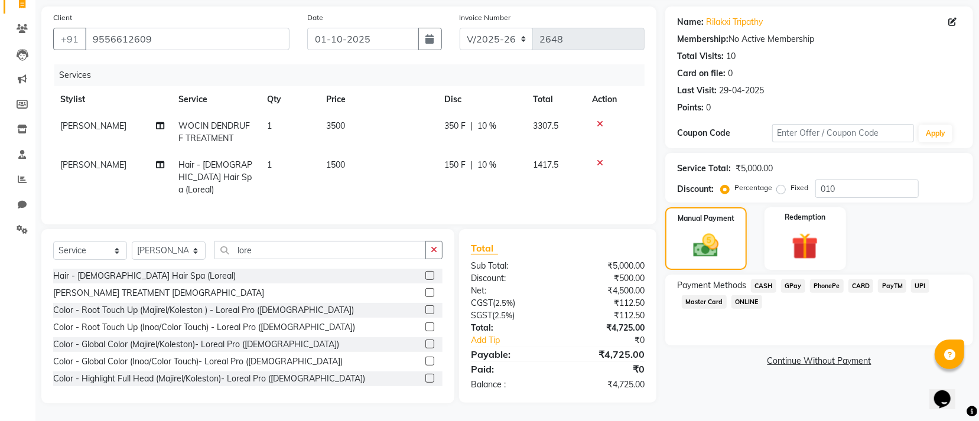
click at [788, 284] on span "GPay" at bounding box center [793, 286] width 24 height 14
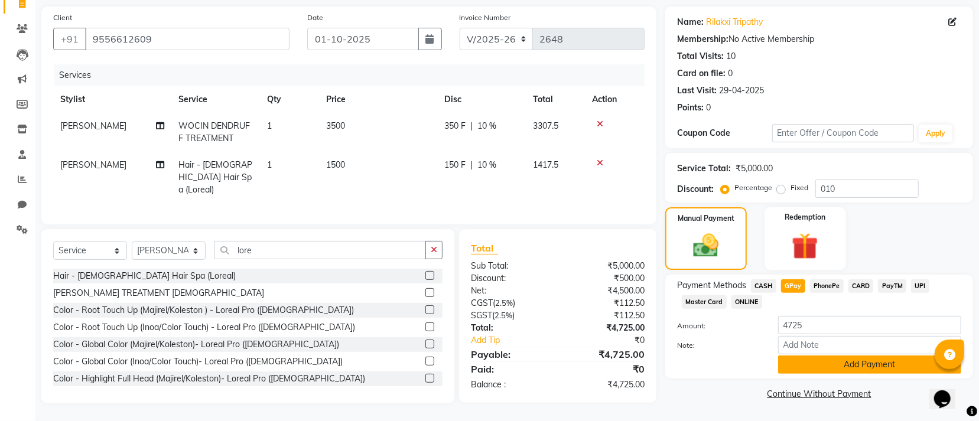
click at [837, 366] on button "Add Payment" at bounding box center [869, 365] width 183 height 18
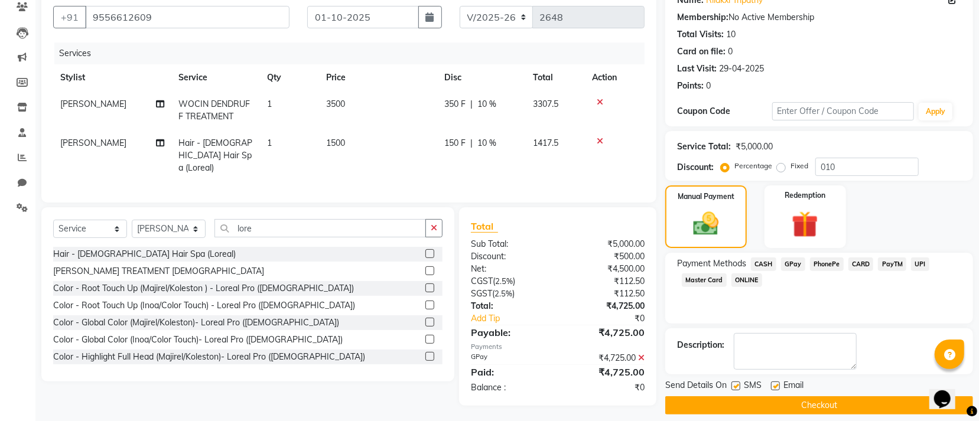
scroll to position [115, 0]
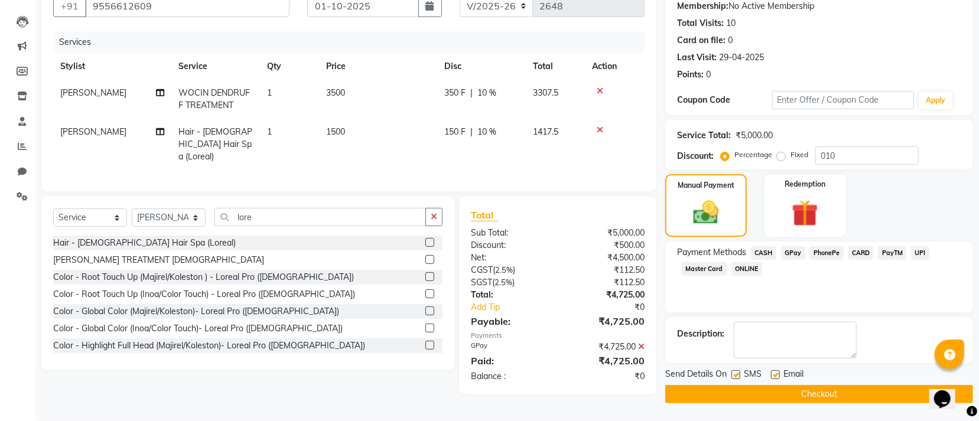
click at [790, 394] on button "Checkout" at bounding box center [819, 394] width 308 height 18
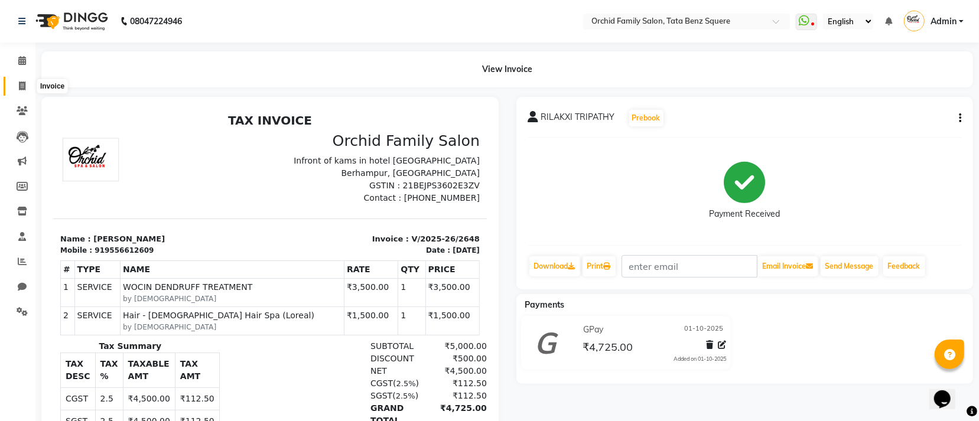
click at [23, 82] on icon at bounding box center [22, 86] width 6 height 9
select select "107"
select select "service"
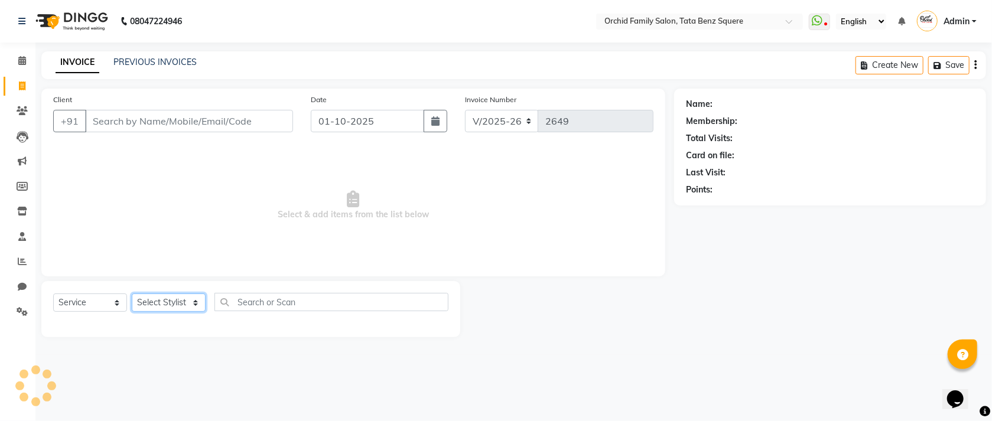
click at [177, 307] on select "Select Stylist" at bounding box center [169, 303] width 74 height 18
click at [177, 307] on select "Select Stylist Accountant [PERSON_NAME] [PERSON_NAME] [PERSON_NAME] [PERSON_NAM…" at bounding box center [169, 303] width 74 height 18
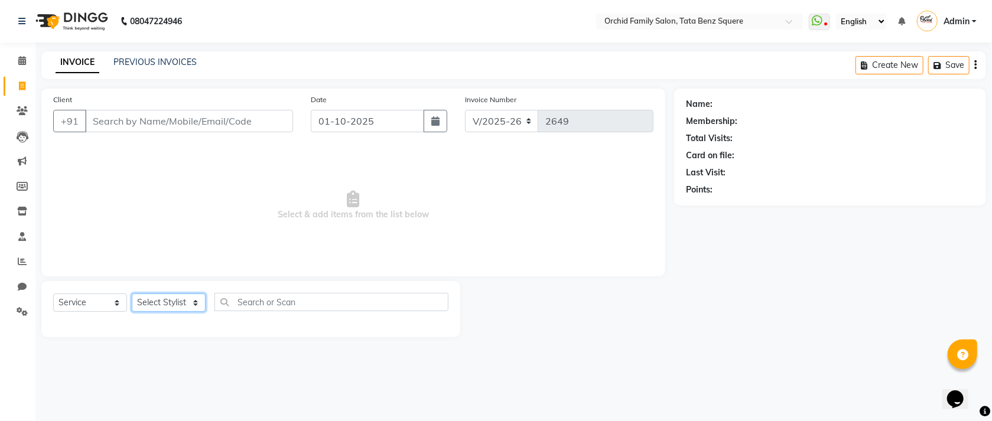
select select "90905"
click at [132, 294] on select "Select Stylist Accountant [PERSON_NAME] [PERSON_NAME] [PERSON_NAME] [PERSON_NAM…" at bounding box center [169, 303] width 74 height 18
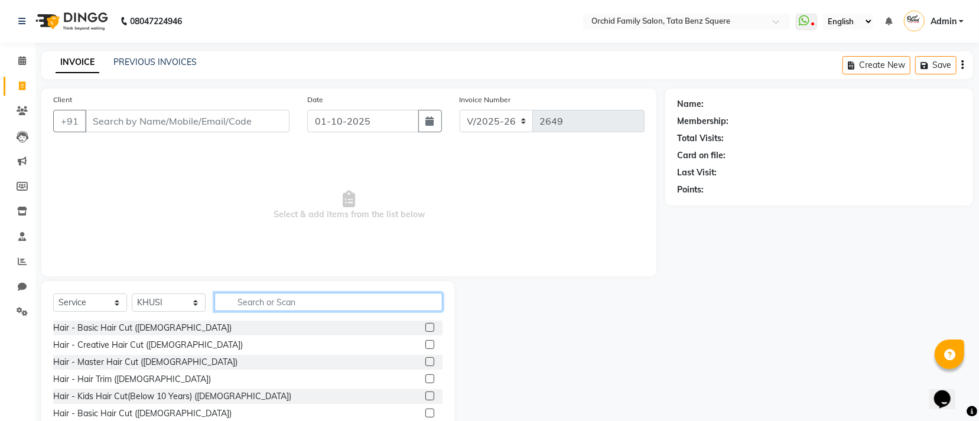
click at [295, 301] on input "text" at bounding box center [328, 302] width 228 height 18
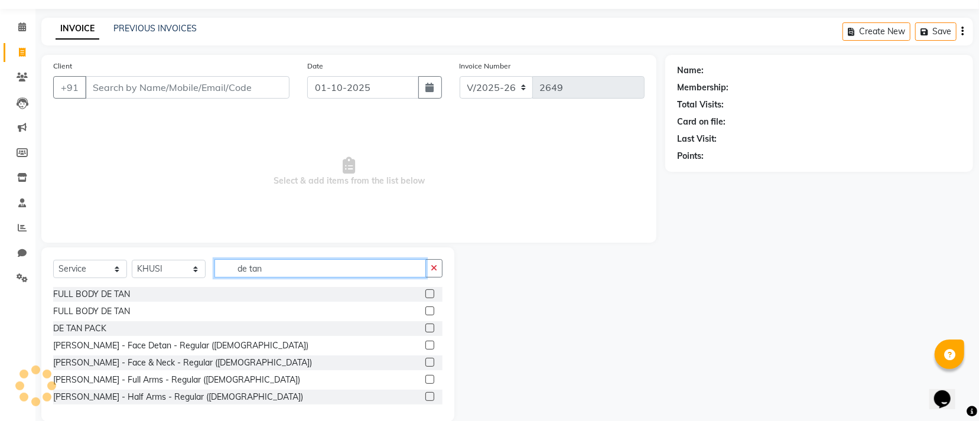
scroll to position [53, 0]
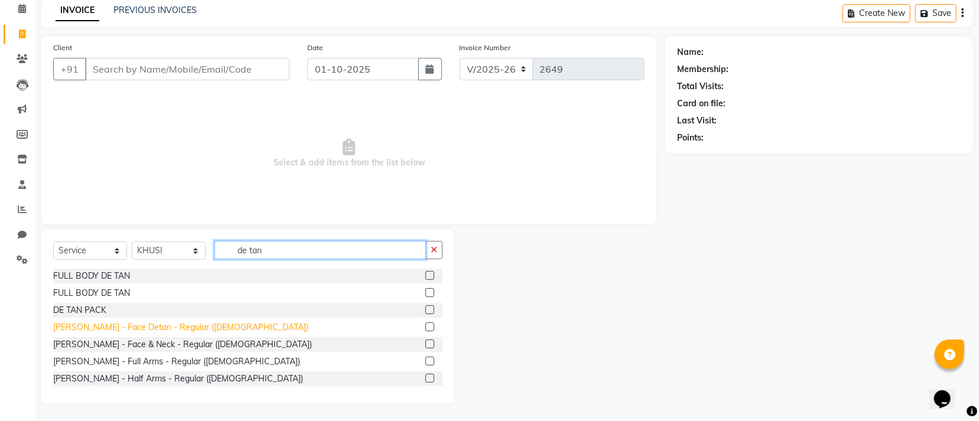
type input "de tan"
click at [128, 330] on div "[PERSON_NAME] - Face Detan - Regular ([DEMOGRAPHIC_DATA])" at bounding box center [180, 327] width 255 height 12
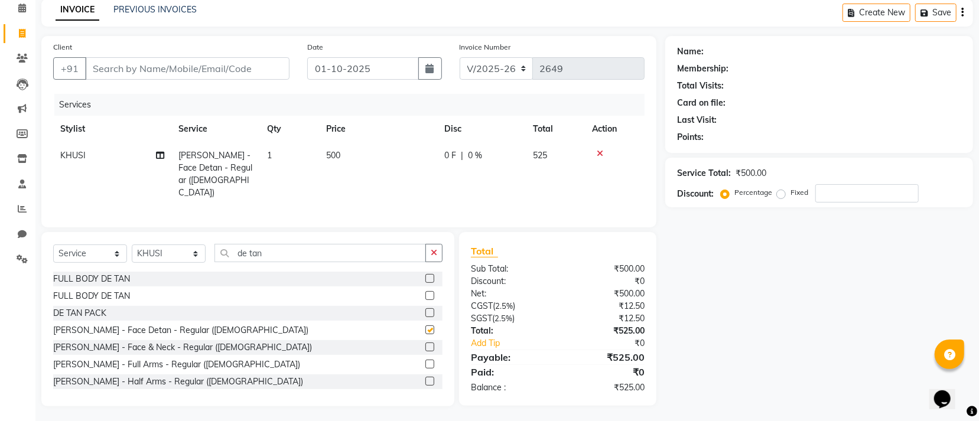
checkbox input "false"
click at [315, 257] on input "de tan" at bounding box center [319, 253] width 211 height 18
type input "d"
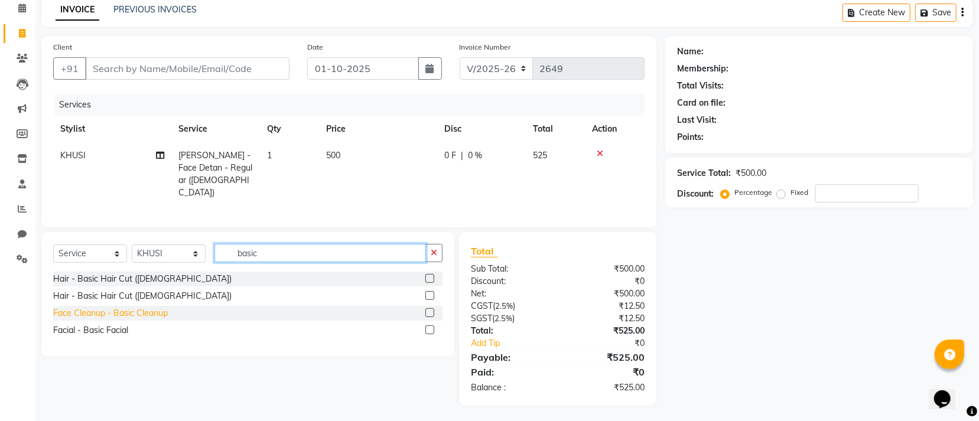
type input "basic"
click at [141, 313] on div "Face Cleanup - Basic Cleanup" at bounding box center [110, 313] width 115 height 12
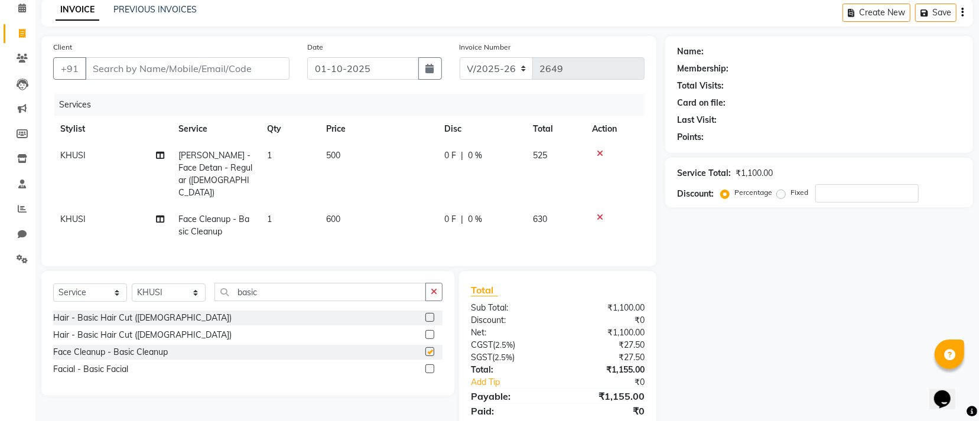
checkbox input "false"
click at [296, 297] on input "basic" at bounding box center [319, 292] width 211 height 18
type input "b"
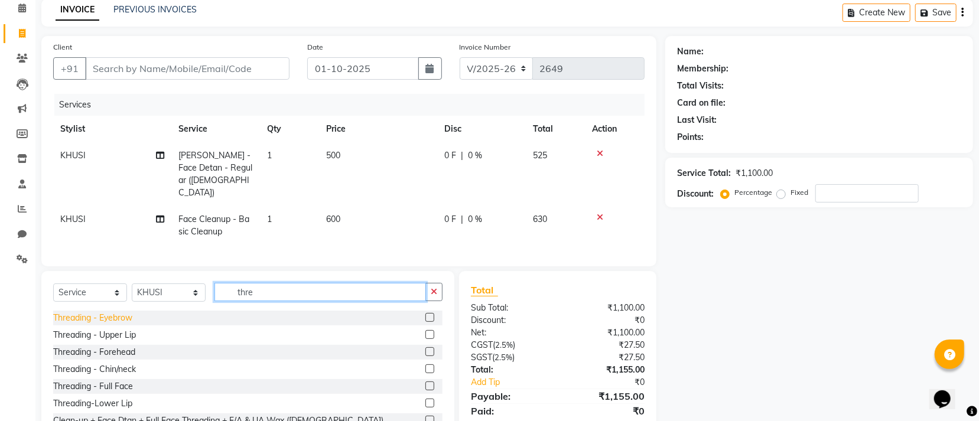
type input "thre"
click at [99, 322] on div "Threading - Eyebrow" at bounding box center [92, 318] width 79 height 12
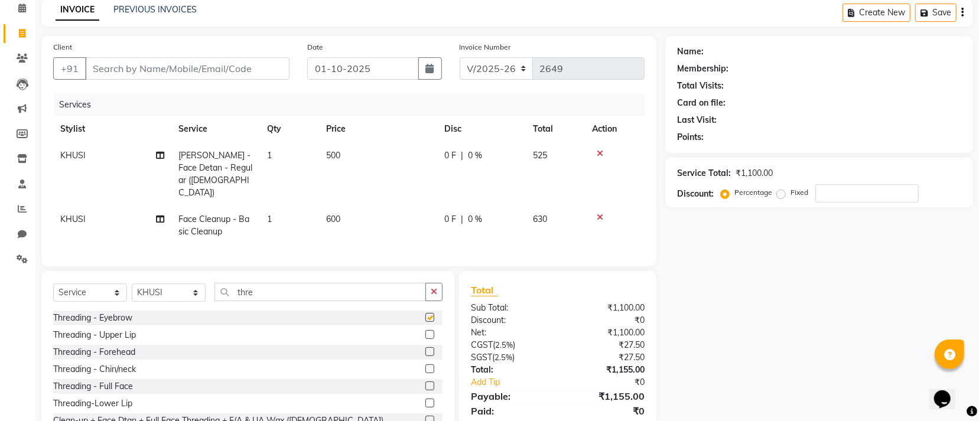
checkbox input "false"
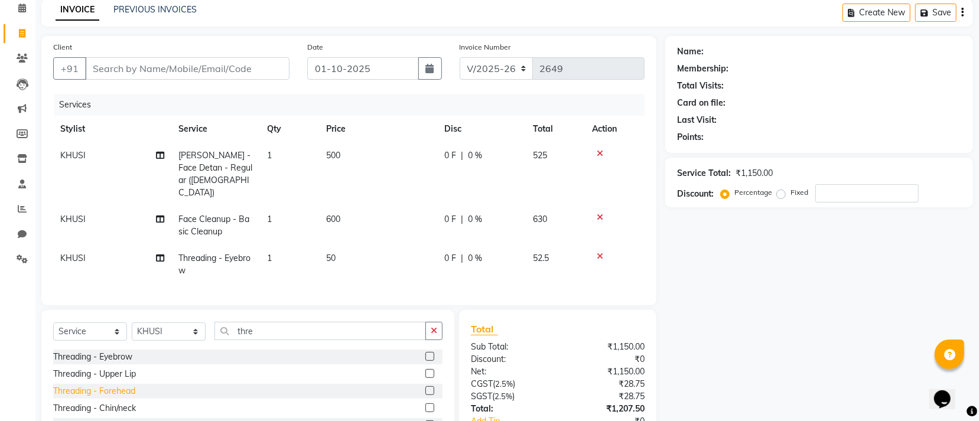
click at [114, 394] on div "Threading - Forehead" at bounding box center [94, 391] width 82 height 12
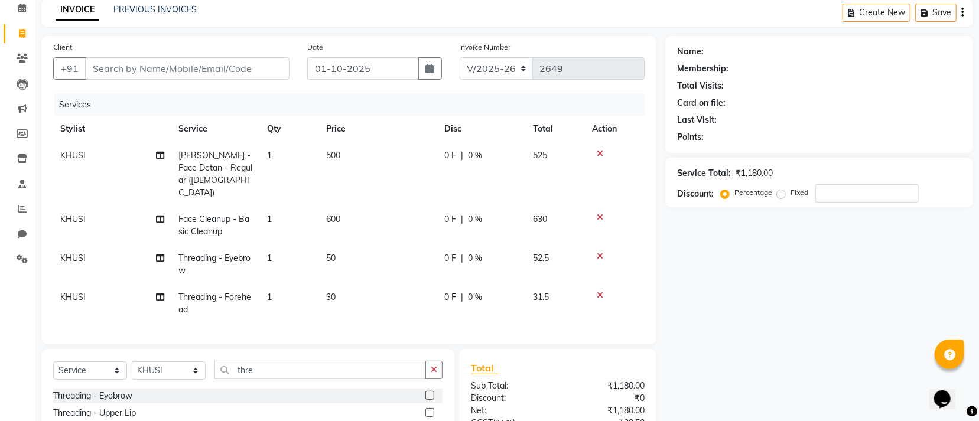
checkbox input "false"
click at [239, 57] on input "Client" at bounding box center [187, 68] width 204 height 22
type input "9"
type input "0"
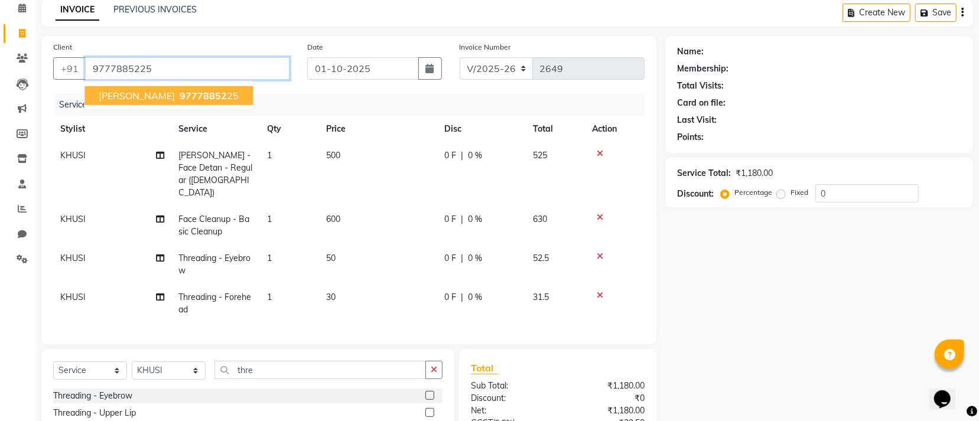
type input "9777885225"
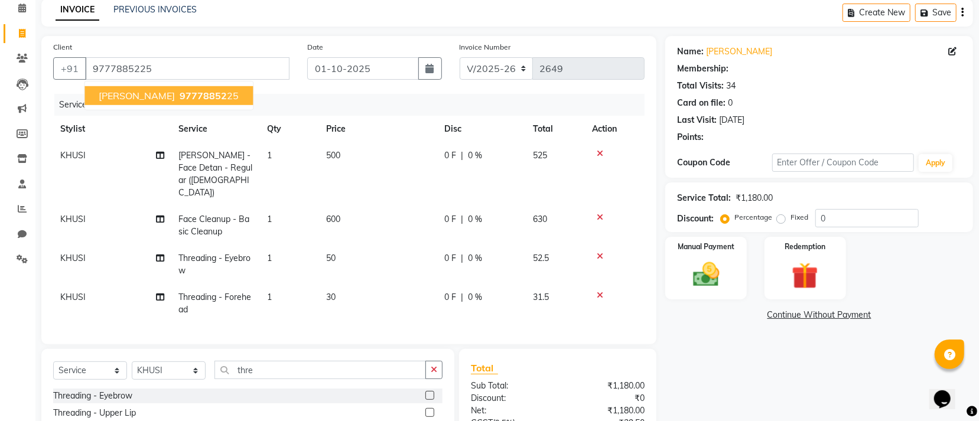
select select "1: Object"
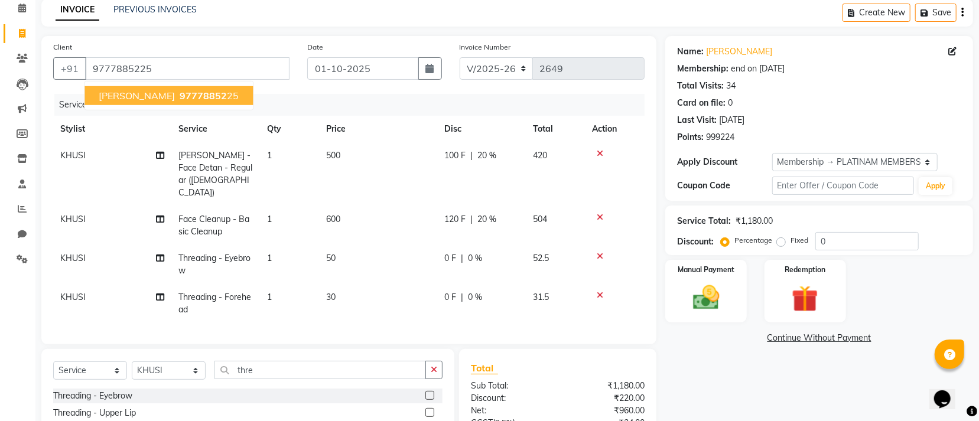
click at [209, 93] on span "97778852" at bounding box center [203, 96] width 47 height 12
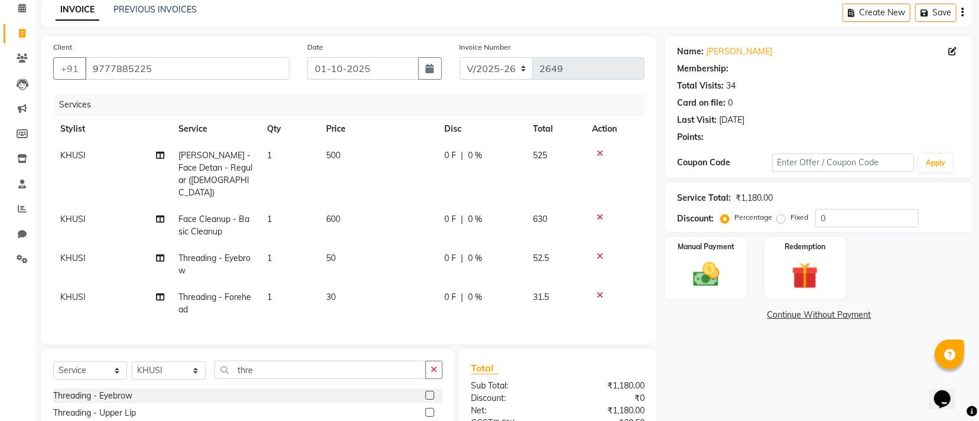
select select "1: Object"
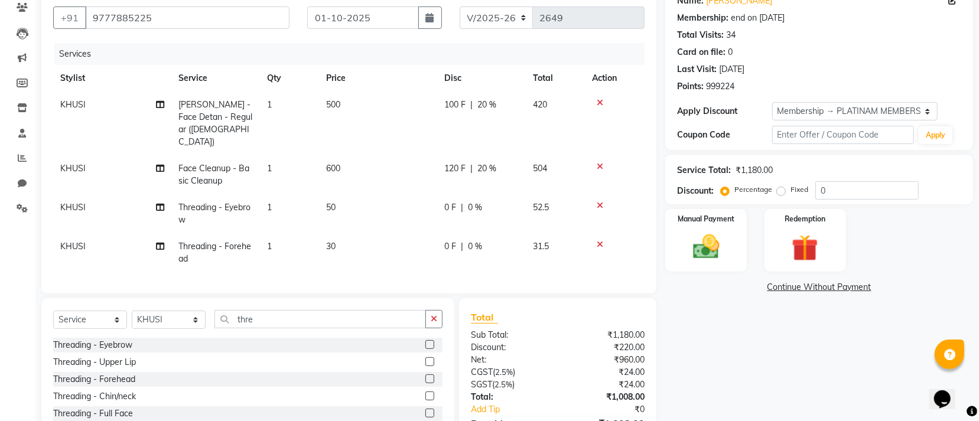
scroll to position [173, 0]
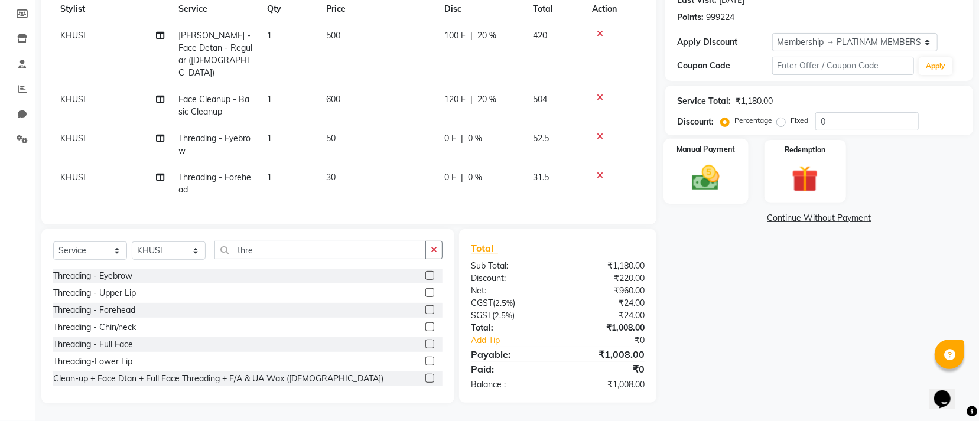
click at [705, 198] on div "Manual Payment" at bounding box center [706, 171] width 84 height 65
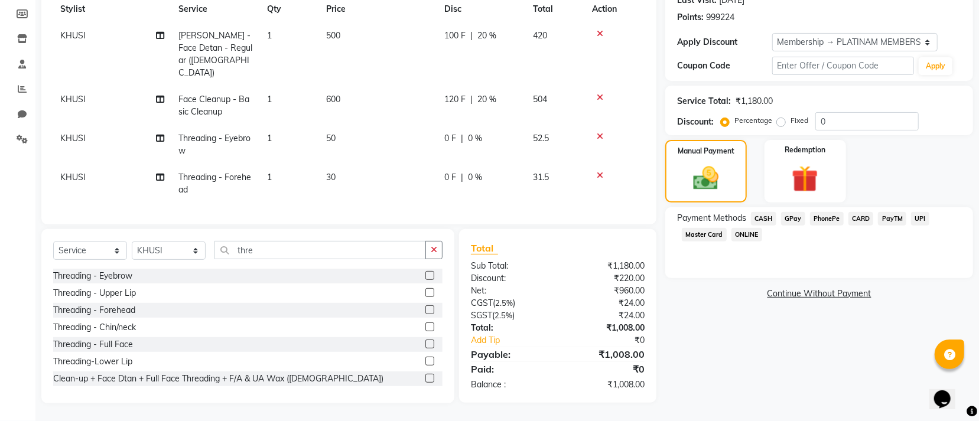
click at [797, 216] on span "GPay" at bounding box center [793, 219] width 24 height 14
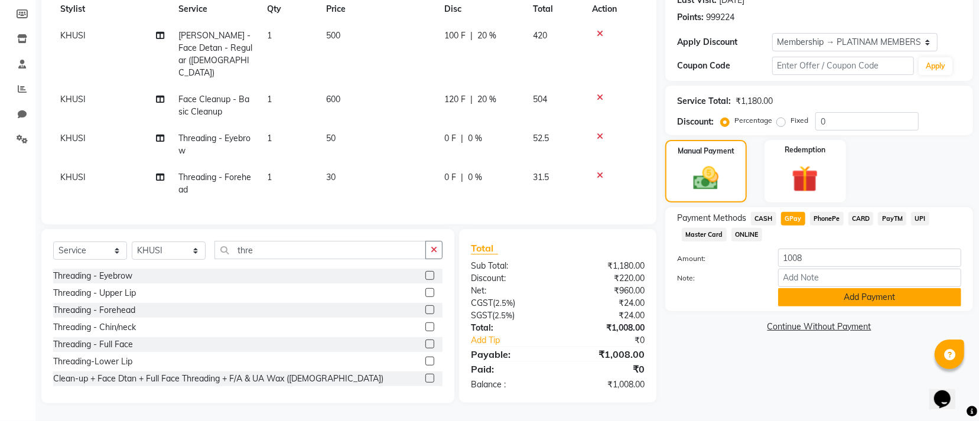
click at [821, 295] on button "Add Payment" at bounding box center [869, 297] width 183 height 18
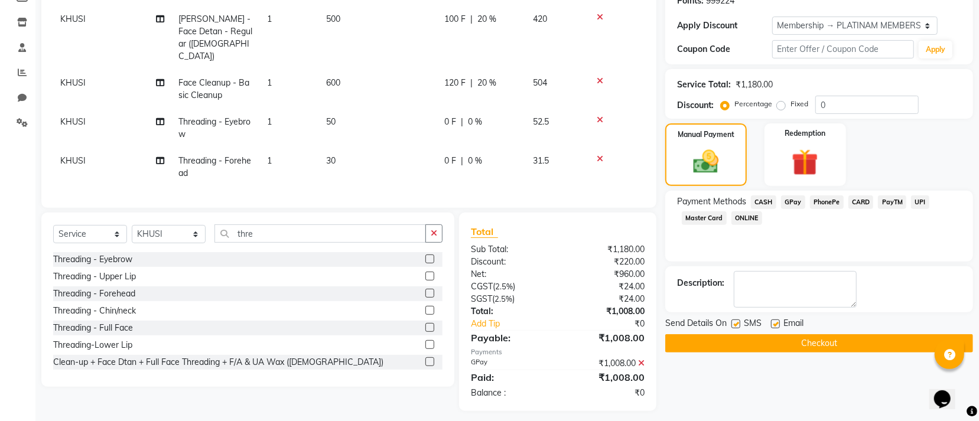
scroll to position [198, 0]
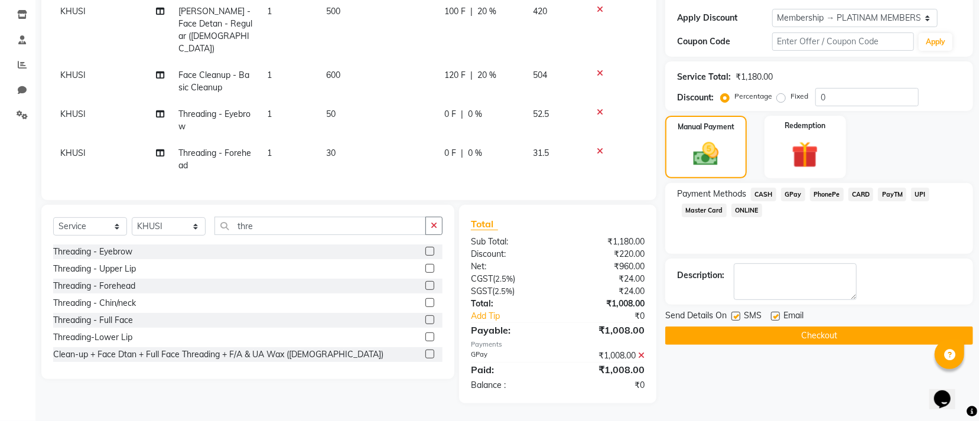
click at [783, 344] on div "Name: Gopal Krushna Membership: end on 08-03-2123 Total Visits: 34 Card on file…" at bounding box center [823, 148] width 317 height 512
click at [783, 336] on button "Checkout" at bounding box center [819, 336] width 308 height 18
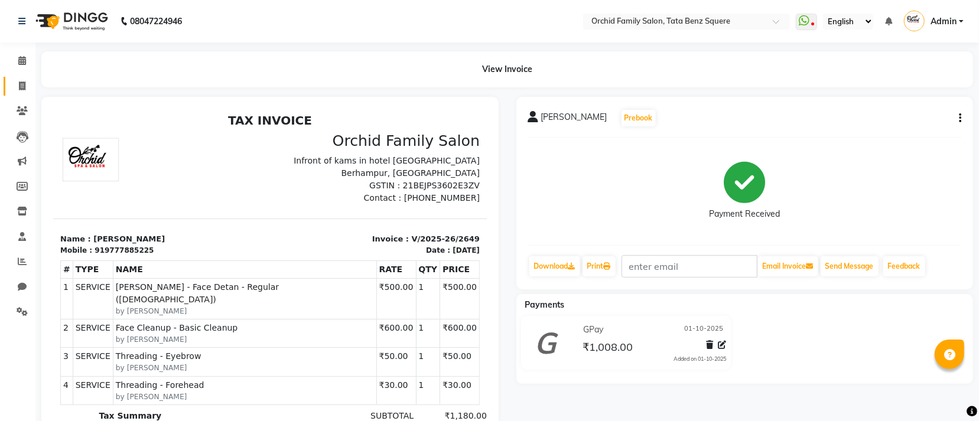
click at [8, 80] on link "Invoice" at bounding box center [18, 86] width 28 height 19
select select "107"
select select "service"
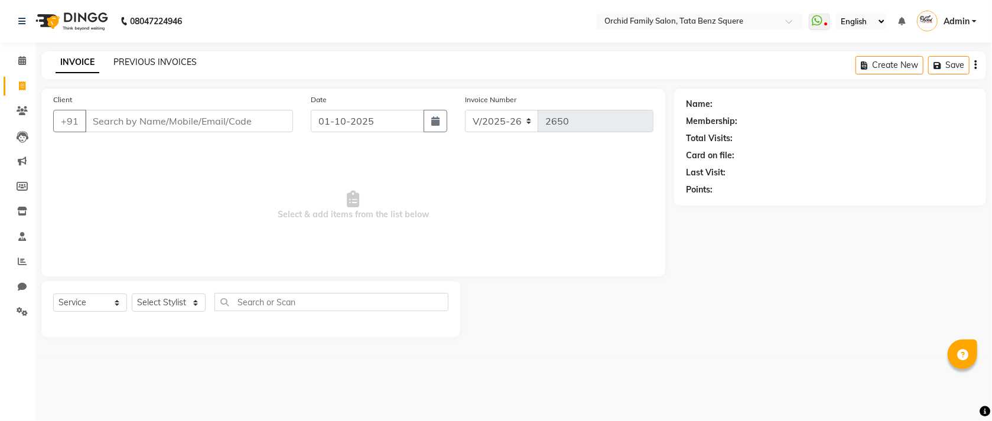
click at [167, 57] on link "PREVIOUS INVOICES" at bounding box center [154, 62] width 83 height 11
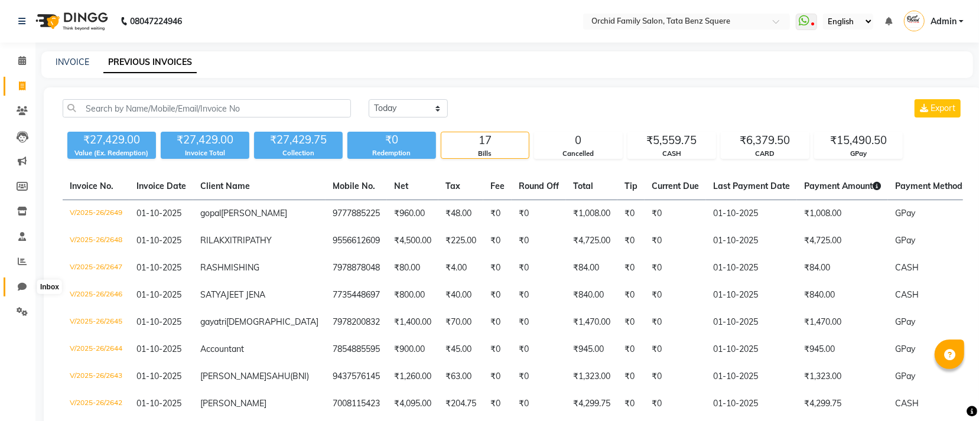
click at [19, 289] on icon at bounding box center [22, 286] width 9 height 9
select select "100"
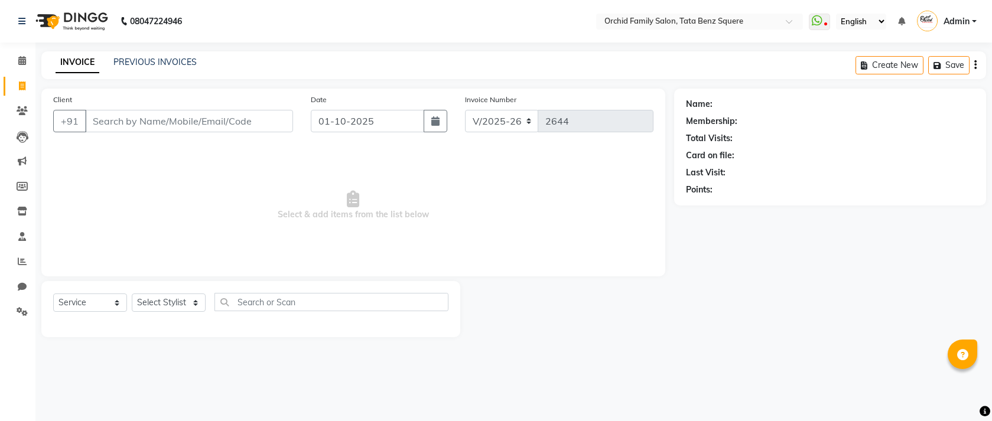
select select "107"
select select "service"
click at [9, 103] on link "Clients" at bounding box center [18, 111] width 28 height 19
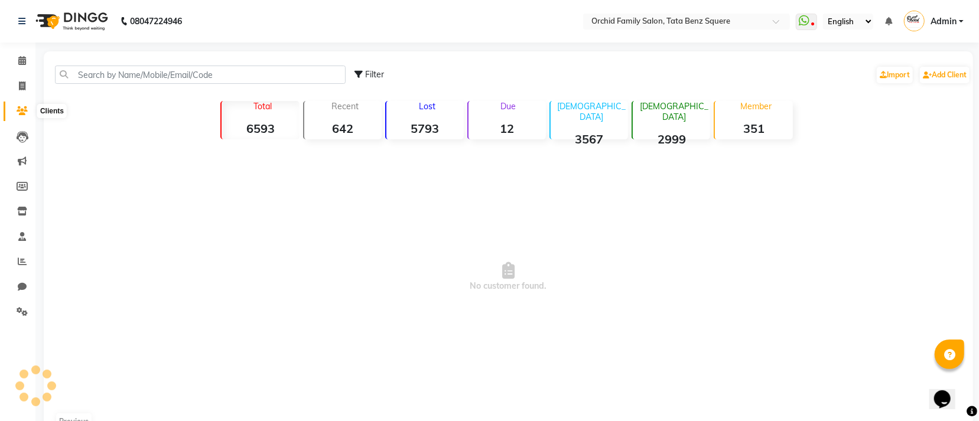
click at [21, 108] on icon at bounding box center [22, 110] width 11 height 9
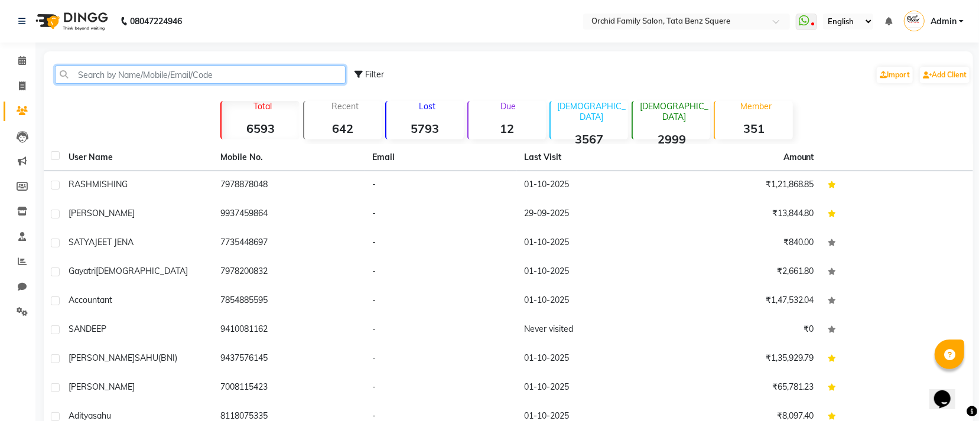
click at [153, 77] on input "text" at bounding box center [200, 75] width 291 height 18
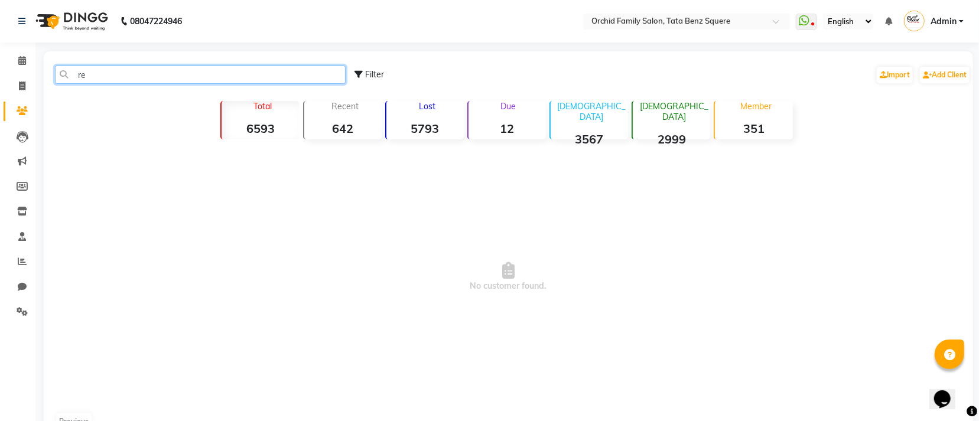
type input "r"
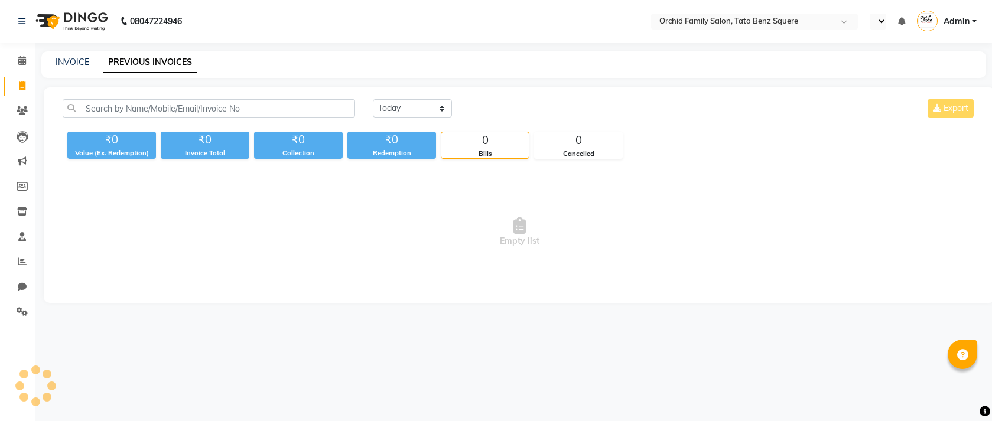
select select "en"
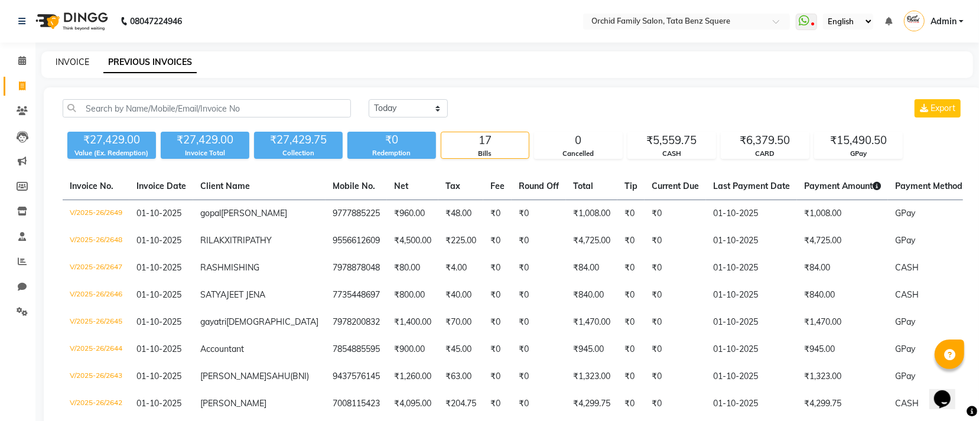
click at [69, 60] on link "INVOICE" at bounding box center [73, 62] width 34 height 11
select select "service"
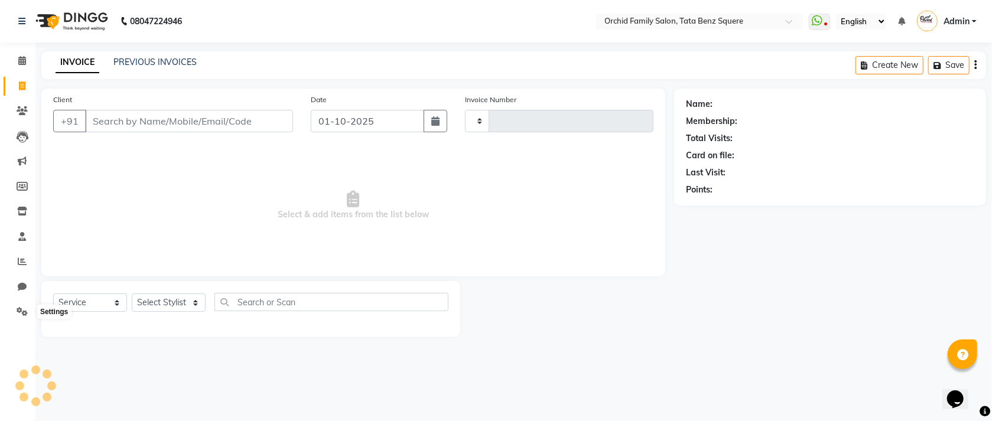
type input "2650"
select select "107"
click at [163, 301] on select "Select Stylist" at bounding box center [169, 303] width 74 height 18
click at [163, 301] on select "Select Stylist Accountant [PERSON_NAME] [PERSON_NAME] [PERSON_NAME] [PERSON_NAM…" at bounding box center [169, 303] width 74 height 18
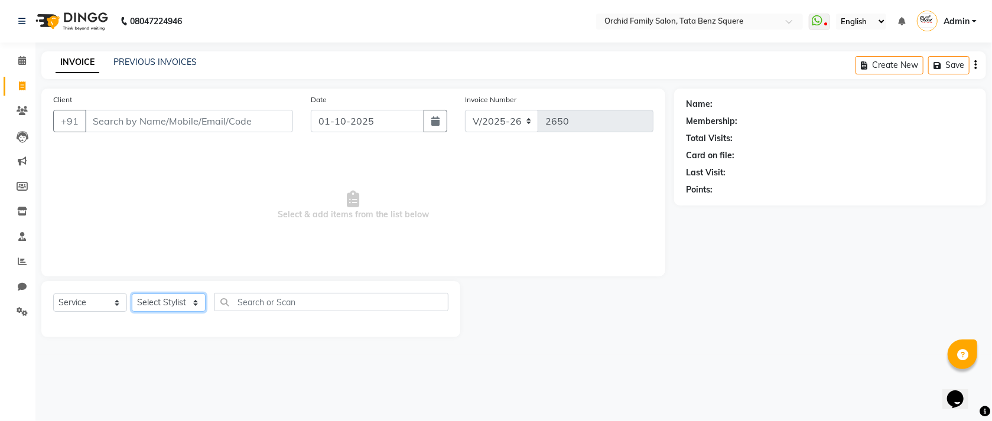
click at [163, 301] on select "Select Stylist Accountant [PERSON_NAME] [PERSON_NAME] [PERSON_NAME] [PERSON_NAM…" at bounding box center [169, 303] width 74 height 18
select select "45556"
click at [132, 294] on select "Select Stylist Accountant [PERSON_NAME] [PERSON_NAME] [PERSON_NAME] [PERSON_NAM…" at bounding box center [169, 303] width 74 height 18
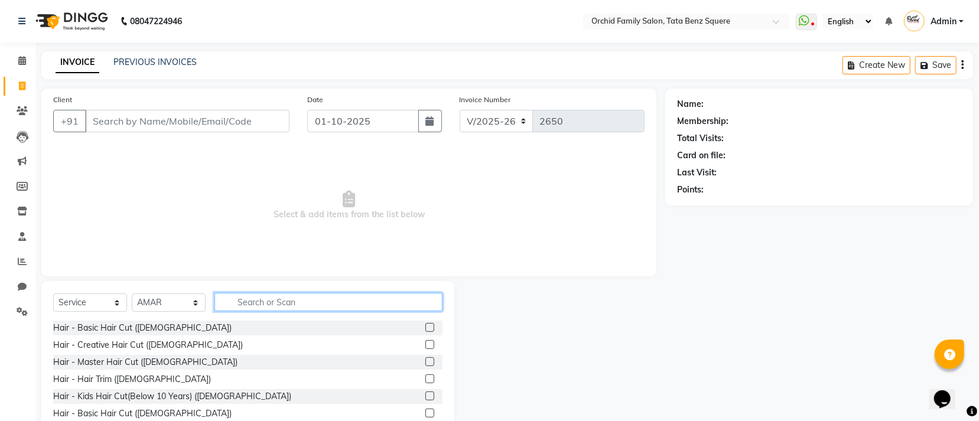
click at [284, 311] on input "text" at bounding box center [328, 302] width 228 height 18
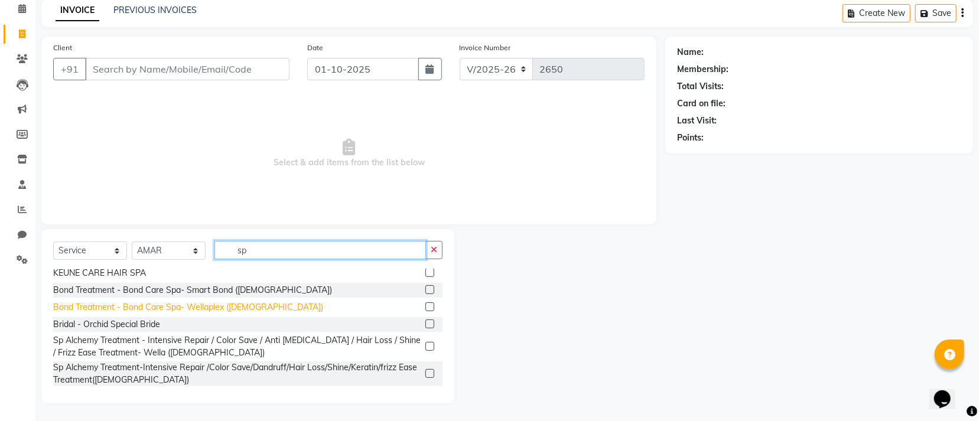
scroll to position [90, 0]
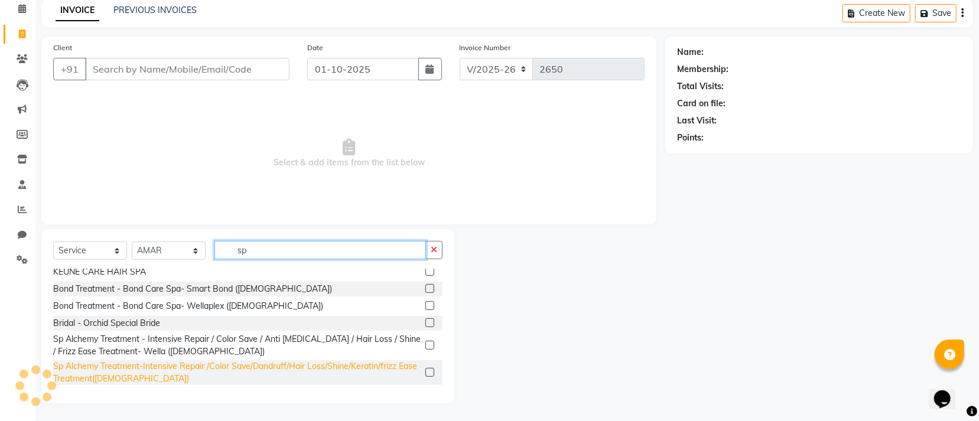
type input "sp"
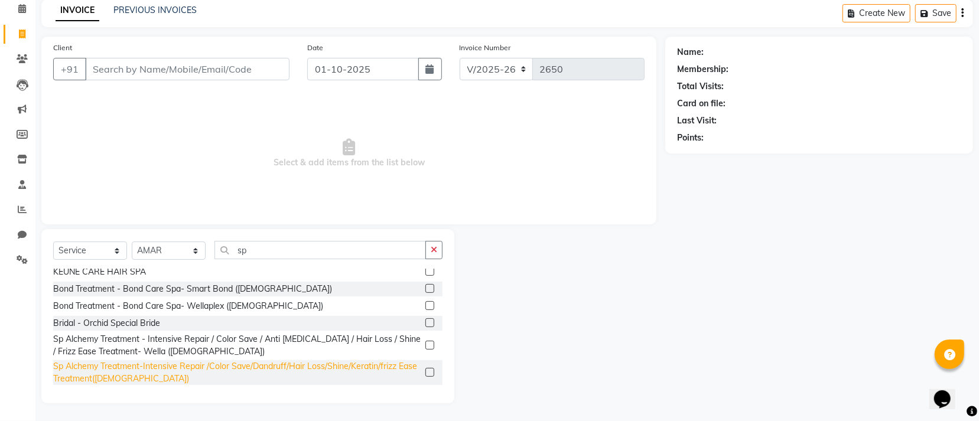
click at [134, 373] on div "Sp Alchemy Treatment-Intensive Repair /Color Save/Dandruff/Hair Loss/Shine/Kera…" at bounding box center [236, 372] width 367 height 25
checkbox input "false"
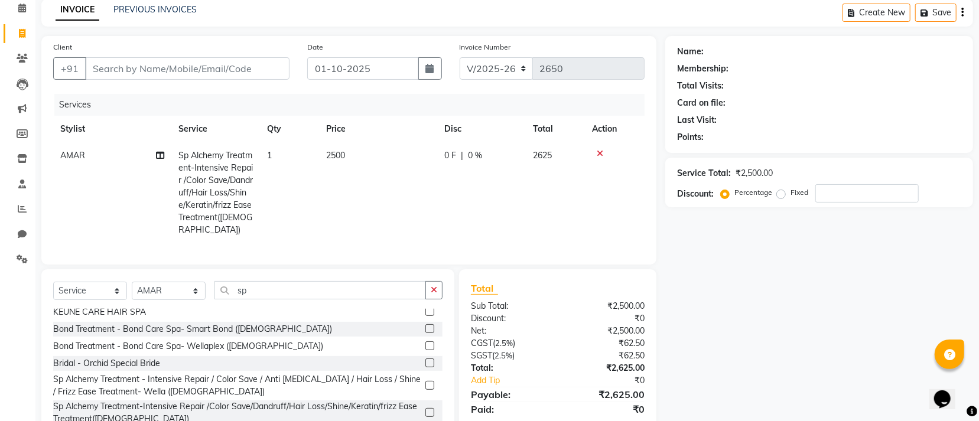
click at [373, 162] on td "2500" at bounding box center [378, 192] width 118 height 101
select select "45556"
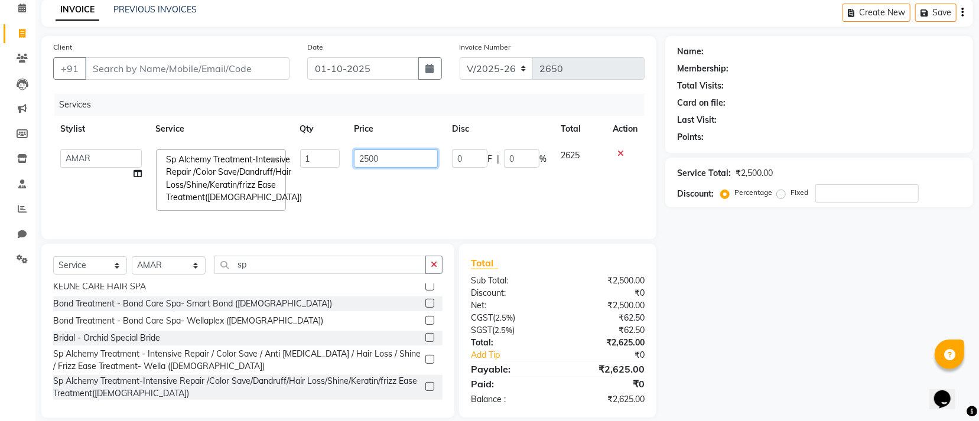
click at [386, 164] on input "2500" at bounding box center [396, 158] width 84 height 18
type input "2"
type input "3000"
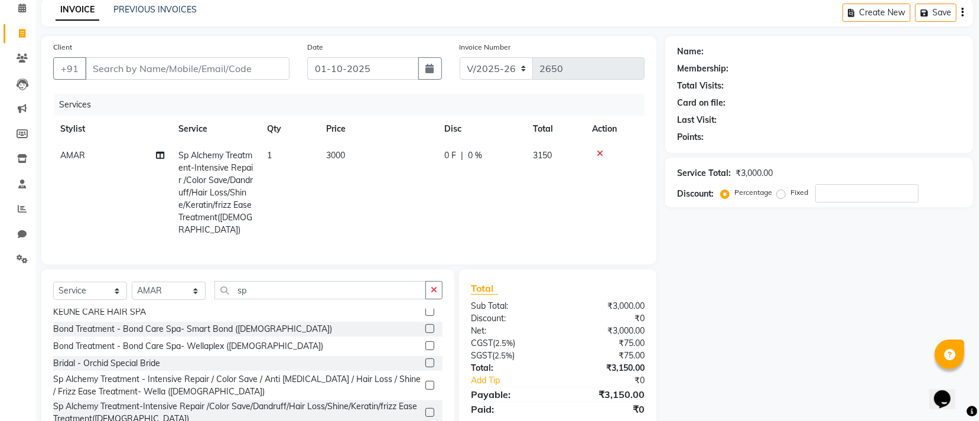
click at [386, 116] on div "Services" at bounding box center [353, 105] width 599 height 22
click at [253, 287] on input "sp" at bounding box center [319, 290] width 211 height 18
type input "s"
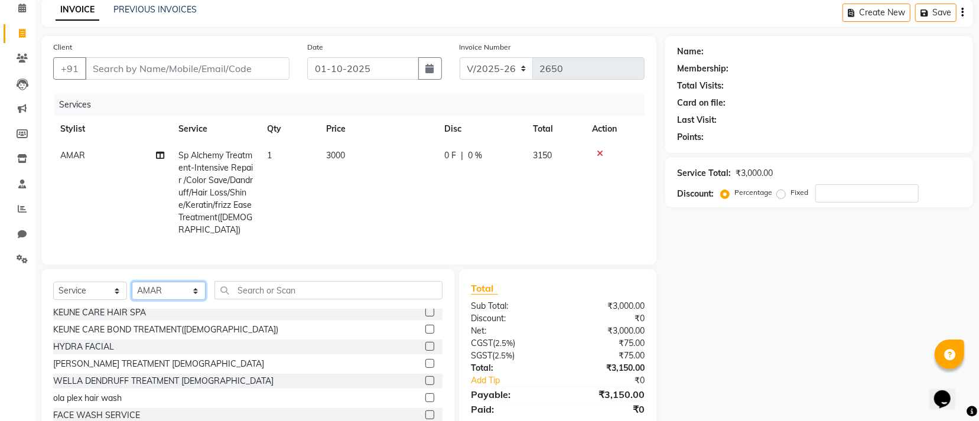
click at [157, 295] on select "Select Stylist Accountant [PERSON_NAME] [PERSON_NAME] [PERSON_NAME] [PERSON_NAM…" at bounding box center [169, 291] width 74 height 18
select select "8142"
click at [132, 283] on select "Select Stylist Accountant [PERSON_NAME] [PERSON_NAME] [PERSON_NAME] [PERSON_NAM…" at bounding box center [169, 291] width 74 height 18
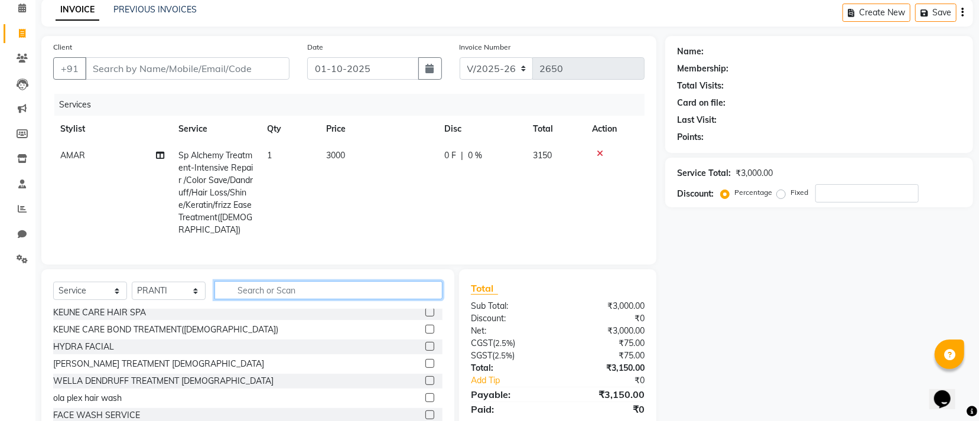
click at [349, 288] on input "text" at bounding box center [328, 290] width 228 height 18
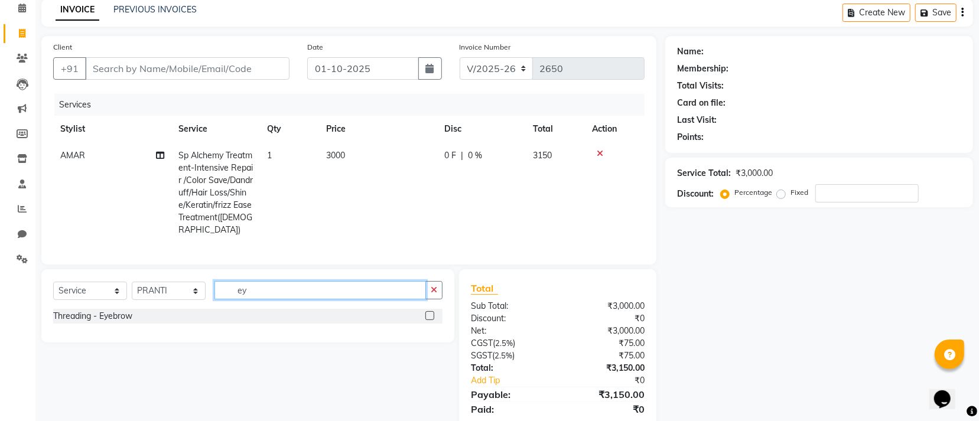
type input "e"
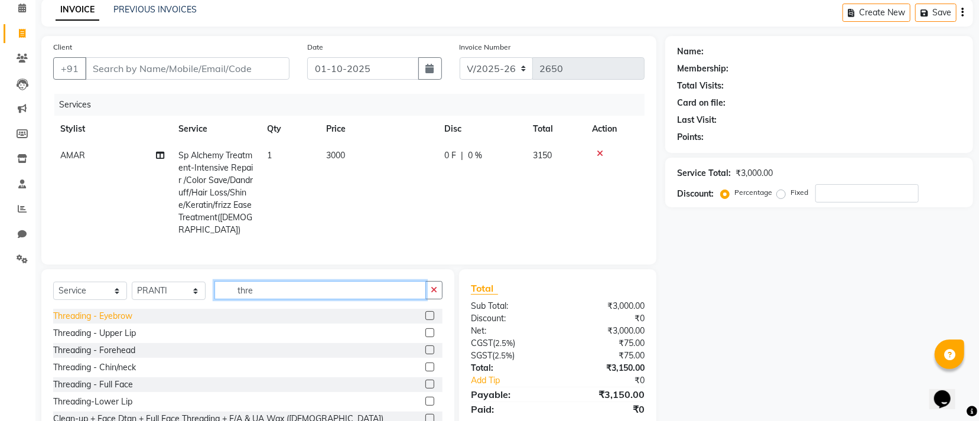
type input "thre"
click at [131, 315] on div "Threading - Eyebrow" at bounding box center [92, 316] width 79 height 12
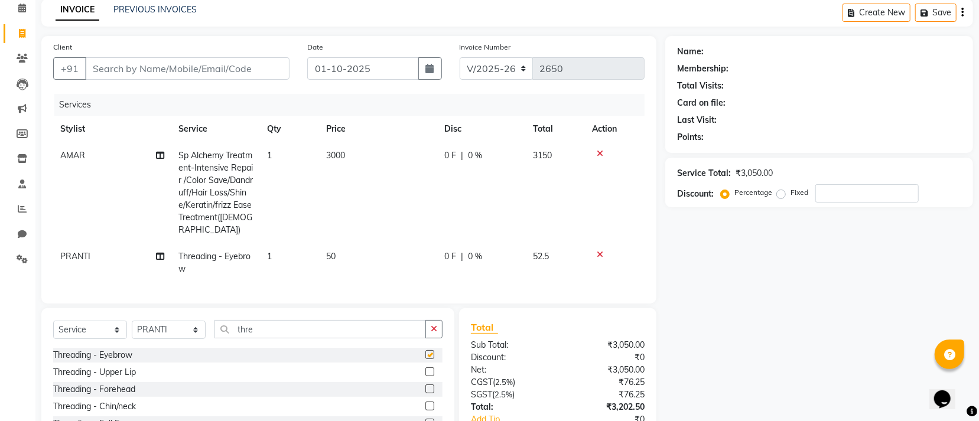
checkbox input "false"
click at [118, 389] on div "Threading - Forehead" at bounding box center [94, 389] width 82 height 12
checkbox input "false"
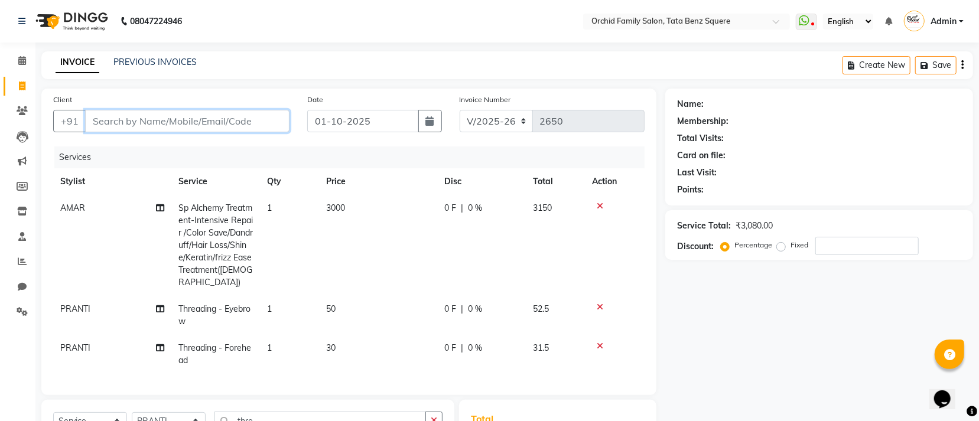
click at [218, 123] on input "Client" at bounding box center [187, 121] width 204 height 22
type input "a"
type input "0"
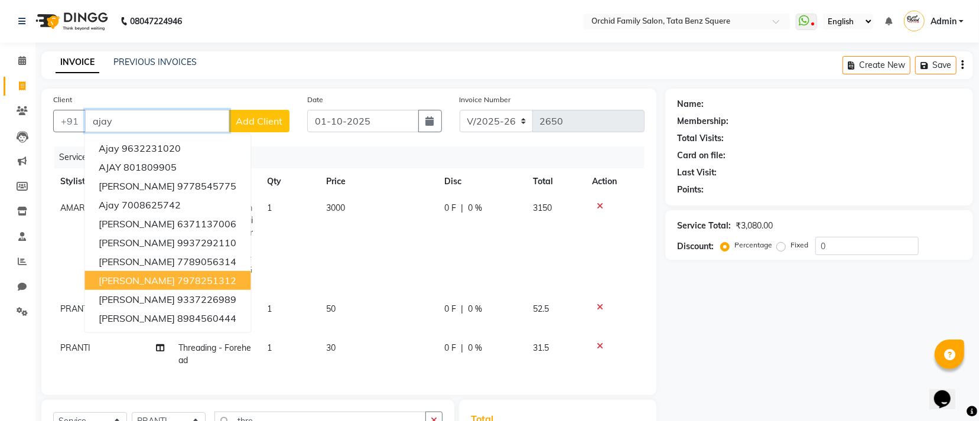
click at [131, 278] on span "[PERSON_NAME]" at bounding box center [137, 281] width 76 height 12
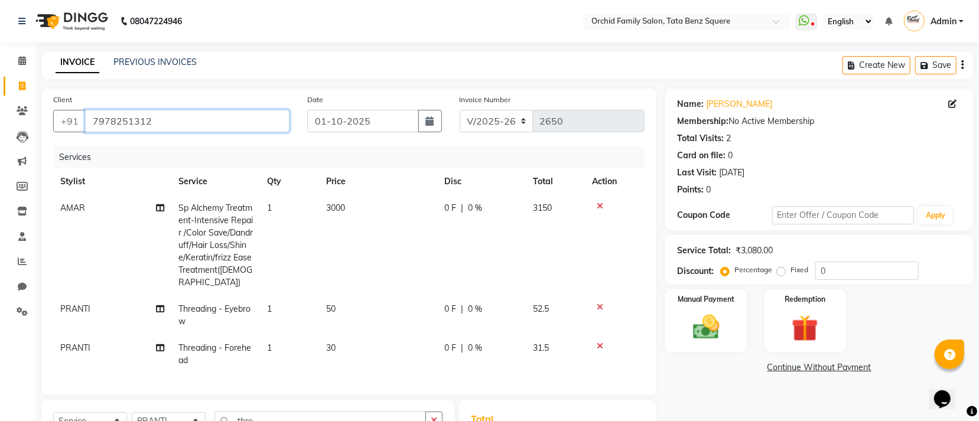
click at [191, 126] on input "7978251312" at bounding box center [187, 121] width 204 height 22
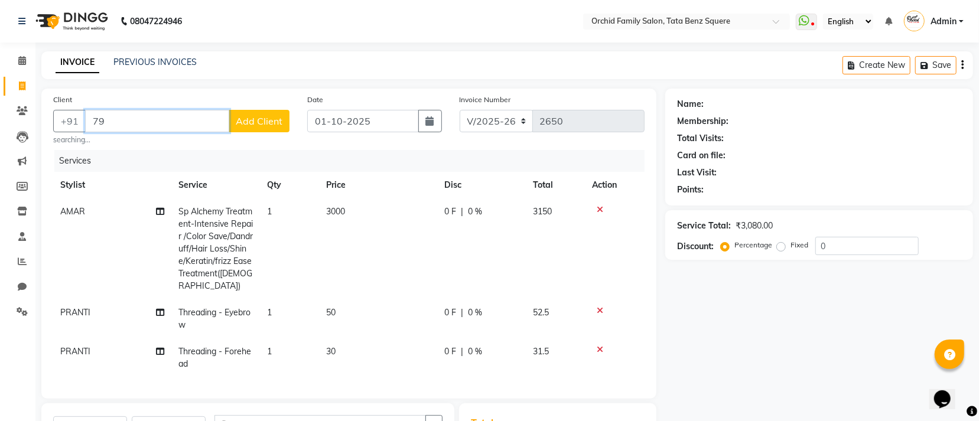
type input "7"
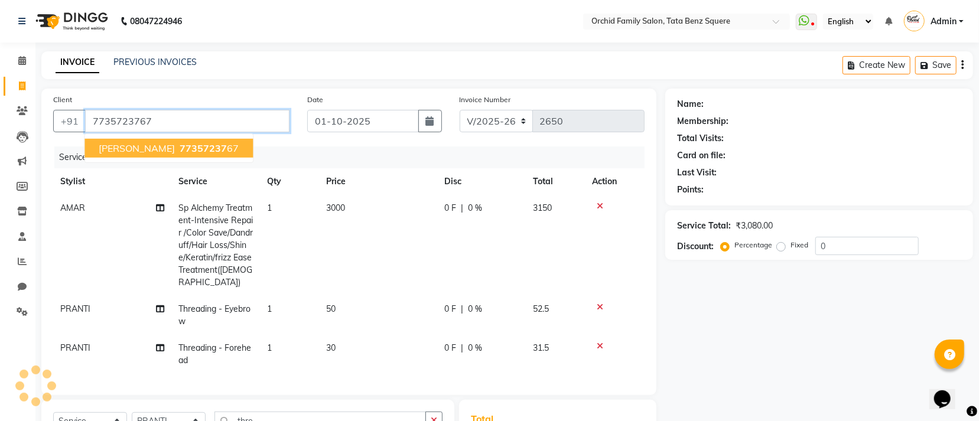
type input "7735723767"
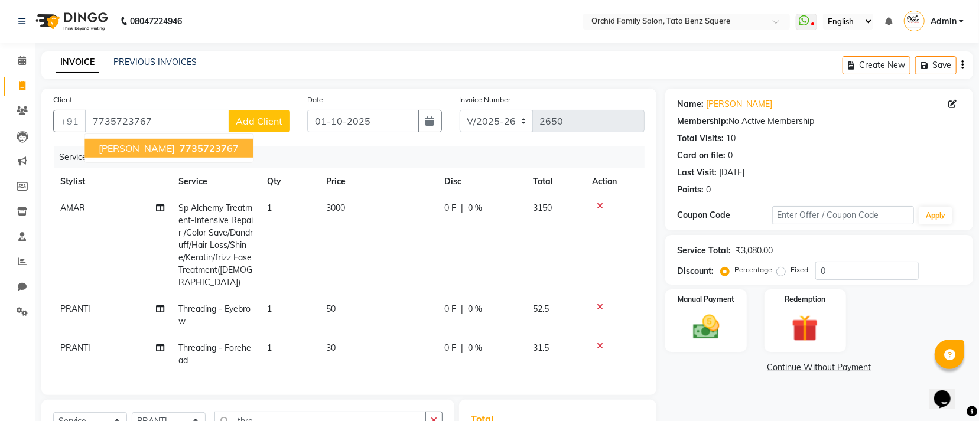
click at [220, 147] on ngb-highlight "77357237 67" at bounding box center [207, 148] width 61 height 12
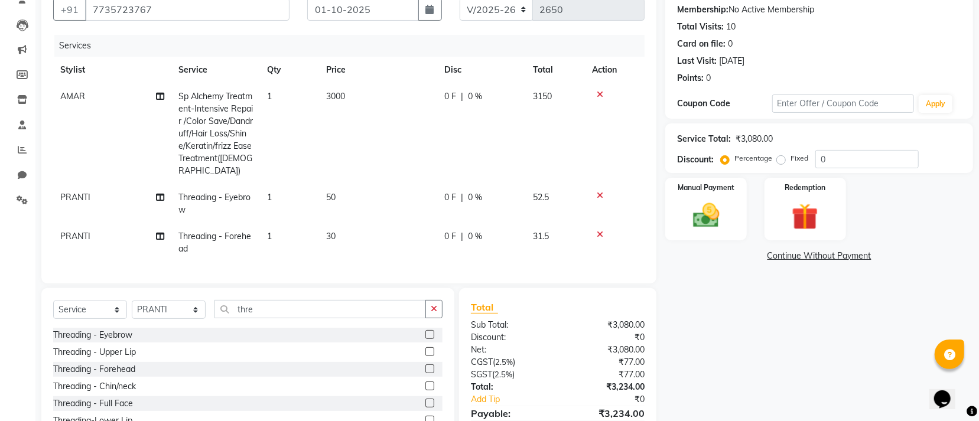
scroll to position [171, 0]
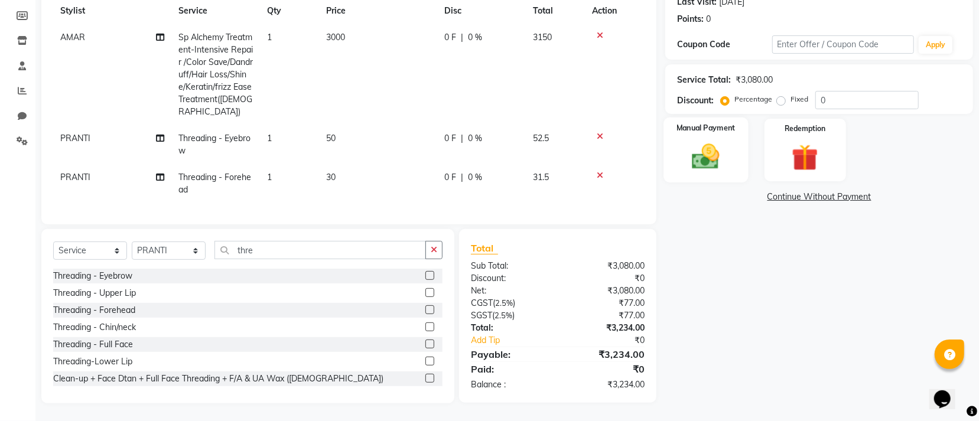
click at [730, 151] on div "Manual Payment" at bounding box center [706, 150] width 84 height 65
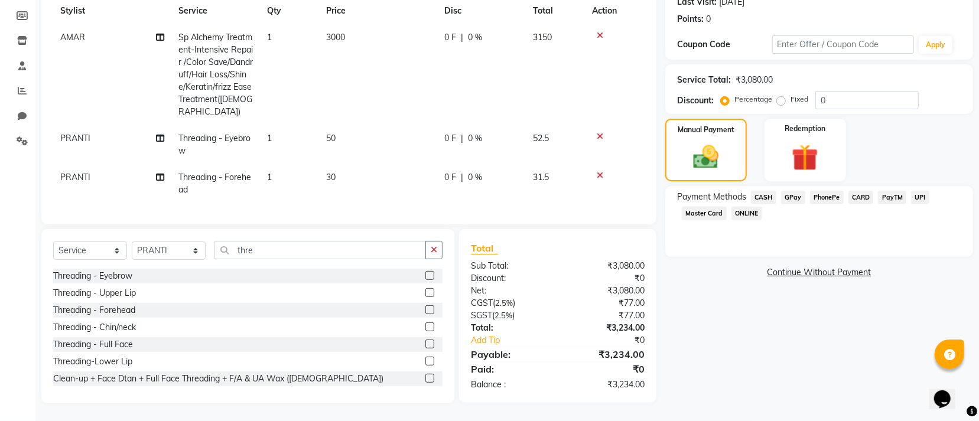
click at [766, 196] on span "CASH" at bounding box center [763, 198] width 25 height 14
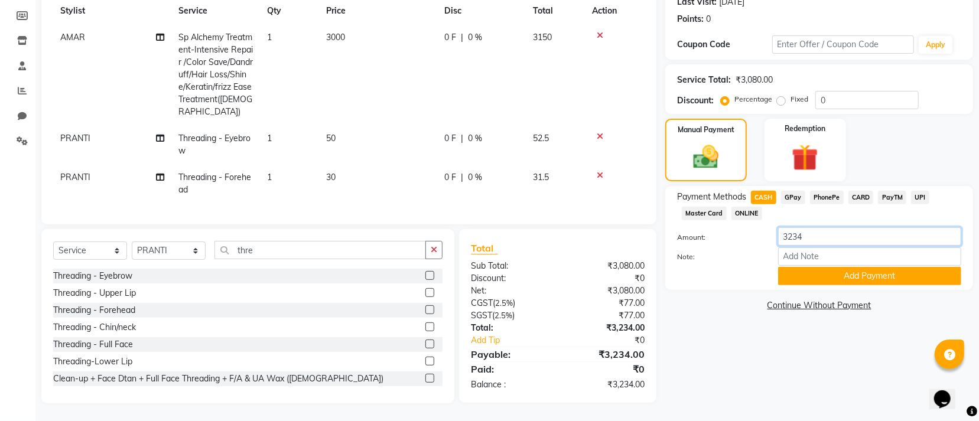
click at [811, 236] on input "3234" at bounding box center [869, 236] width 183 height 18
type input "3"
type input "3000"
click at [810, 276] on button "Add Payment" at bounding box center [869, 276] width 183 height 18
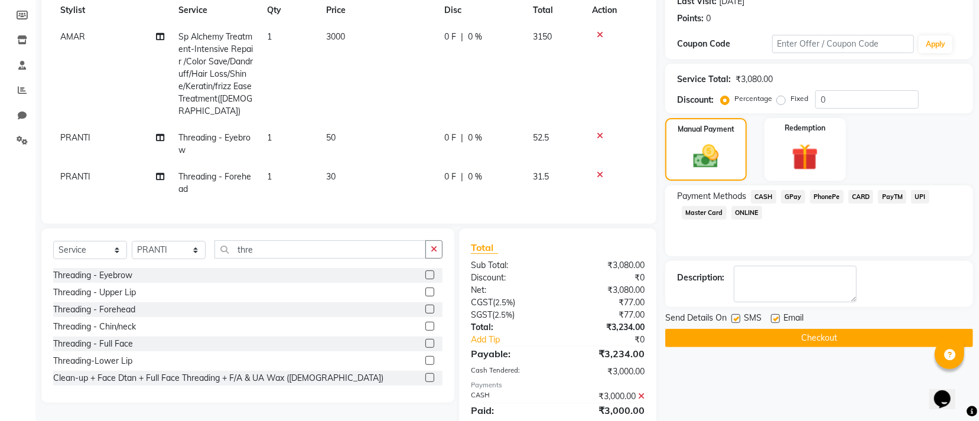
click at [793, 194] on span "GPay" at bounding box center [793, 197] width 24 height 14
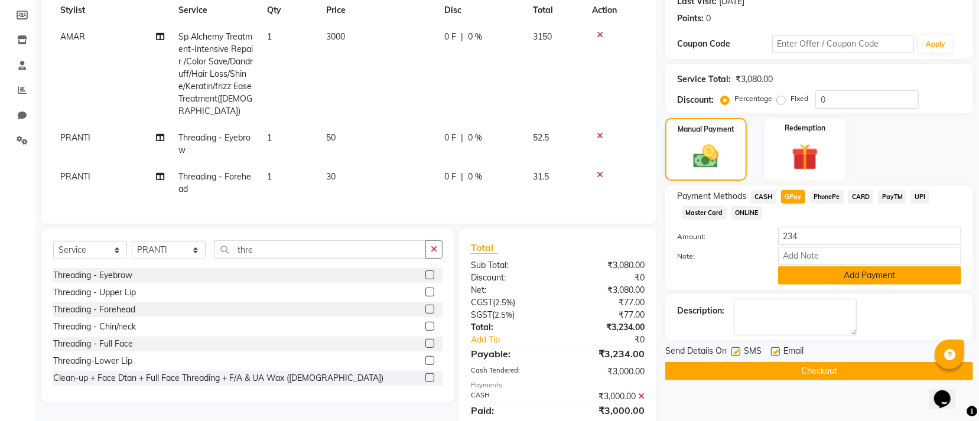
click at [824, 274] on button "Add Payment" at bounding box center [869, 275] width 183 height 18
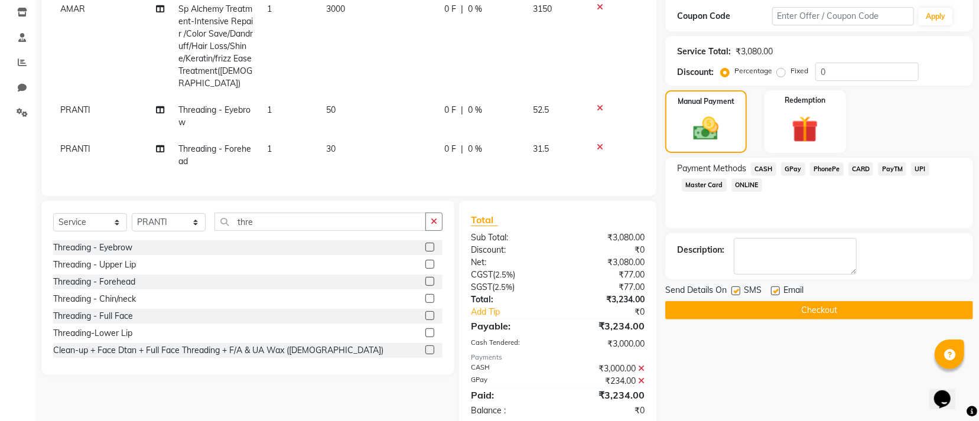
scroll to position [226, 0]
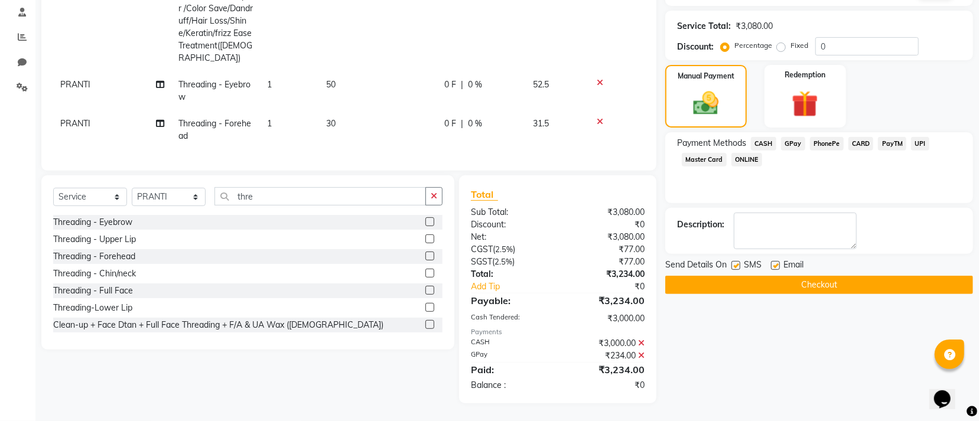
click at [754, 277] on button "Checkout" at bounding box center [819, 285] width 308 height 18
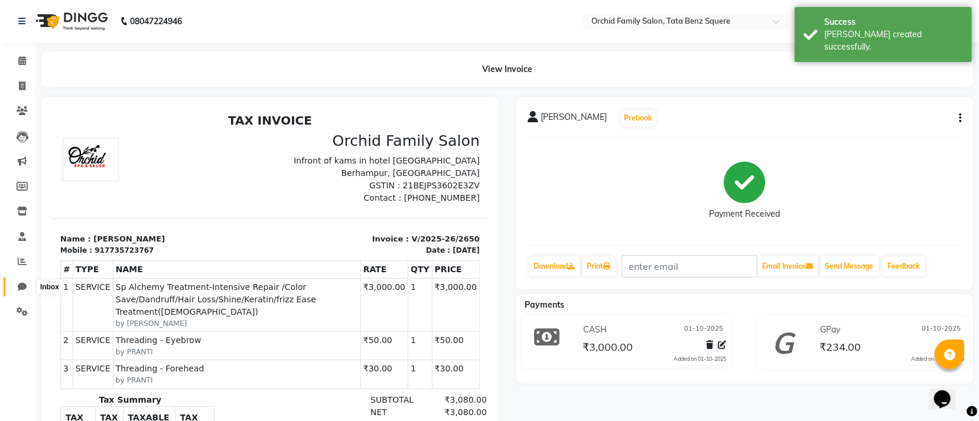
click at [14, 285] on span at bounding box center [22, 288] width 21 height 14
select select "100"
